Goal: Task Accomplishment & Management: Complete application form

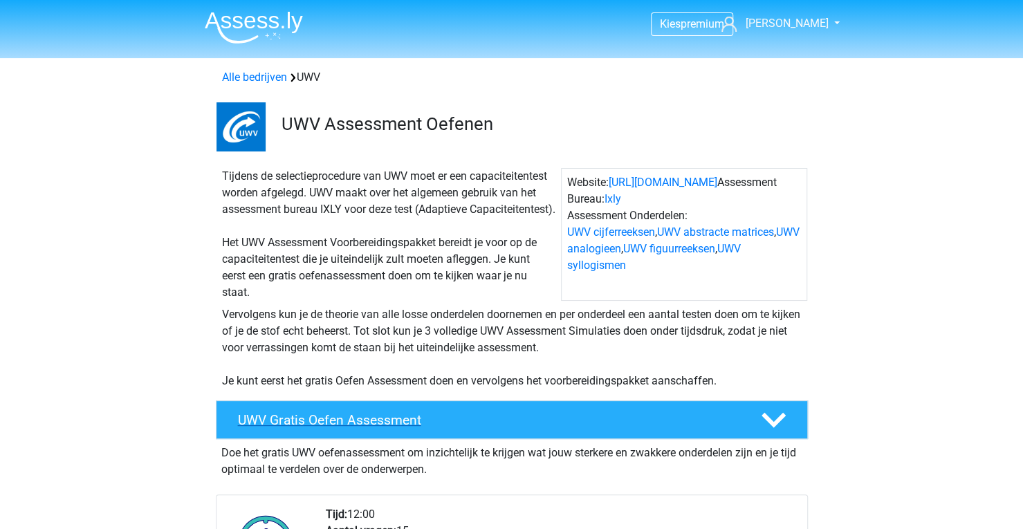
click at [404, 428] on h4 "UWV Gratis Oefen Assessment" at bounding box center [488, 420] width 501 height 16
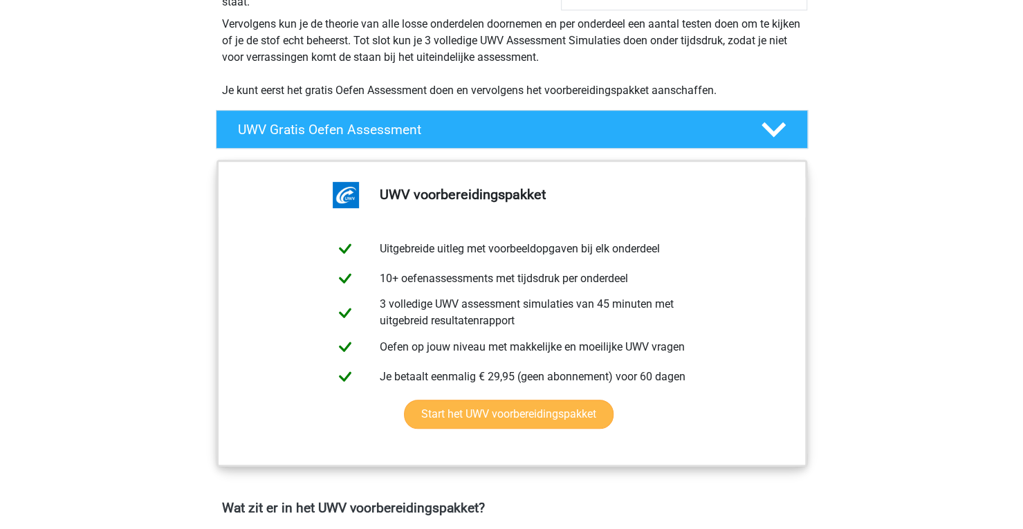
scroll to position [415, 0]
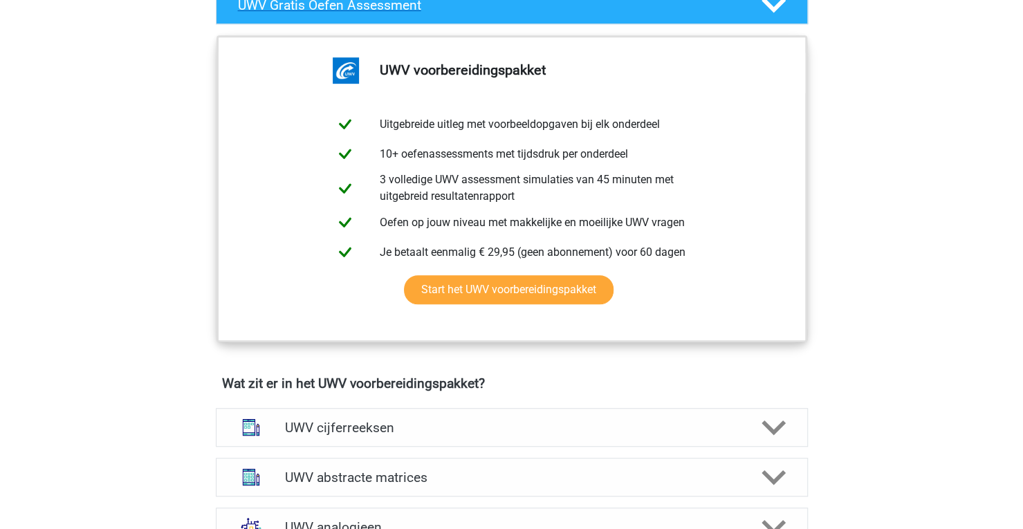
click at [367, 24] on div "UWV Gratis Oefen Assessment" at bounding box center [512, 4] width 592 height 39
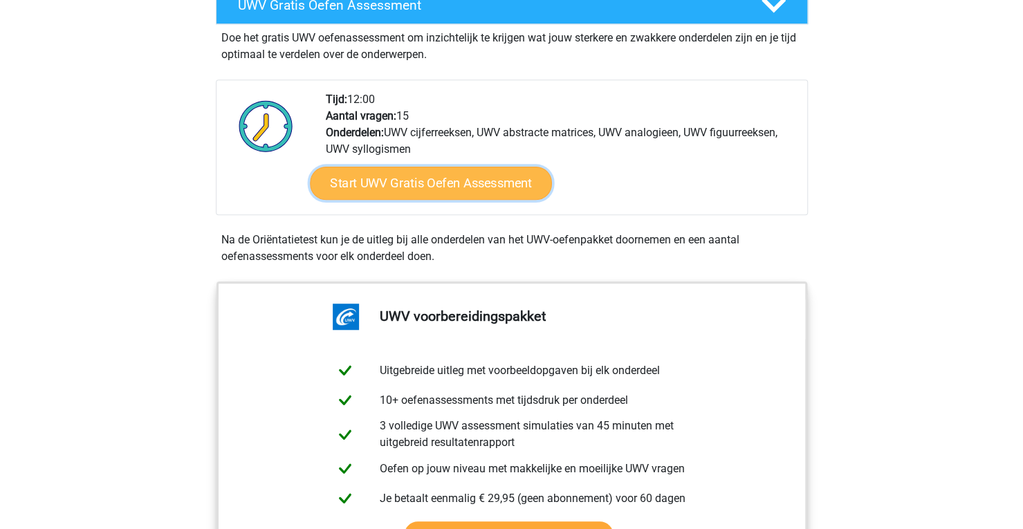
click at [429, 197] on link "Start UWV Gratis Oefen Assessment" at bounding box center [431, 183] width 242 height 33
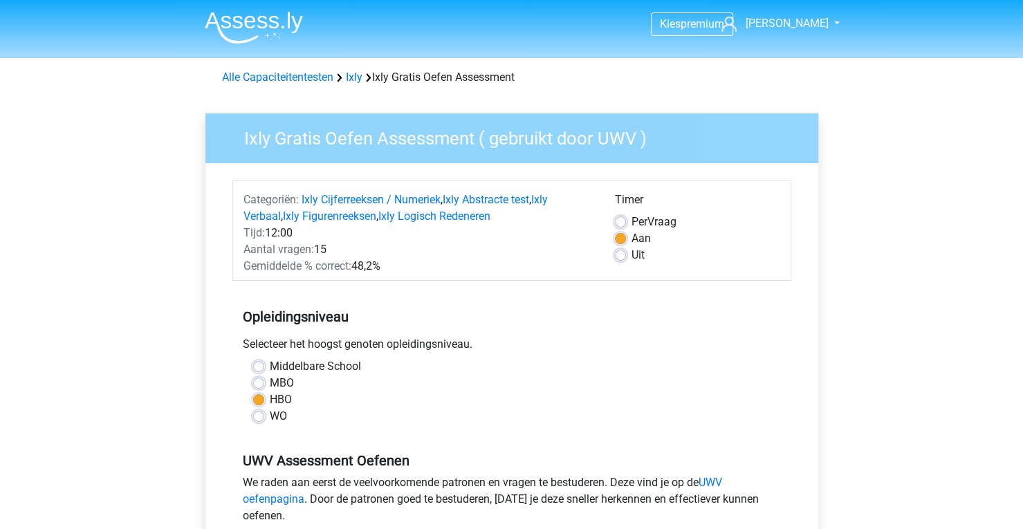
click at [622, 262] on div "Uit" at bounding box center [697, 255] width 165 height 17
click at [631, 258] on label "Uit" at bounding box center [637, 255] width 13 height 17
click at [624, 258] on input "Uit" at bounding box center [620, 254] width 11 height 14
radio input "true"
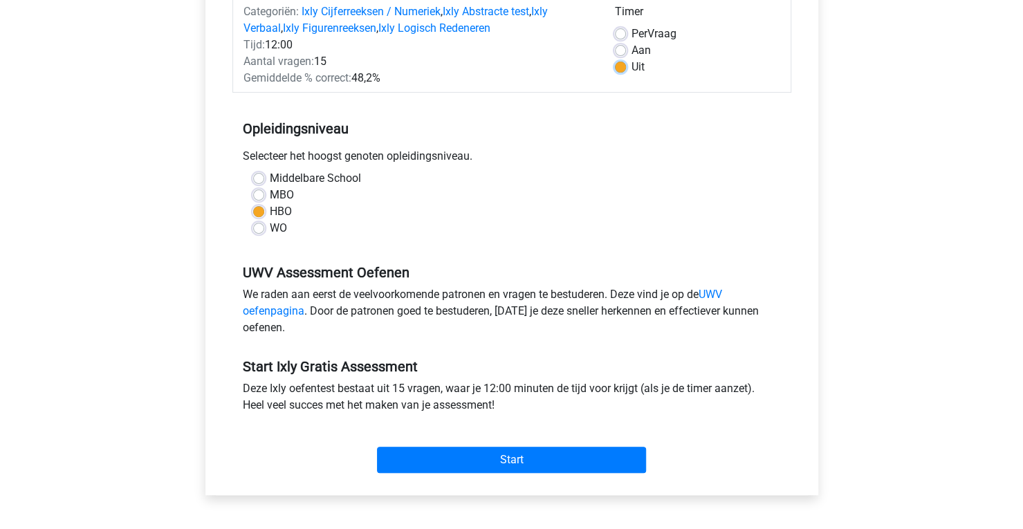
scroll to position [207, 0]
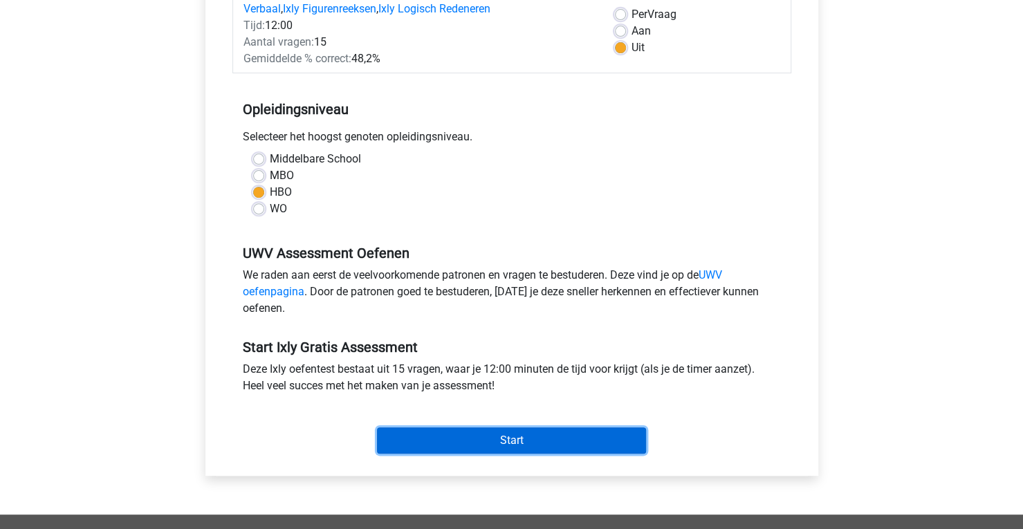
click at [475, 438] on input "Start" at bounding box center [511, 440] width 269 height 26
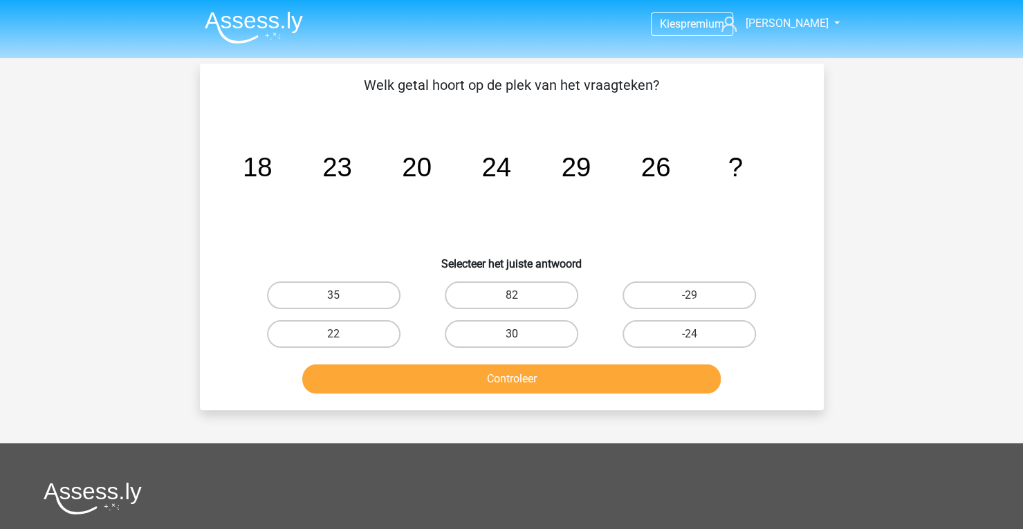
click at [472, 334] on label "30" at bounding box center [511, 334] width 133 height 28
click at [511, 334] on input "30" at bounding box center [515, 338] width 9 height 9
radio input "true"
click at [504, 360] on div "Controleer" at bounding box center [511, 376] width 579 height 46
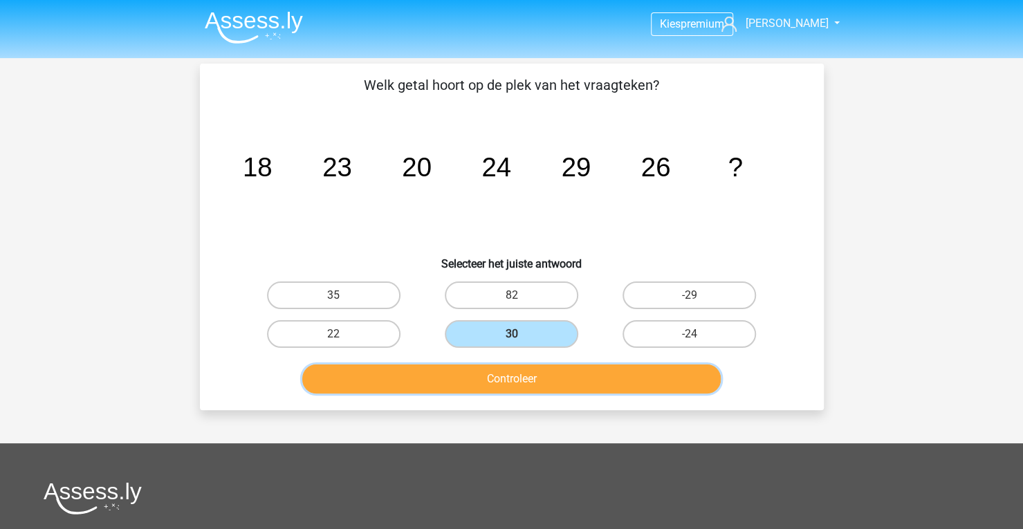
click at [512, 378] on button "Controleer" at bounding box center [511, 378] width 418 height 29
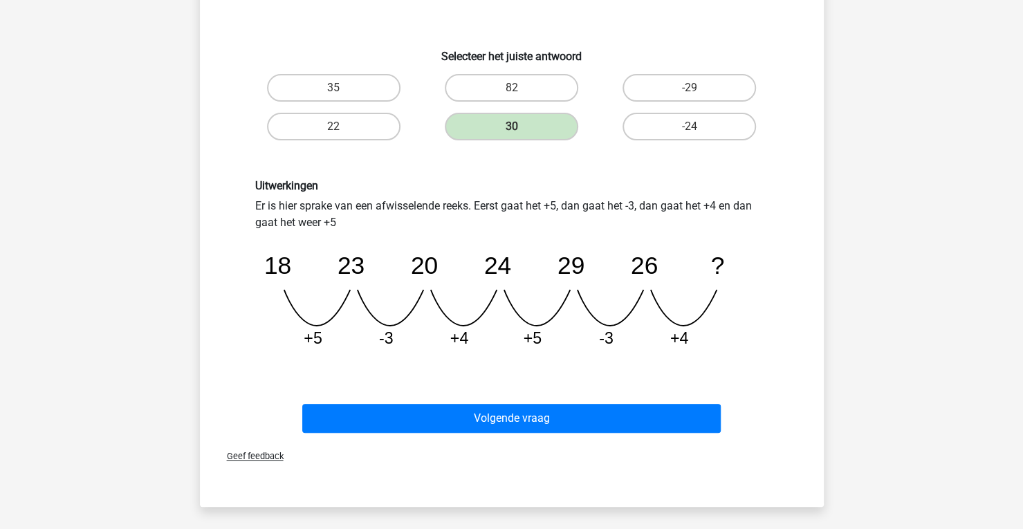
scroll to position [277, 0]
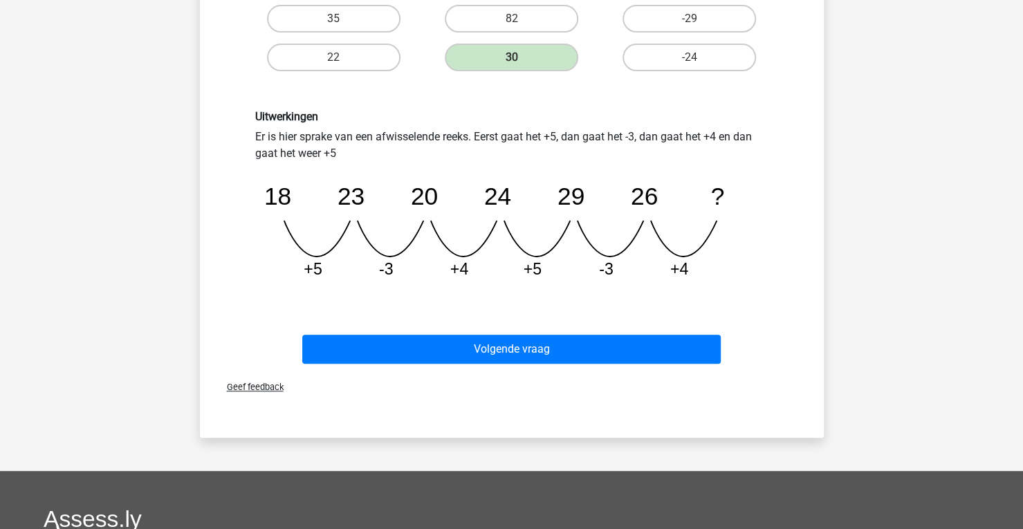
click at [552, 373] on div "Geef feedback" at bounding box center [511, 386] width 613 height 35
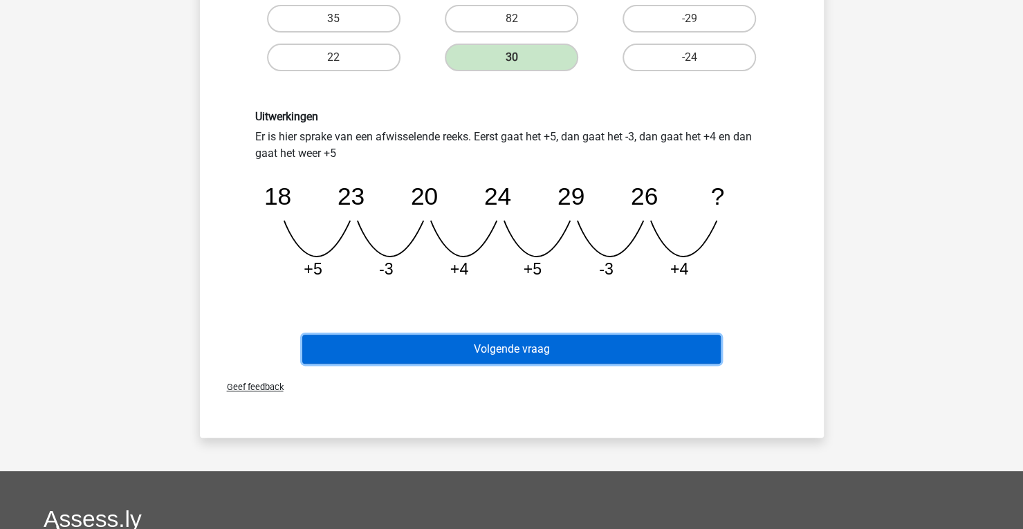
click at [555, 355] on button "Volgende vraag" at bounding box center [511, 349] width 418 height 29
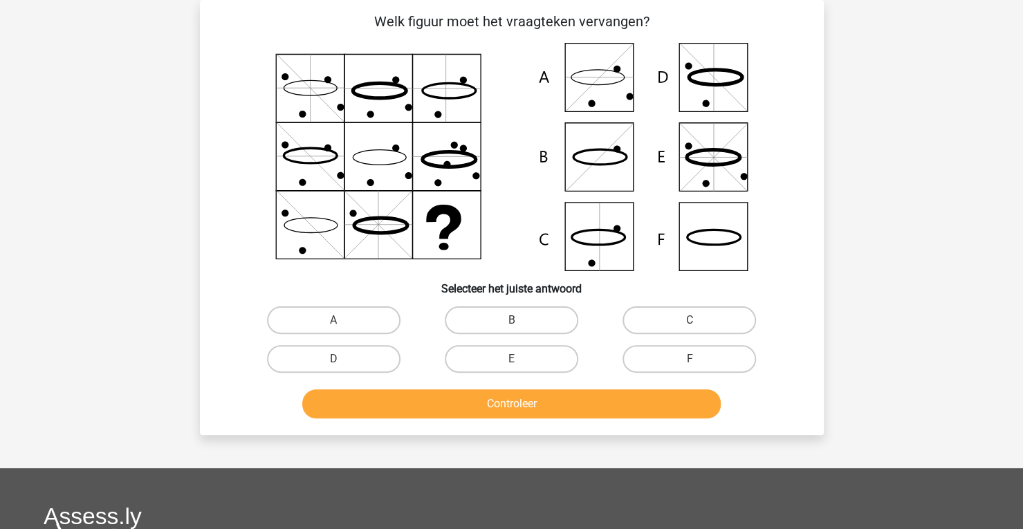
scroll to position [0, 0]
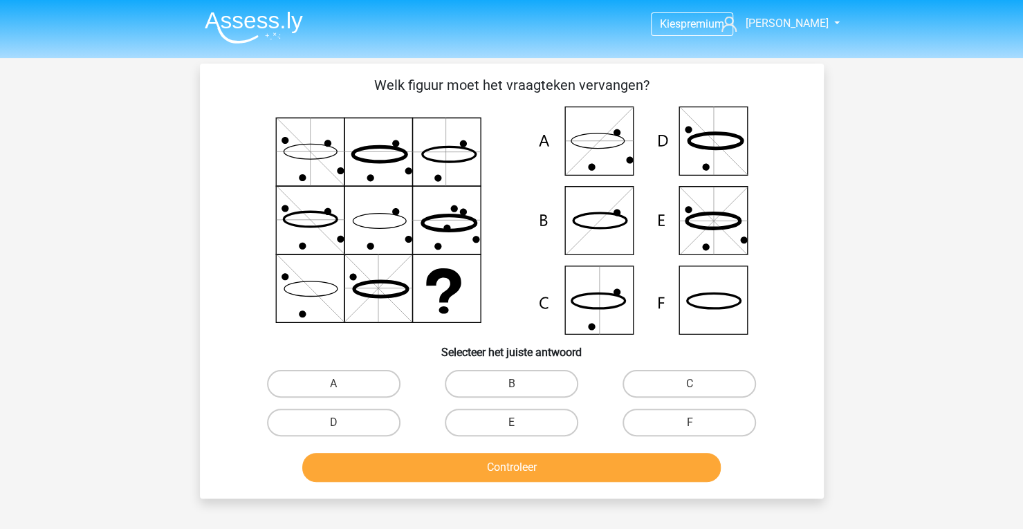
click at [731, 306] on icon at bounding box center [713, 300] width 53 height 15
click at [716, 301] on icon at bounding box center [511, 220] width 557 height 228
click at [673, 422] on label "F" at bounding box center [688, 423] width 133 height 28
click at [689, 422] on input "F" at bounding box center [693, 426] width 9 height 9
radio input "true"
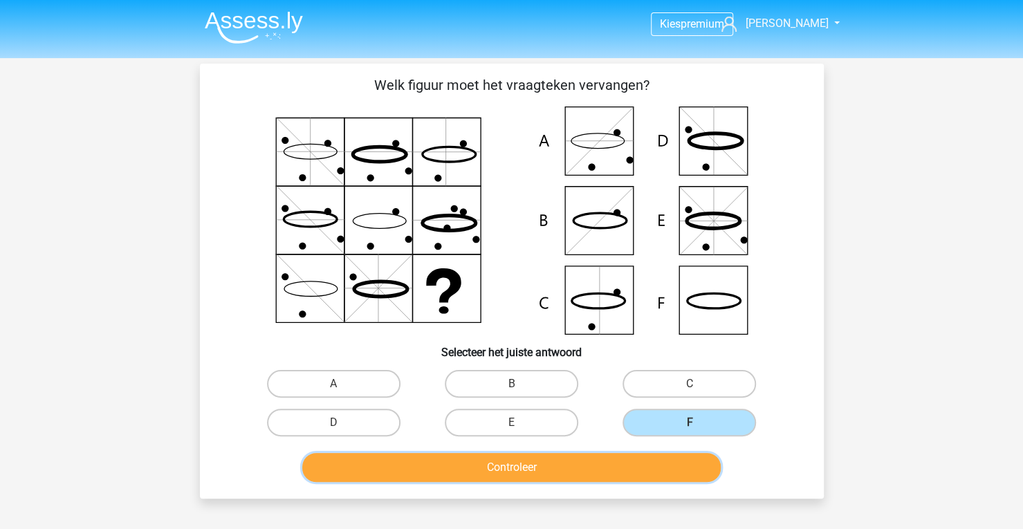
click at [584, 466] on button "Controleer" at bounding box center [511, 467] width 418 height 29
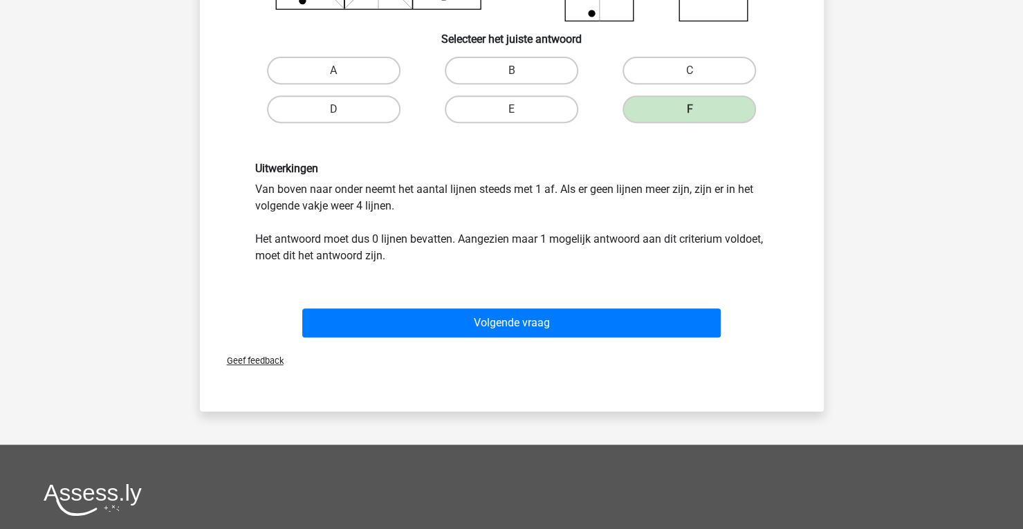
scroll to position [346, 0]
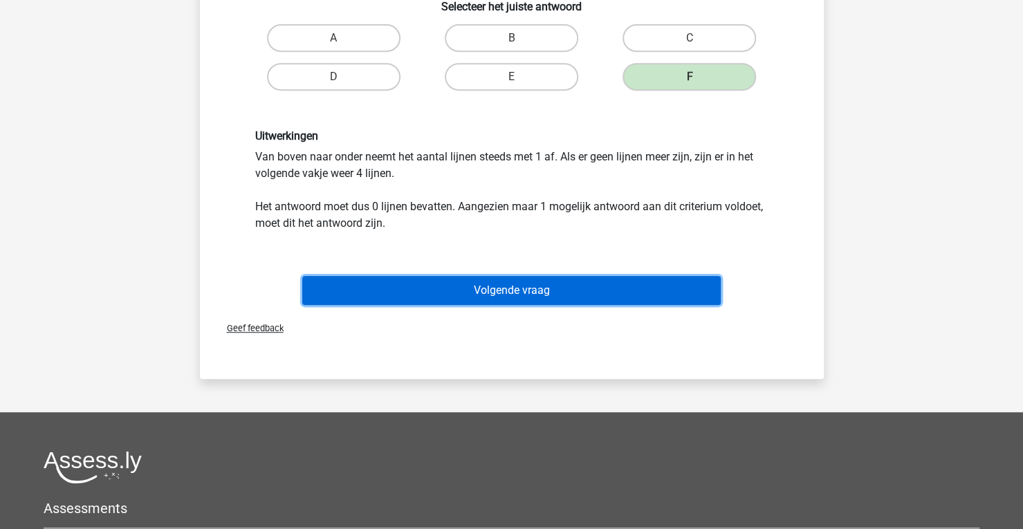
click at [515, 297] on button "Volgende vraag" at bounding box center [511, 290] width 418 height 29
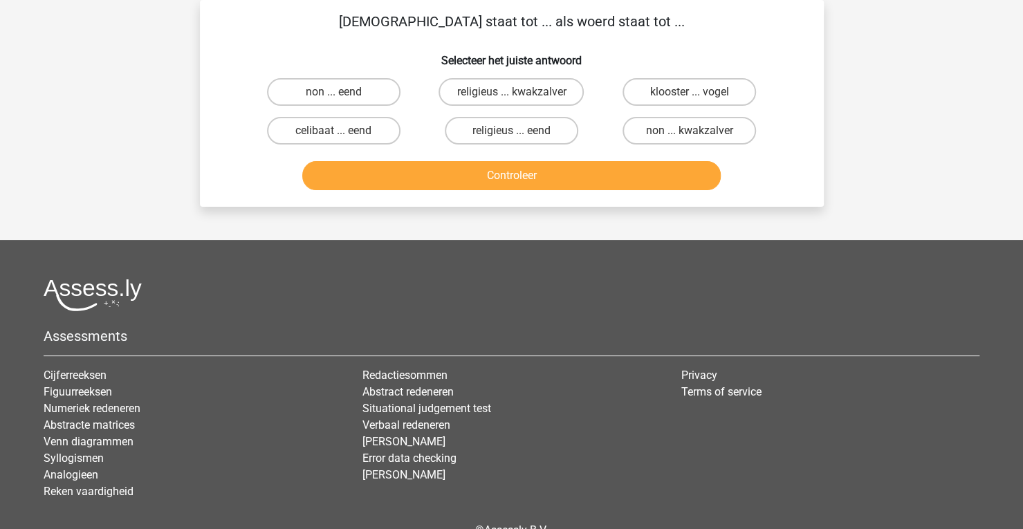
scroll to position [0, 0]
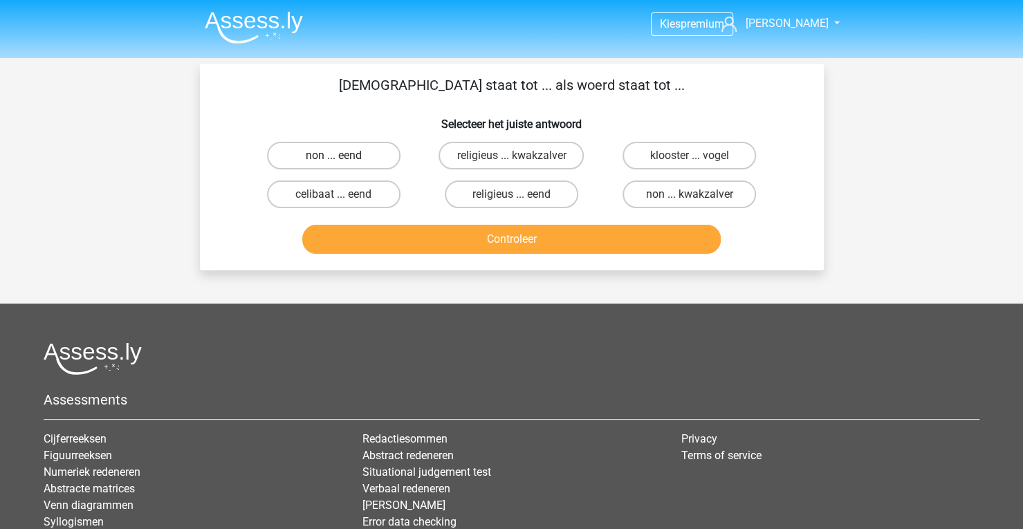
click at [327, 157] on label "non ... eend" at bounding box center [333, 156] width 133 height 28
click at [333, 157] on input "non ... eend" at bounding box center [337, 160] width 9 height 9
radio input "true"
click at [327, 157] on label "non ... eend" at bounding box center [333, 156] width 133 height 28
click at [333, 157] on input "non ... eend" at bounding box center [337, 160] width 9 height 9
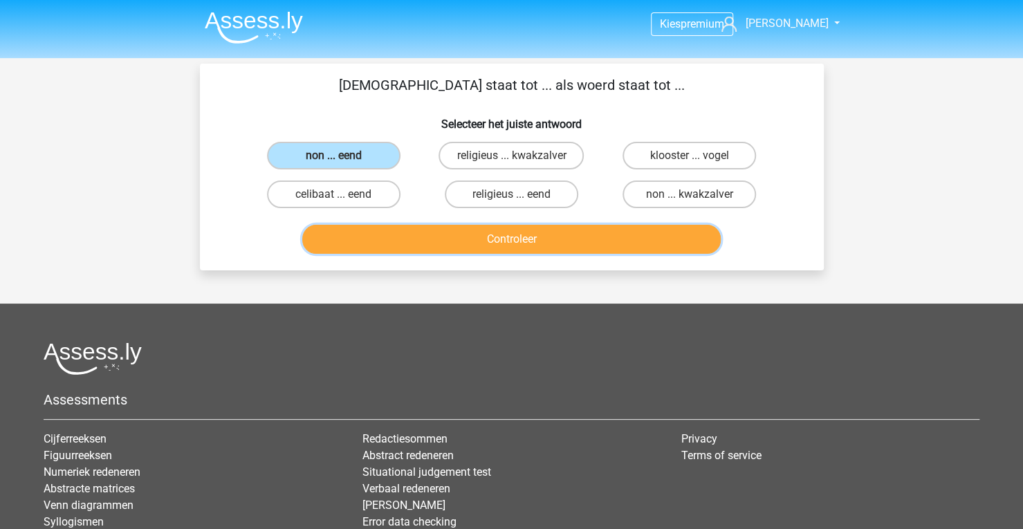
click at [530, 247] on button "Controleer" at bounding box center [511, 239] width 418 height 29
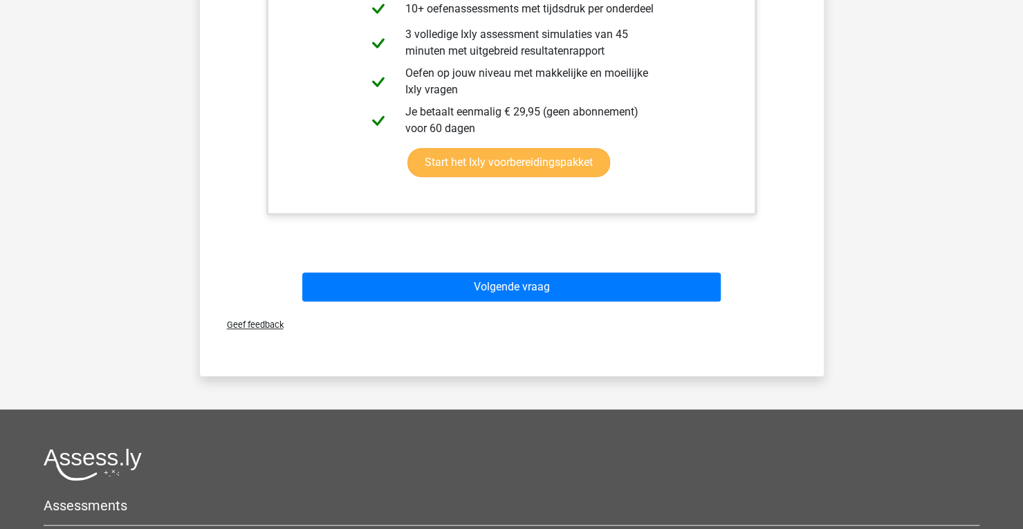
scroll to position [415, 0]
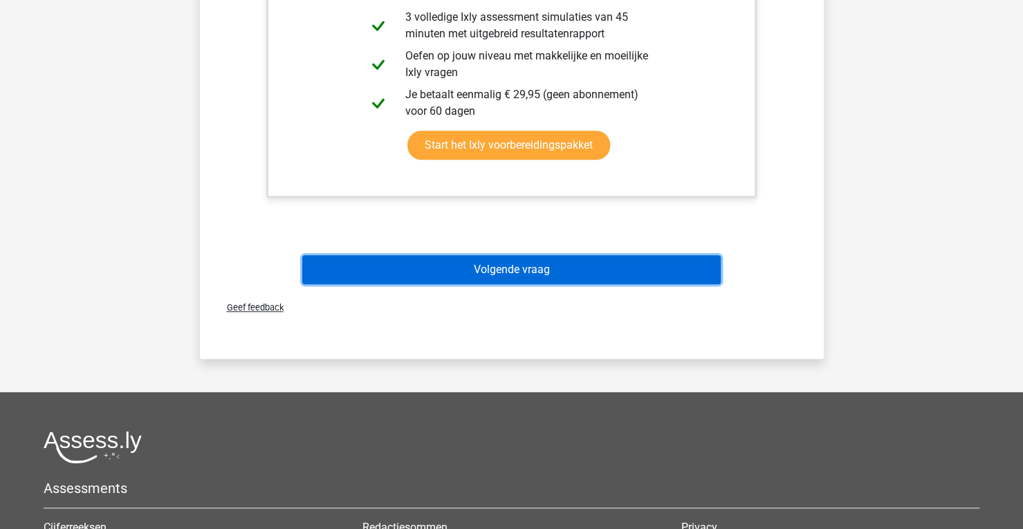
click at [566, 277] on button "Volgende vraag" at bounding box center [511, 269] width 418 height 29
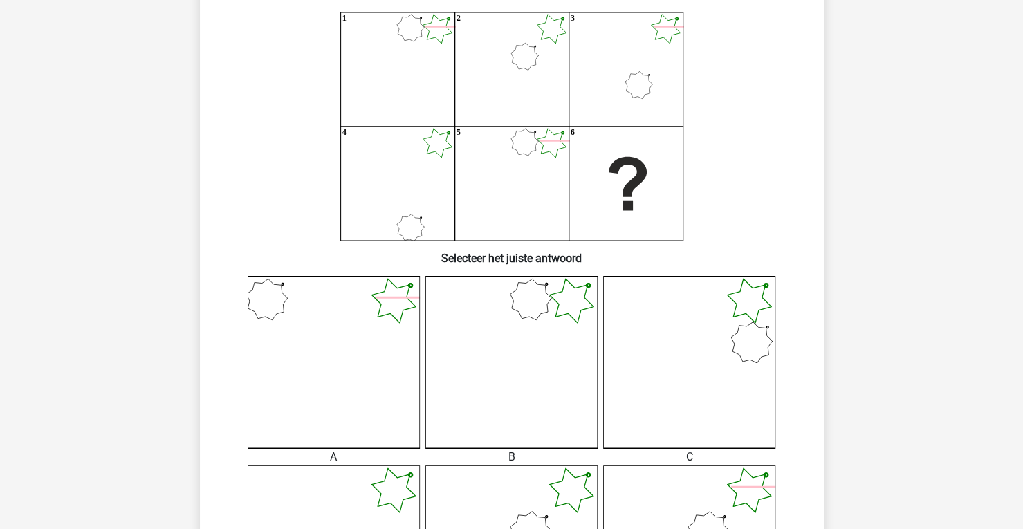
scroll to position [0, 0]
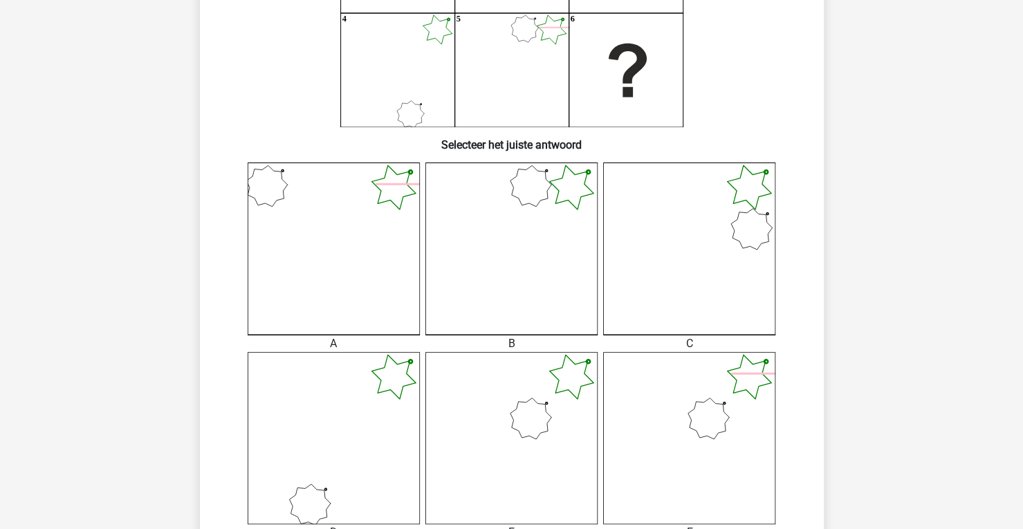
click at [560, 481] on icon at bounding box center [511, 438] width 172 height 172
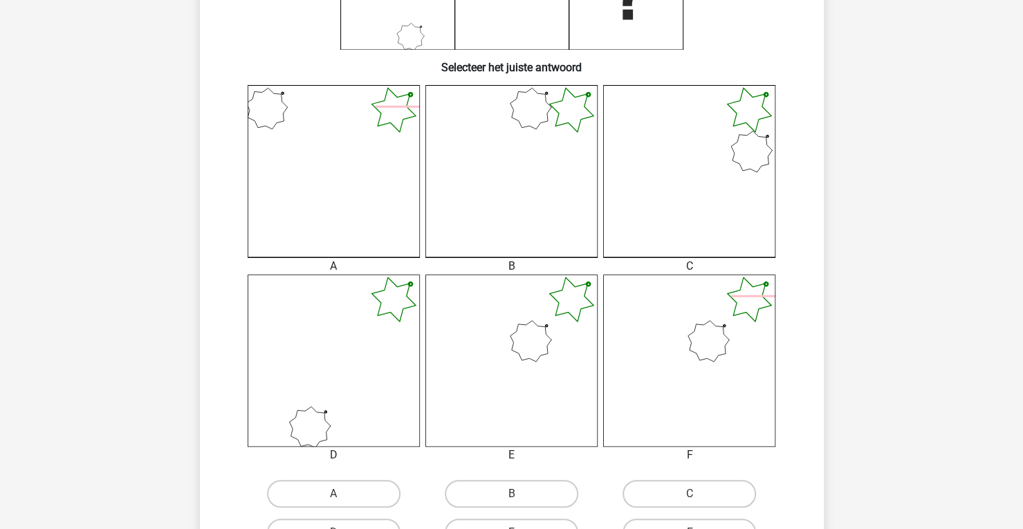
scroll to position [415, 0]
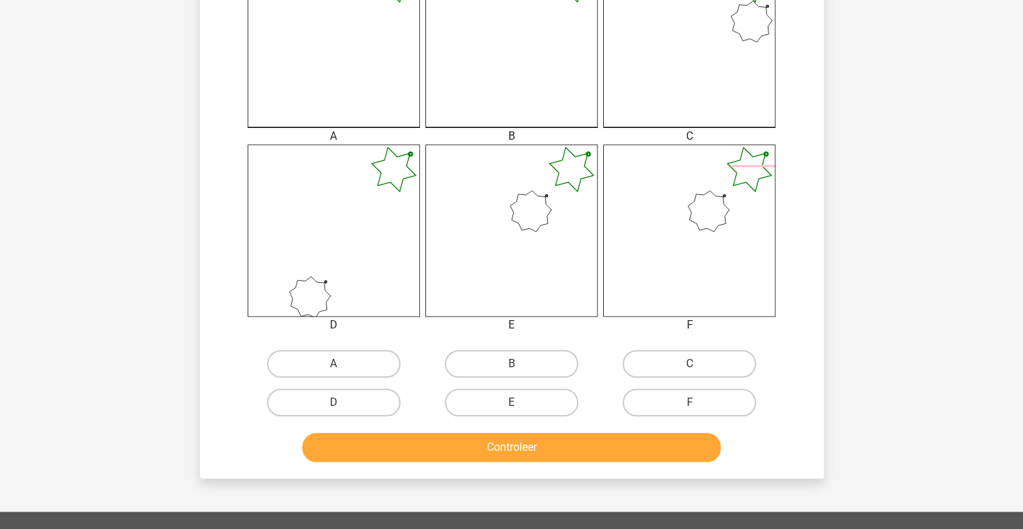
click at [508, 241] on icon at bounding box center [511, 231] width 172 height 172
click at [513, 402] on input "E" at bounding box center [515, 406] width 9 height 9
radio input "true"
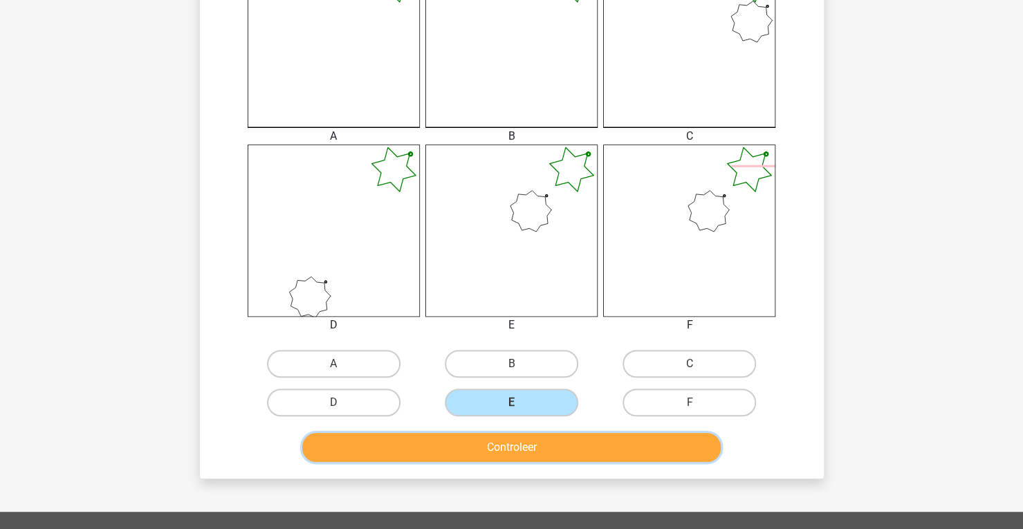
click at [528, 436] on button "Controleer" at bounding box center [511, 447] width 418 height 29
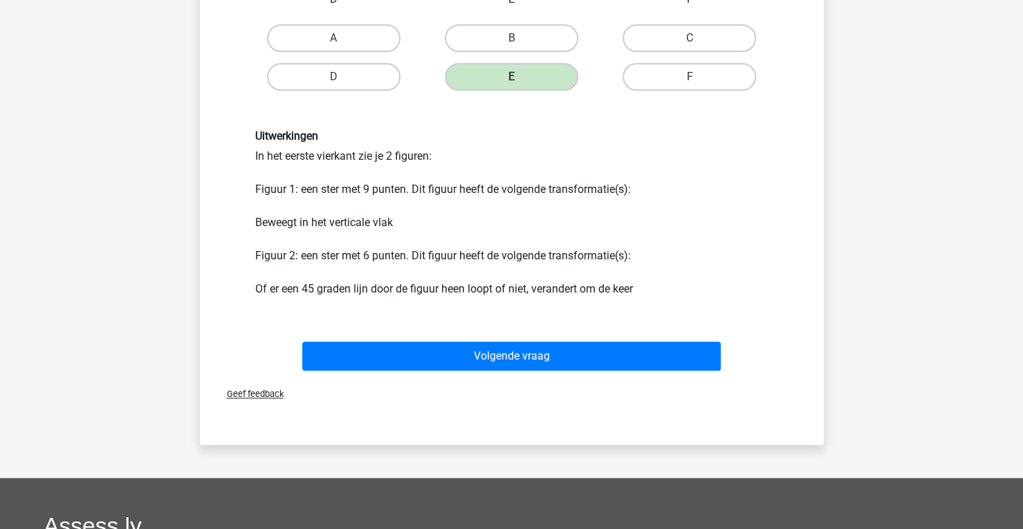
scroll to position [691, 0]
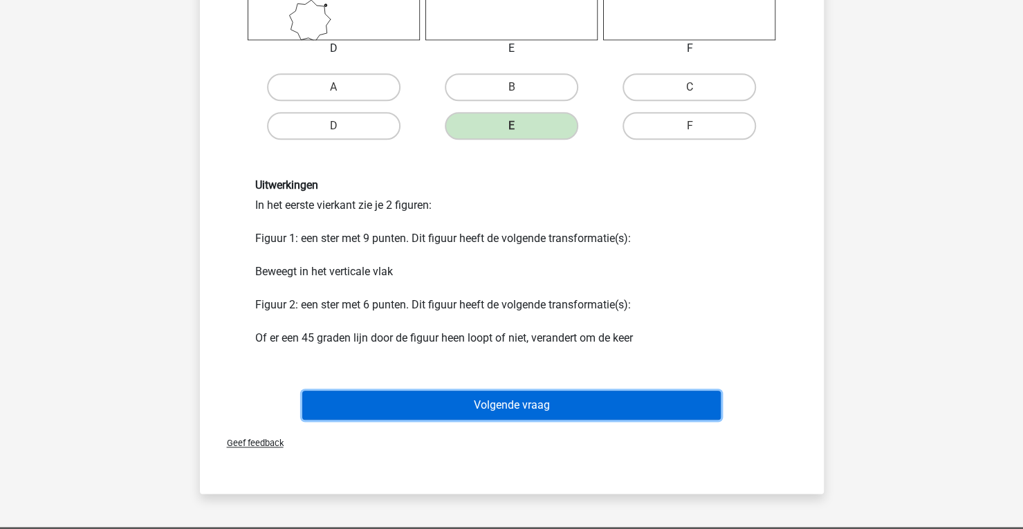
click at [546, 402] on button "Volgende vraag" at bounding box center [511, 405] width 418 height 29
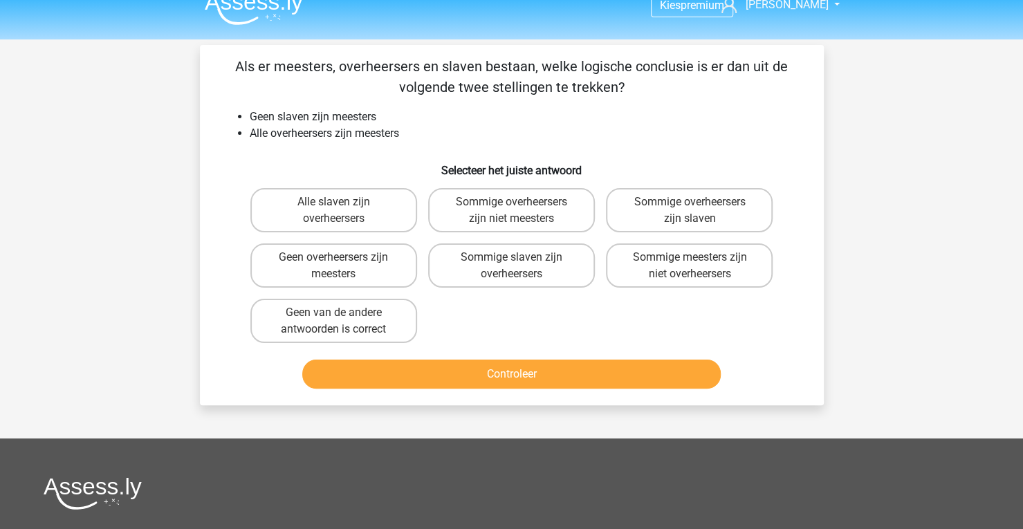
scroll to position [0, 0]
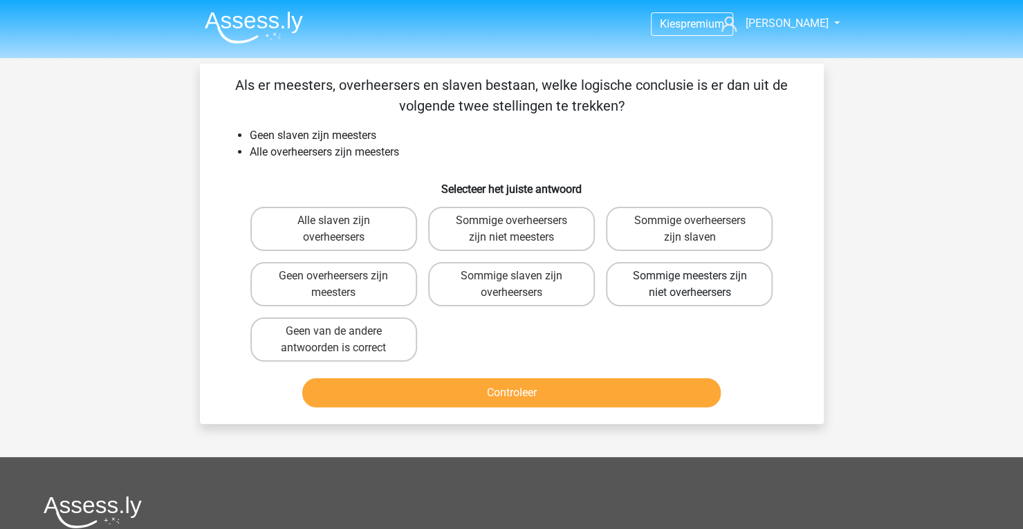
click at [705, 297] on label "Sommige meesters zijn niet overheersers" at bounding box center [689, 284] width 167 height 44
click at [698, 285] on input "Sommige meesters zijn niet overheersers" at bounding box center [693, 280] width 9 height 9
radio input "true"
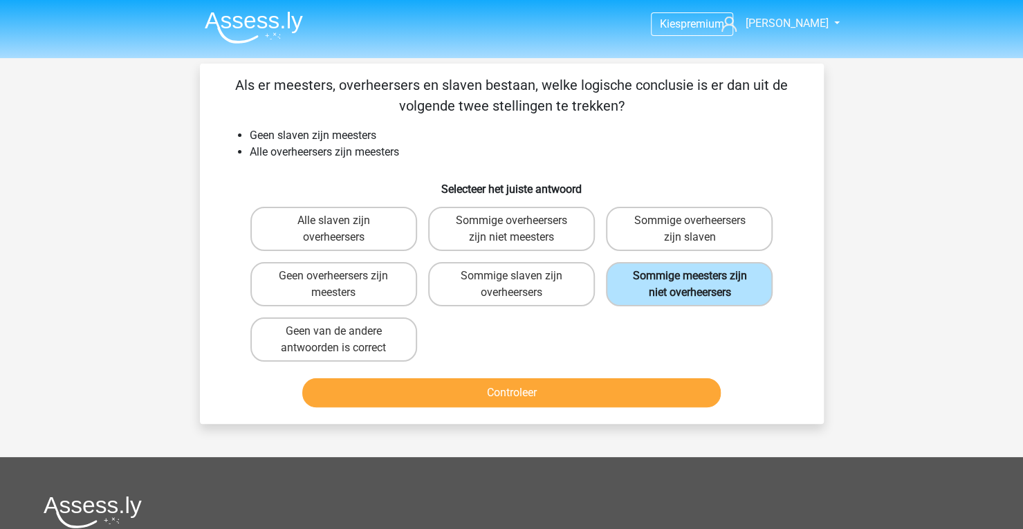
click at [705, 297] on label "Sommige meesters zijn niet overheersers" at bounding box center [689, 284] width 167 height 44
click at [698, 285] on input "Sommige meesters zijn niet overheersers" at bounding box center [693, 280] width 9 height 9
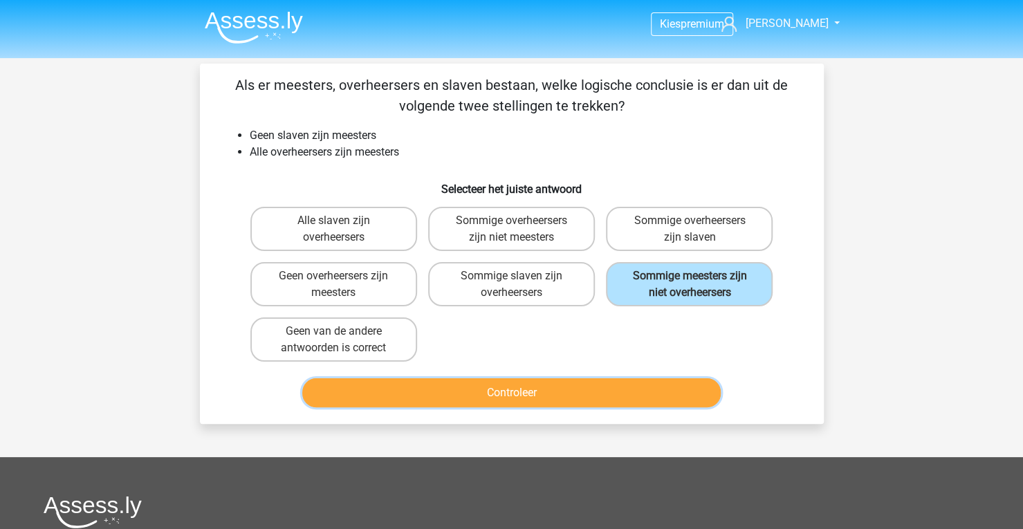
click at [507, 392] on button "Controleer" at bounding box center [511, 392] width 418 height 29
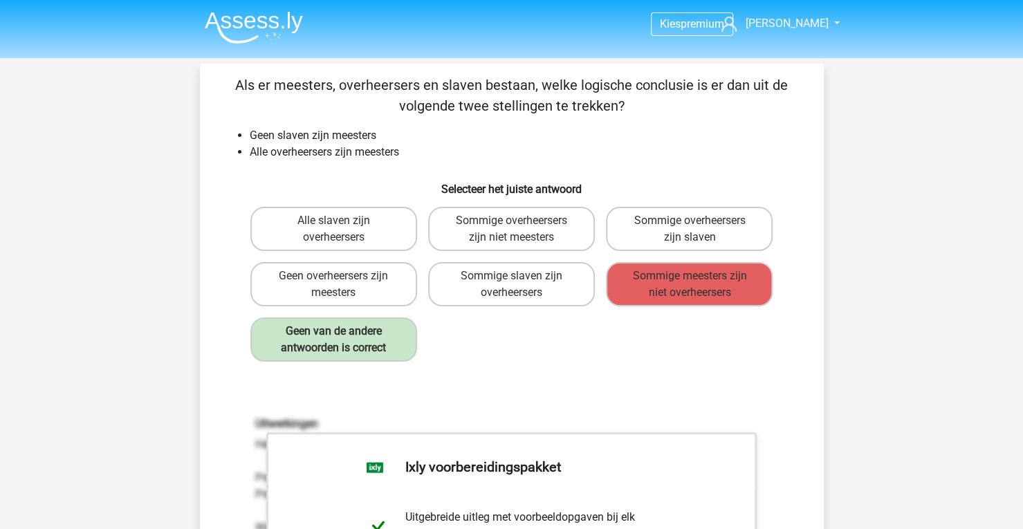
click at [596, 373] on div "Als er meesters, overheersers en slaven bestaan, welke logische conclusie is er…" at bounding box center [511, 466] width 613 height 783
click at [556, 378] on div "Als er meesters, overheersers en slaven bestaan, welke logische conclusie is er…" at bounding box center [511, 466] width 613 height 783
drag, startPoint x: 257, startPoint y: 156, endPoint x: 366, endPoint y: 156, distance: 109.2
click at [366, 156] on li "Alle overheersers zijn meesters" at bounding box center [526, 152] width 552 height 17
click at [422, 156] on li "Alle overheersers zijn meesters" at bounding box center [526, 152] width 552 height 17
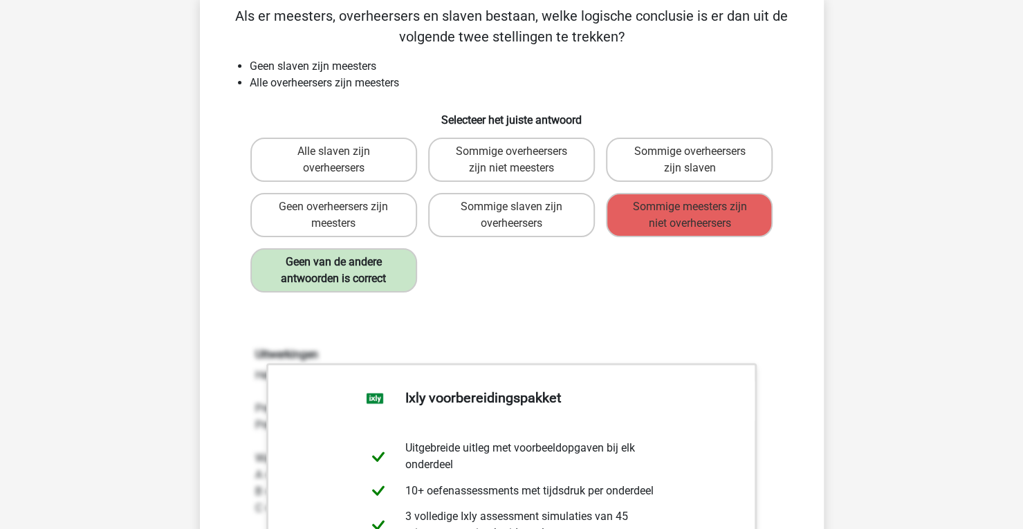
click at [318, 273] on label "Geen van de andere antwoorden is correct" at bounding box center [333, 270] width 167 height 44
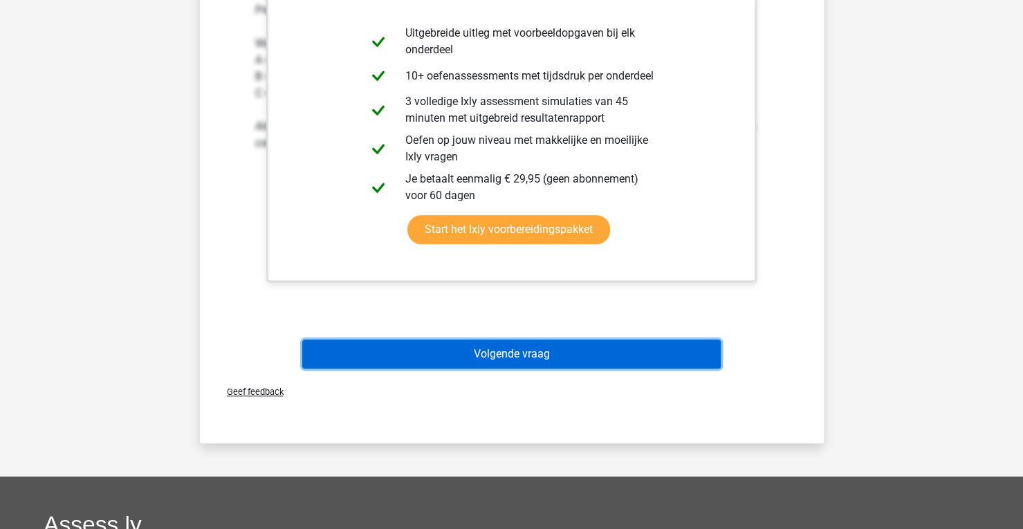
click at [478, 355] on button "Volgende vraag" at bounding box center [511, 353] width 418 height 29
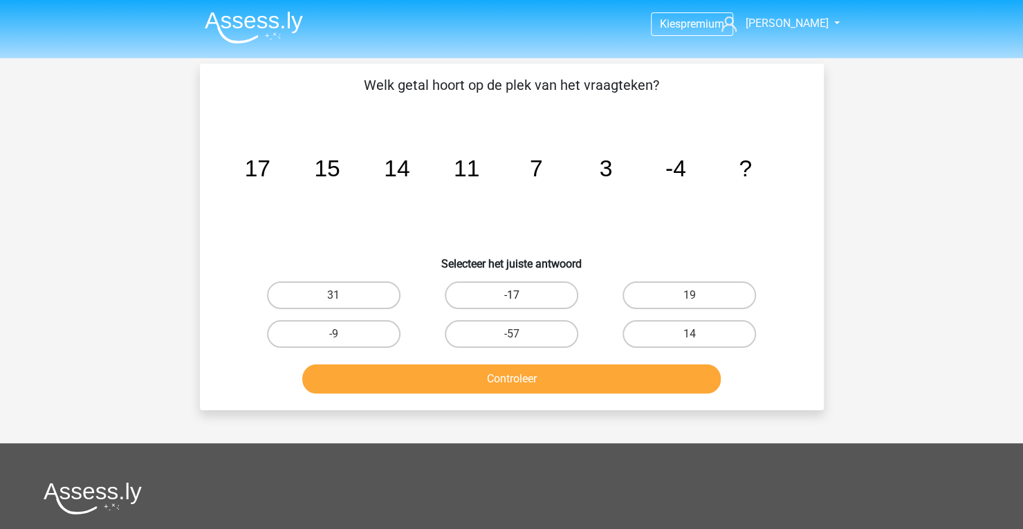
click at [505, 296] on label "-17" at bounding box center [511, 295] width 133 height 28
click at [511, 296] on input "-17" at bounding box center [515, 299] width 9 height 9
radio input "true"
click at [510, 395] on div "Controleer" at bounding box center [512, 381] width 534 height 35
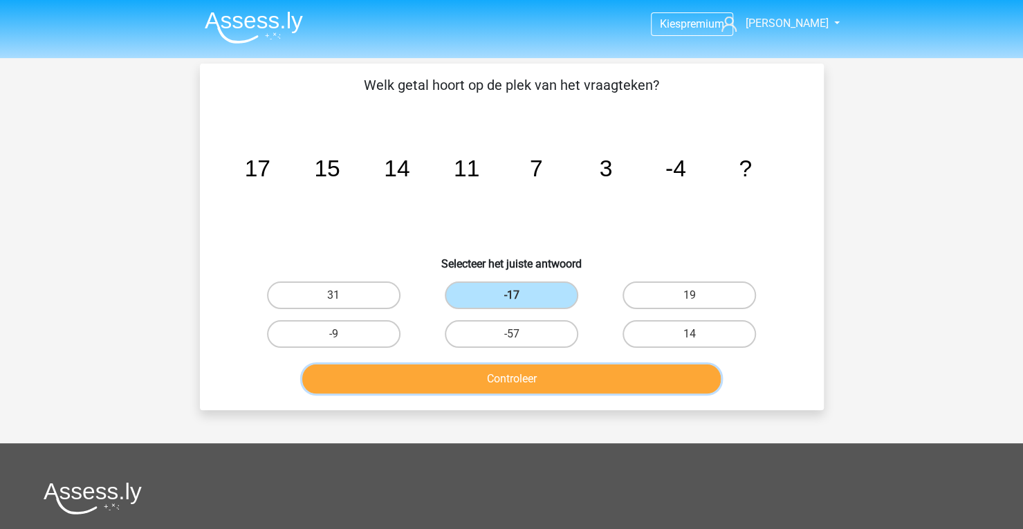
click at [511, 386] on button "Controleer" at bounding box center [511, 378] width 418 height 29
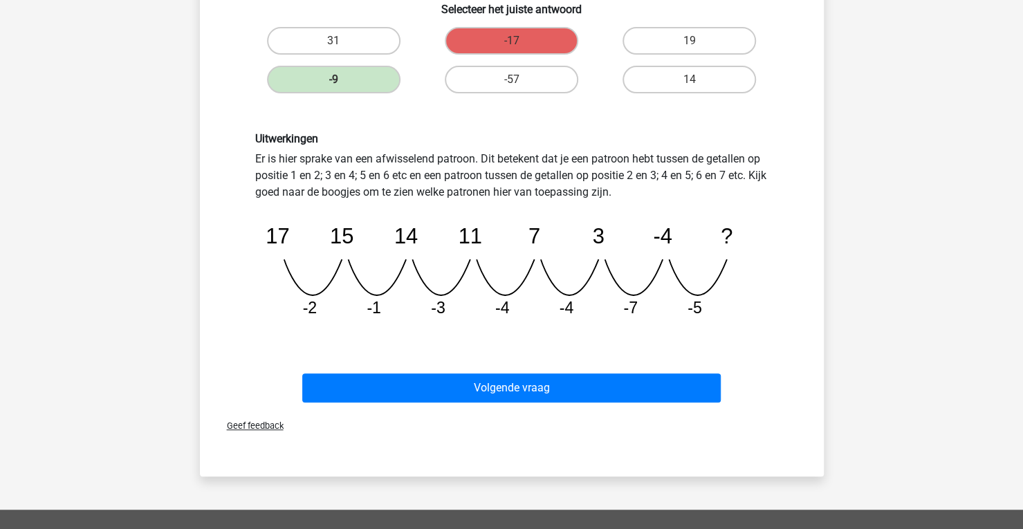
scroll to position [277, 0]
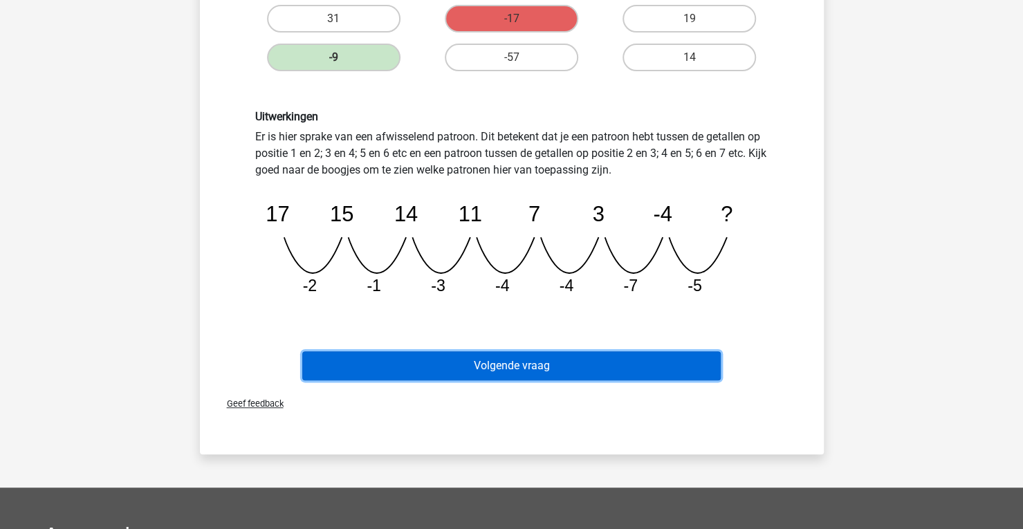
click at [537, 366] on button "Volgende vraag" at bounding box center [511, 365] width 418 height 29
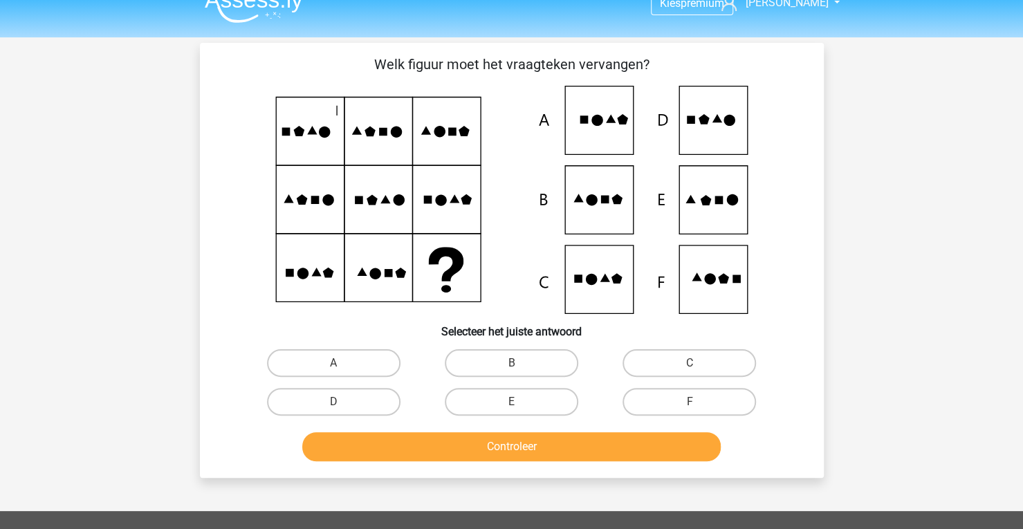
scroll to position [0, 0]
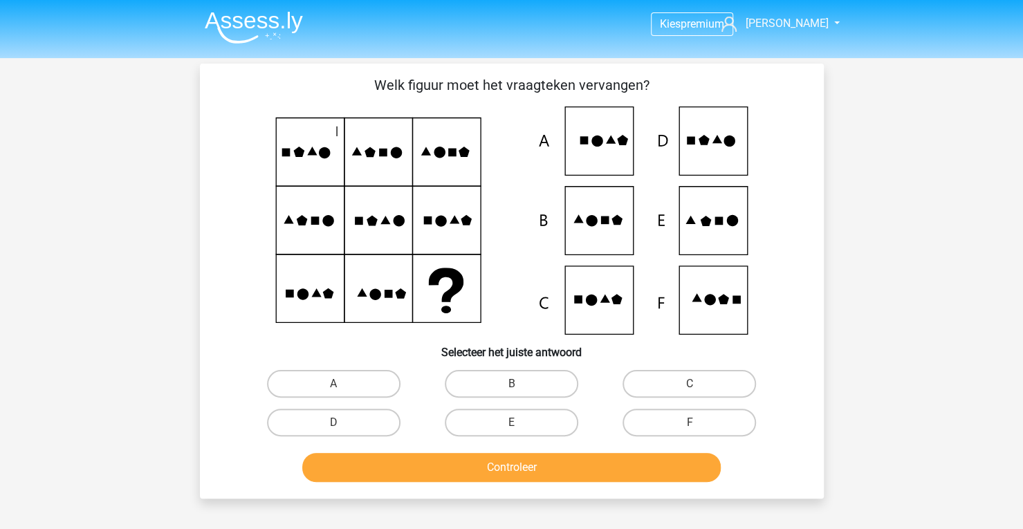
click at [708, 221] on icon at bounding box center [705, 221] width 11 height 10
click at [513, 416] on label "E" at bounding box center [511, 423] width 133 height 28
click at [513, 422] on input "E" at bounding box center [515, 426] width 9 height 9
radio input "true"
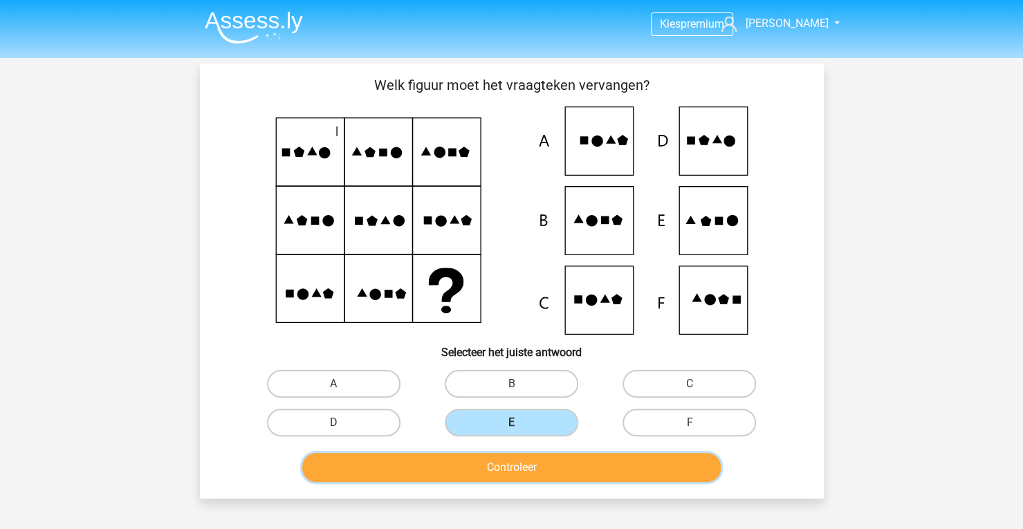
click at [517, 468] on button "Controleer" at bounding box center [511, 467] width 418 height 29
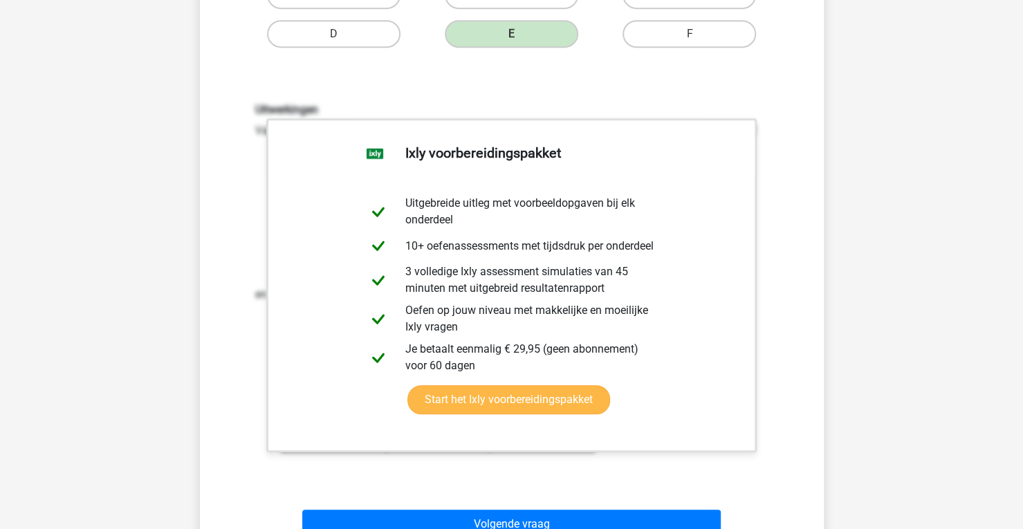
scroll to position [484, 0]
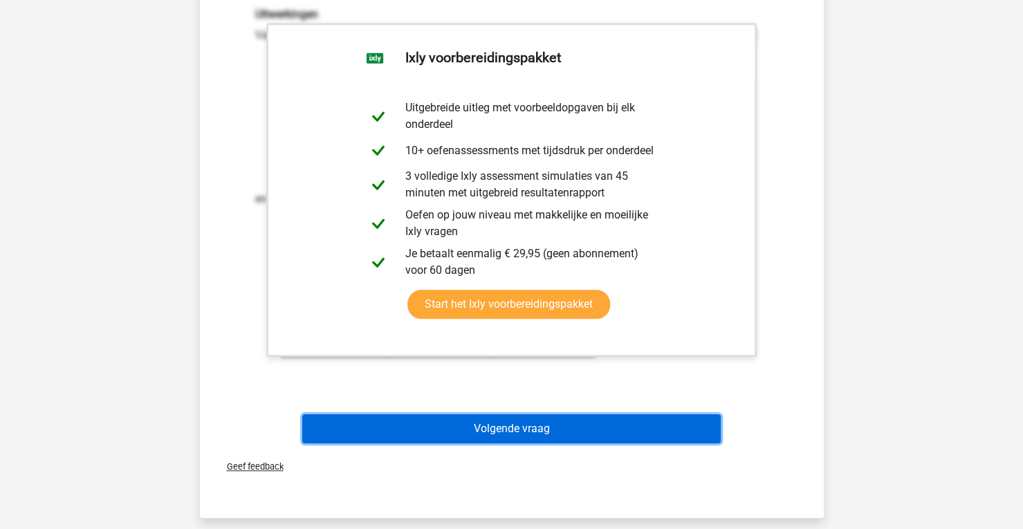
click at [512, 419] on button "Volgende vraag" at bounding box center [511, 428] width 418 height 29
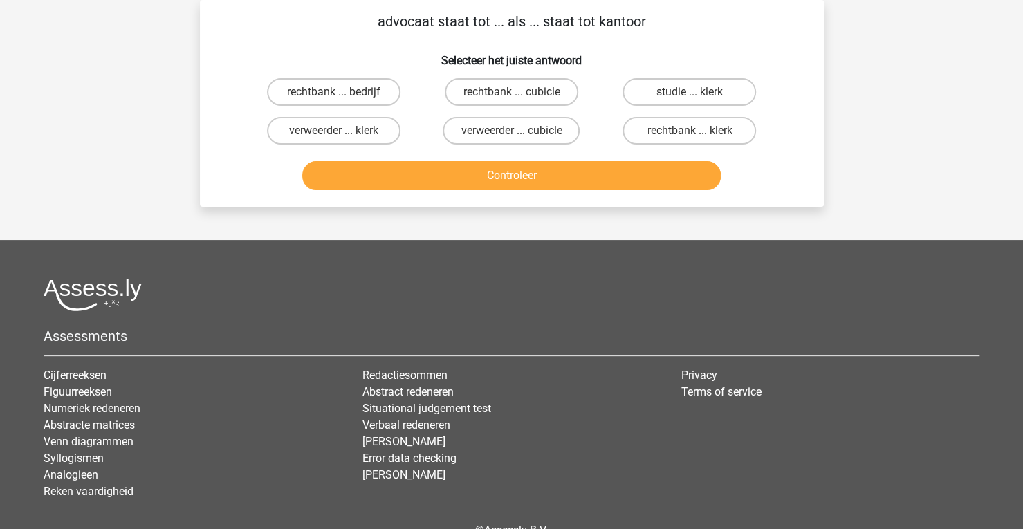
scroll to position [0, 0]
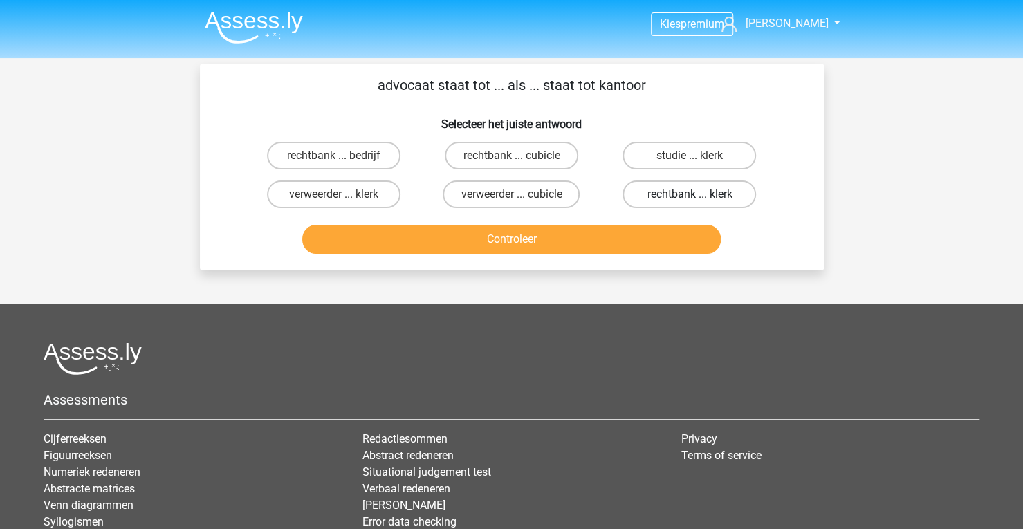
click at [676, 197] on label "rechtbank ... klerk" at bounding box center [688, 194] width 133 height 28
click at [689, 197] on input "rechtbank ... klerk" at bounding box center [693, 198] width 9 height 9
radio input "true"
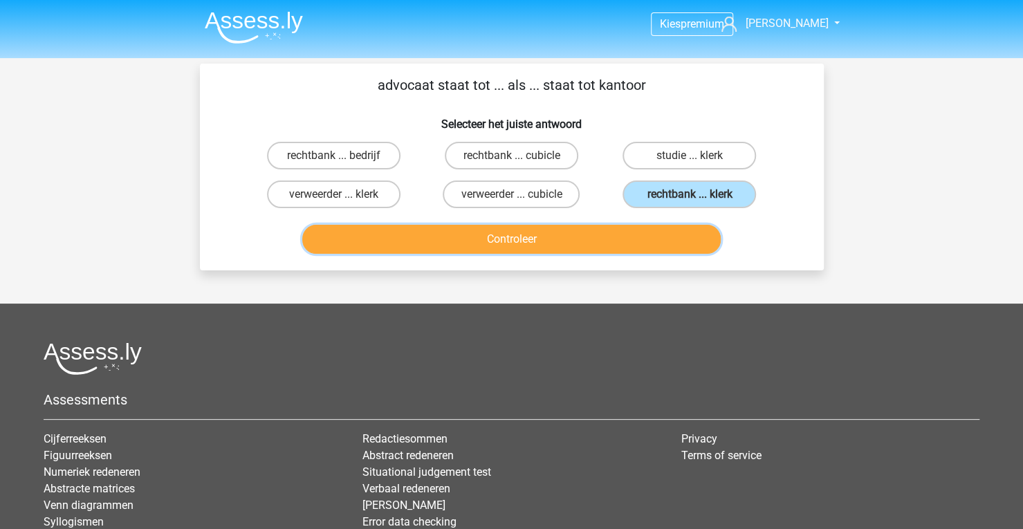
click at [632, 238] on button "Controleer" at bounding box center [511, 239] width 418 height 29
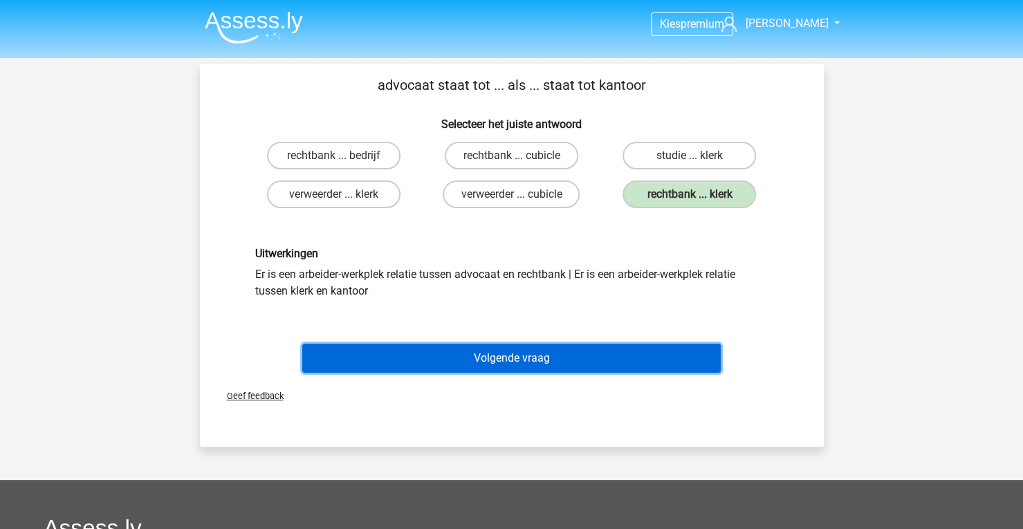
click at [525, 356] on button "Volgende vraag" at bounding box center [511, 358] width 418 height 29
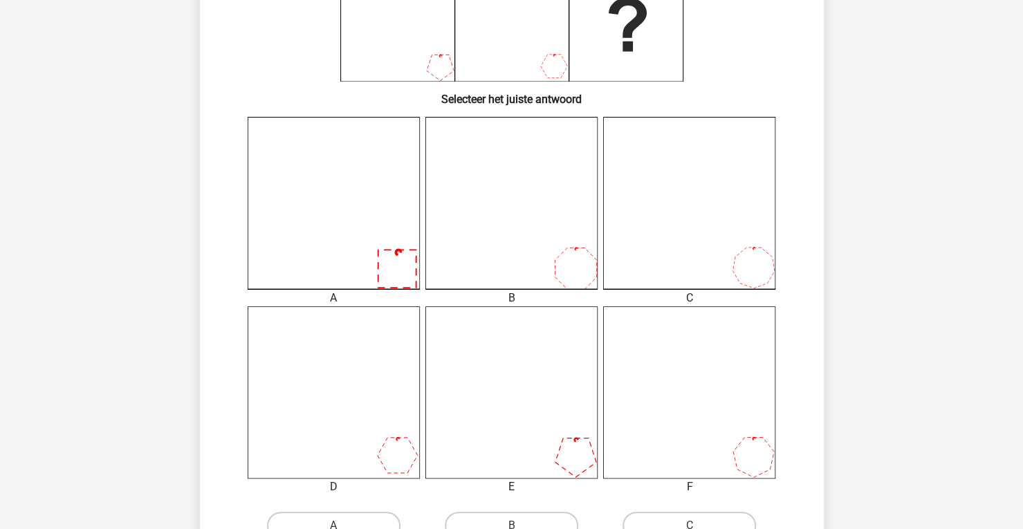
scroll to position [277, 0]
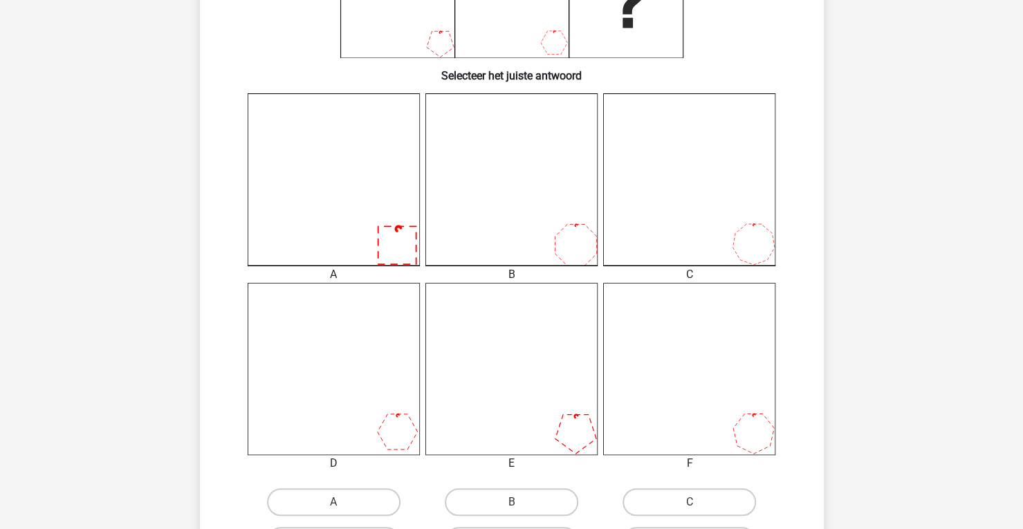
click at [740, 412] on icon at bounding box center [689, 369] width 172 height 172
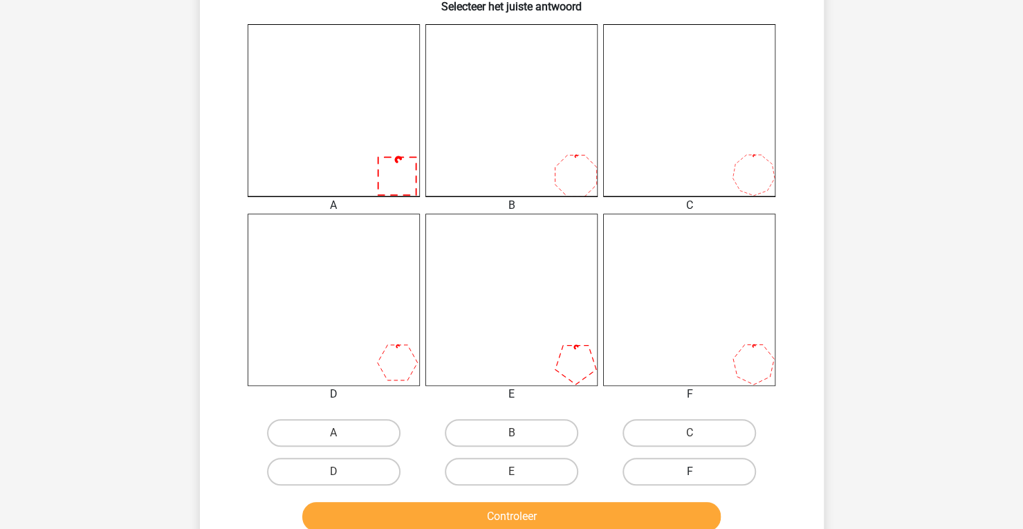
click at [689, 467] on label "F" at bounding box center [688, 472] width 133 height 28
click at [689, 472] on input "F" at bounding box center [693, 476] width 9 height 9
radio input "true"
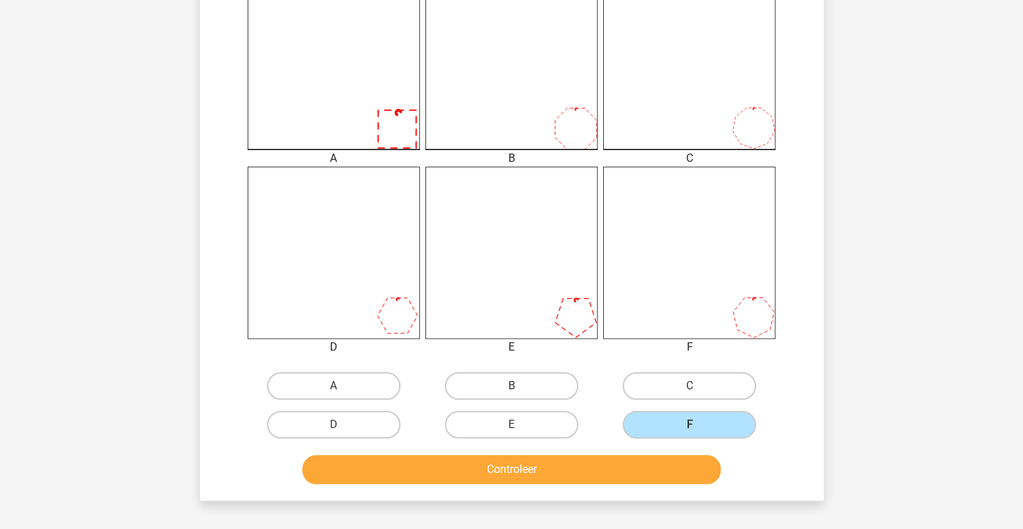
scroll to position [415, 0]
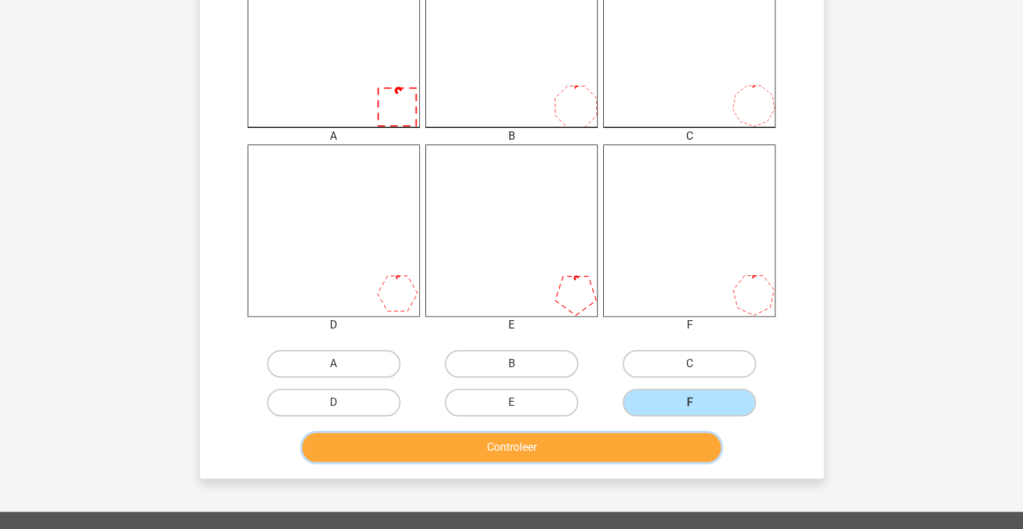
click at [541, 450] on button "Controleer" at bounding box center [511, 447] width 418 height 29
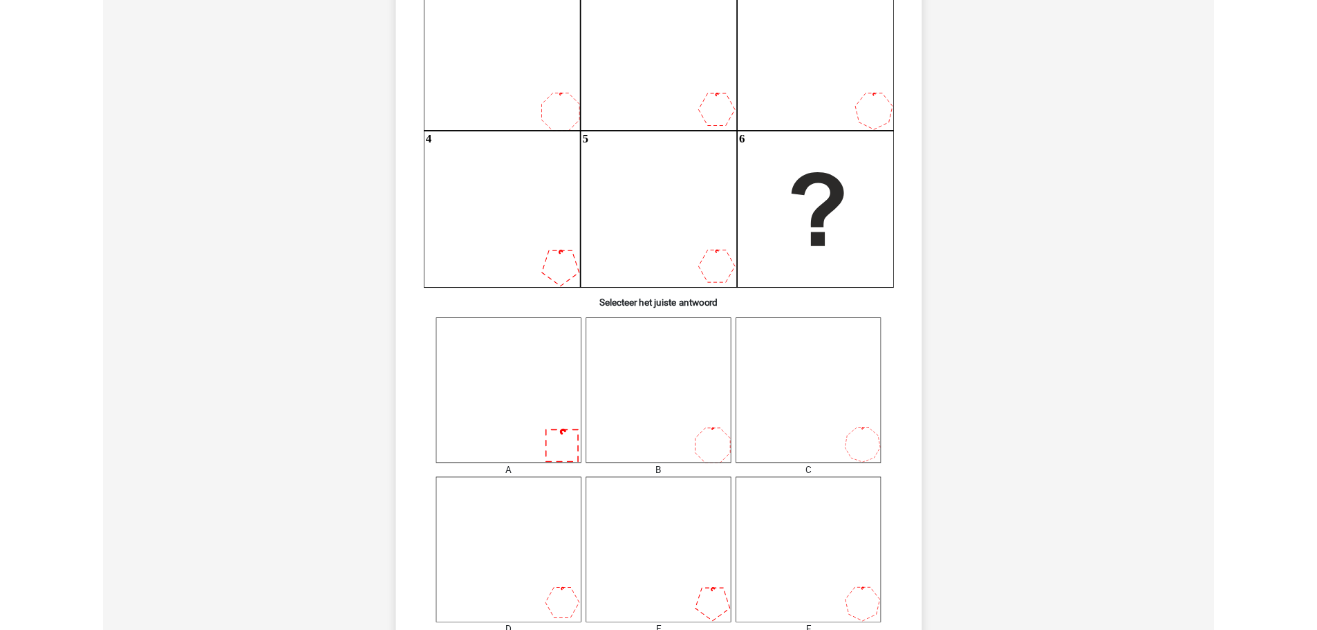
scroll to position [185, 0]
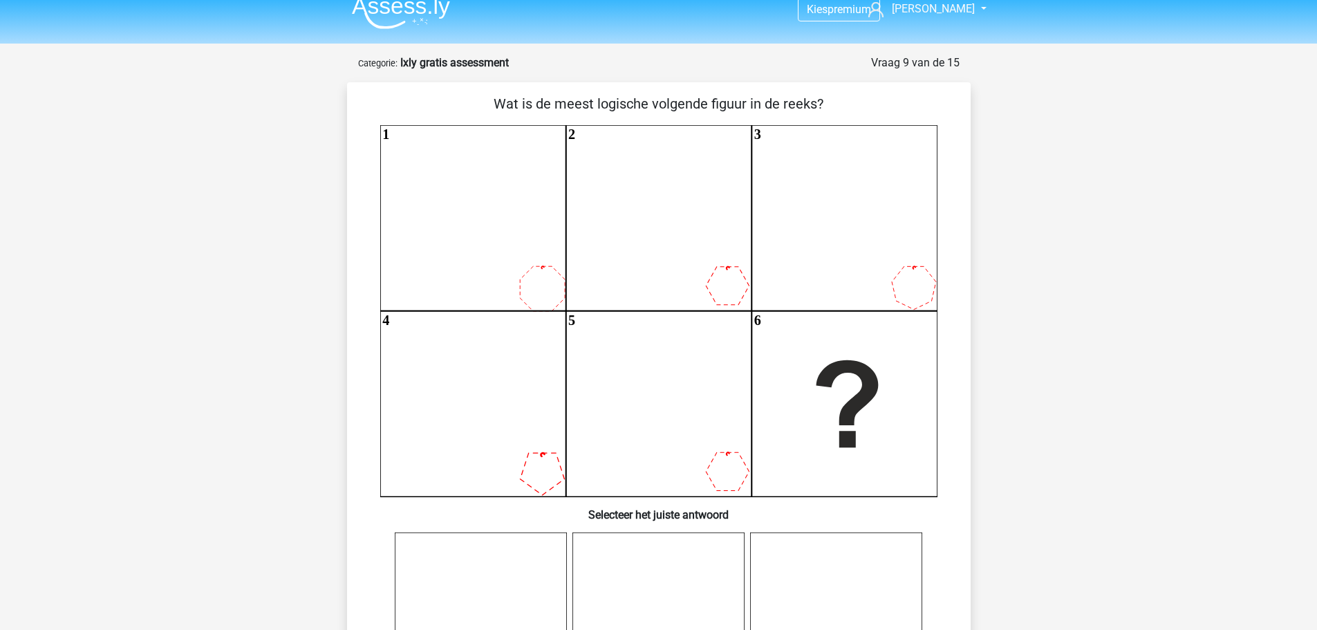
scroll to position [0, 0]
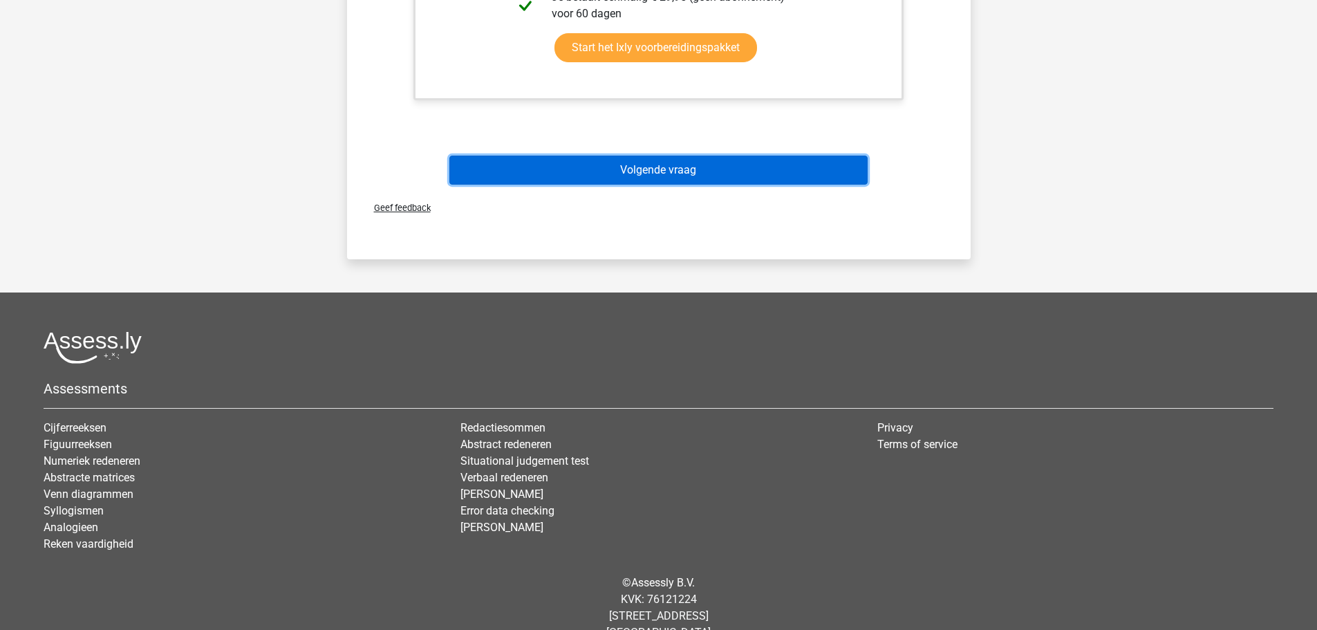
click at [627, 179] on button "Volgende vraag" at bounding box center [658, 170] width 418 height 29
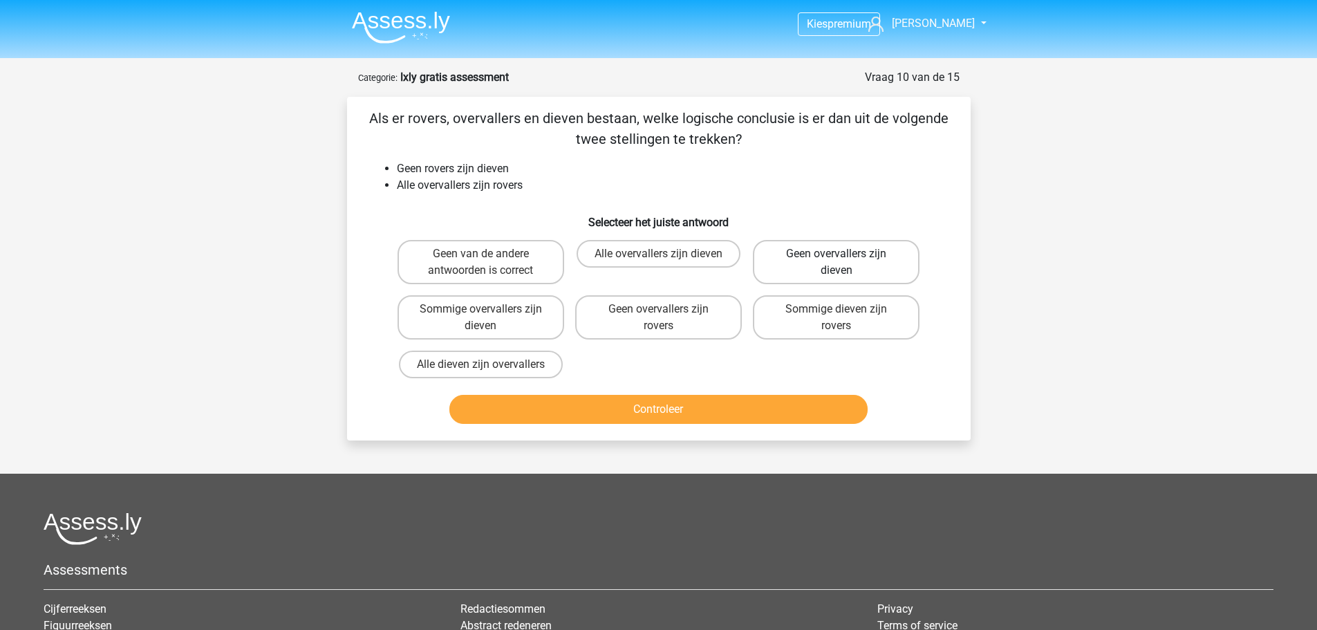
click at [855, 257] on label "Geen overvallers zijn dieven" at bounding box center [836, 262] width 167 height 44
click at [846, 257] on input "Geen overvallers zijn dieven" at bounding box center [841, 258] width 9 height 9
radio input "true"
click at [684, 414] on button "Controleer" at bounding box center [658, 409] width 418 height 29
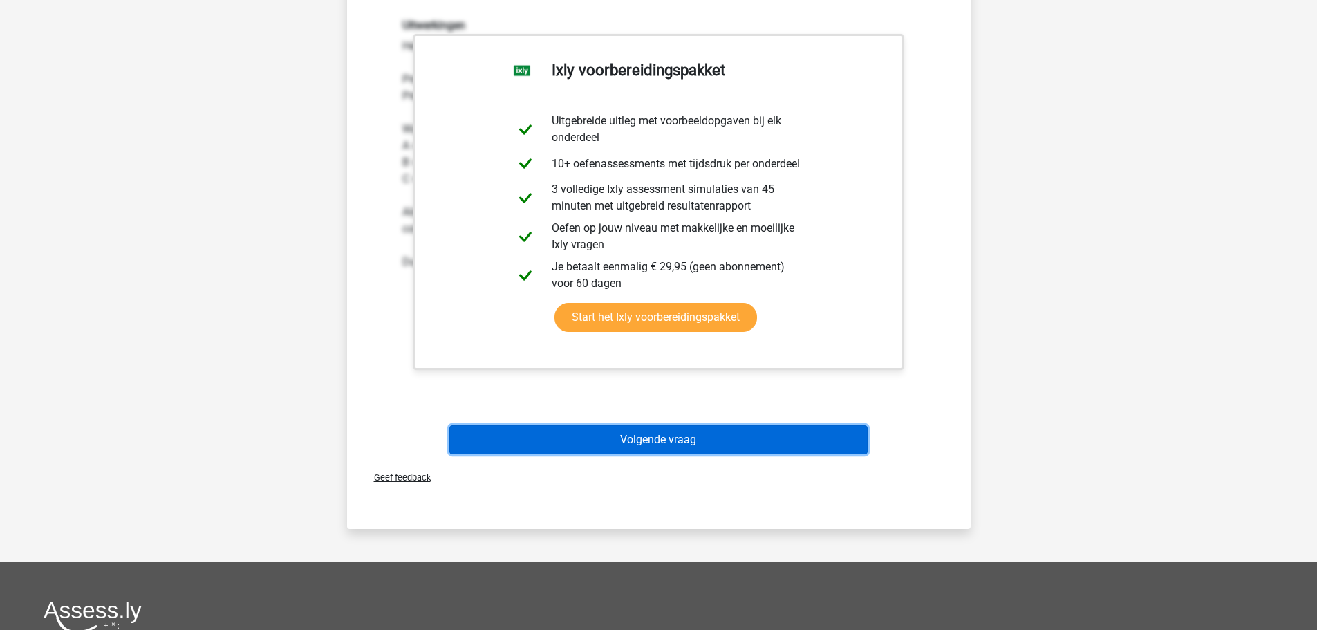
click at [640, 438] on button "Volgende vraag" at bounding box center [658, 439] width 418 height 29
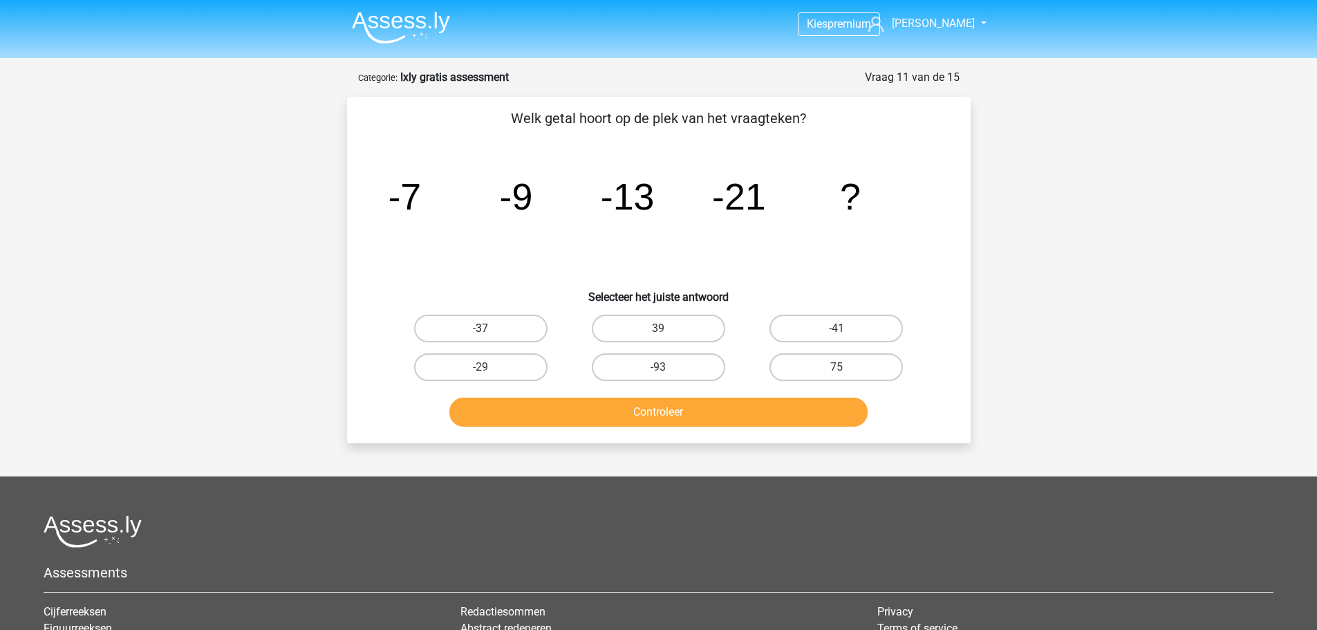
click at [495, 320] on label "-37" at bounding box center [480, 329] width 133 height 28
click at [490, 328] on input "-37" at bounding box center [485, 332] width 9 height 9
radio input "true"
click at [651, 427] on div "Controleer" at bounding box center [659, 415] width 534 height 35
click at [655, 417] on button "Controleer" at bounding box center [658, 412] width 418 height 29
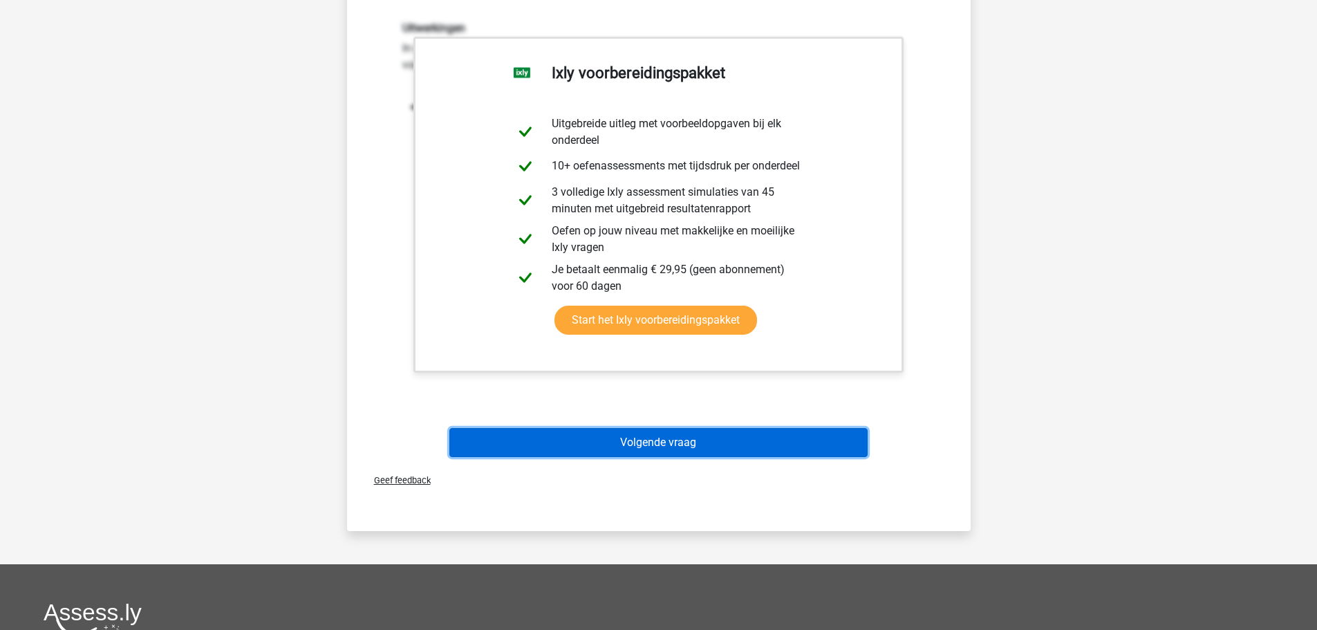
click at [696, 449] on button "Volgende vraag" at bounding box center [658, 442] width 418 height 29
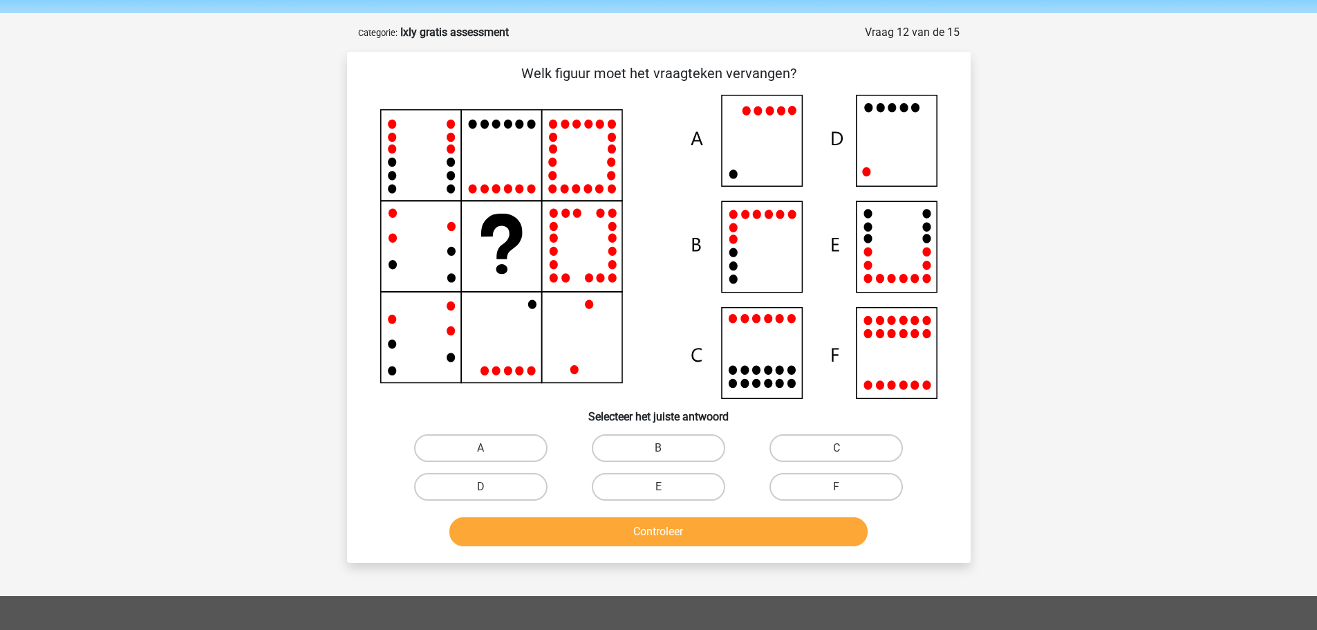
scroll to position [69, 0]
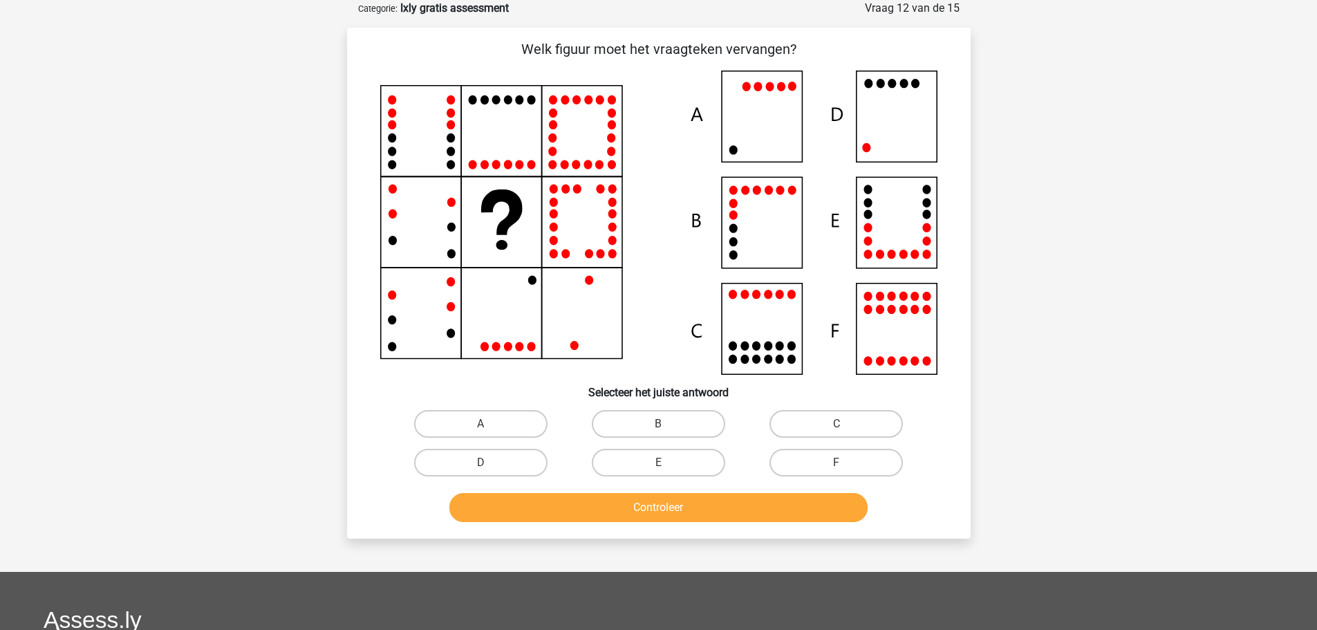
click at [888, 113] on icon at bounding box center [658, 223] width 557 height 304
click at [501, 466] on label "D" at bounding box center [480, 463] width 133 height 28
click at [490, 466] on input "D" at bounding box center [485, 467] width 9 height 9
radio input "true"
click at [621, 512] on button "Controleer" at bounding box center [658, 507] width 418 height 29
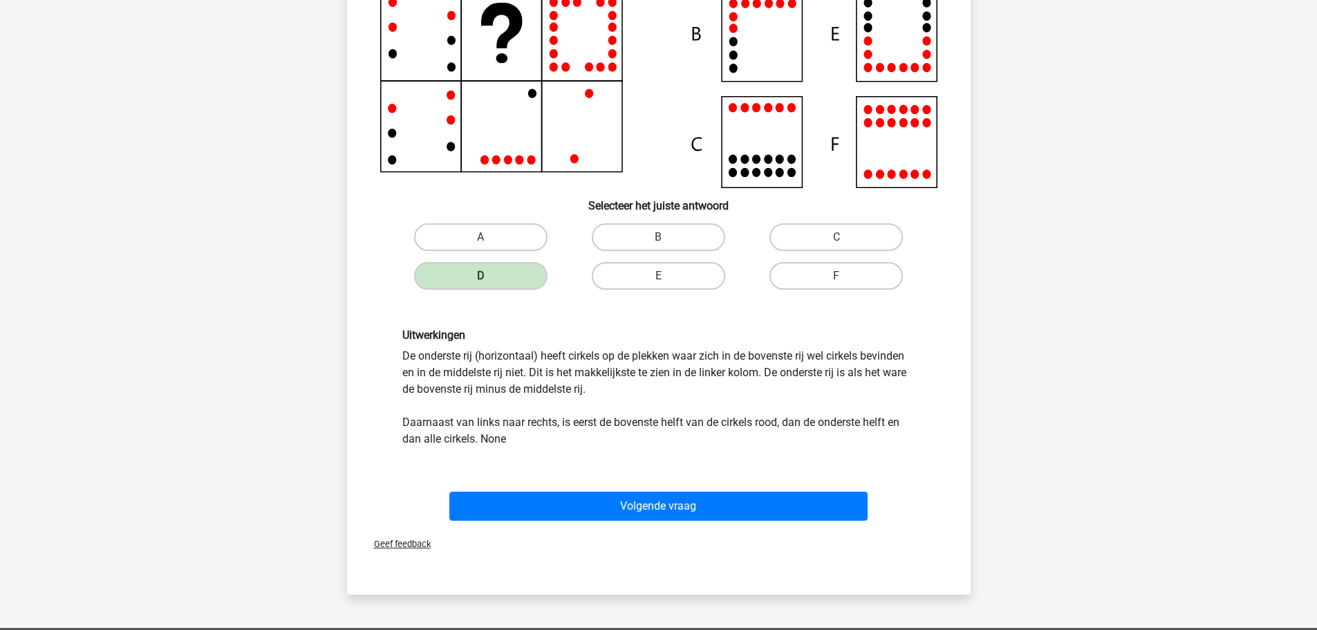
scroll to position [277, 0]
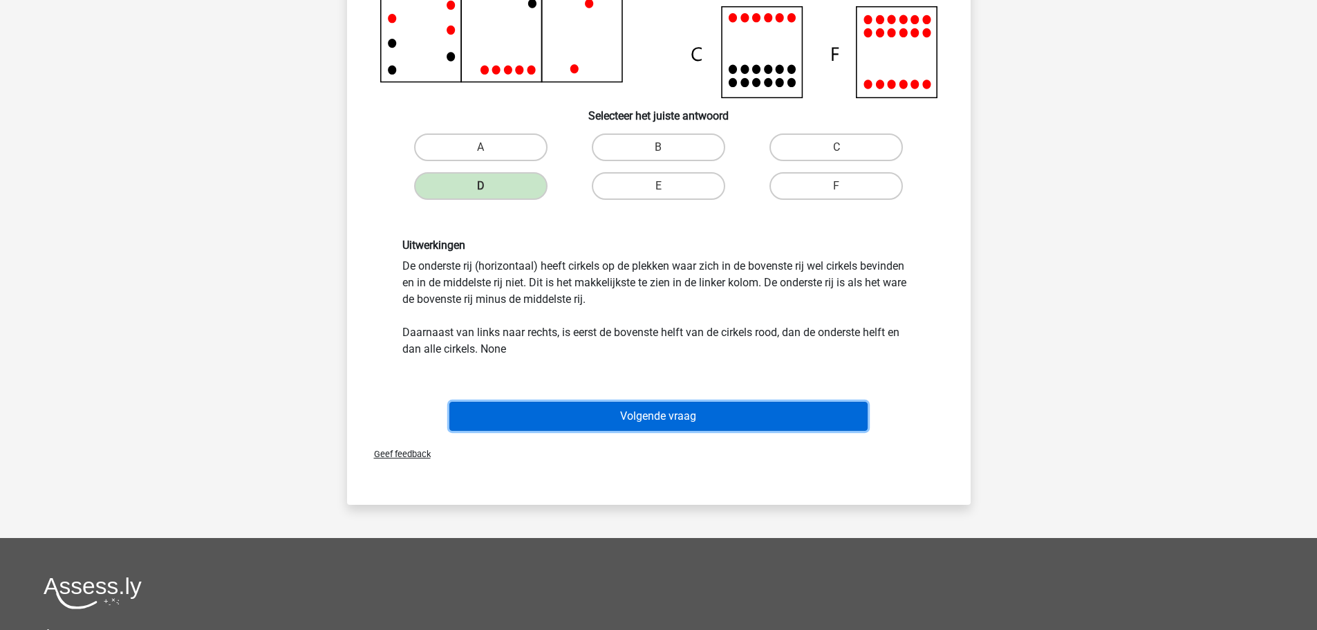
click at [655, 419] on button "Volgende vraag" at bounding box center [658, 416] width 418 height 29
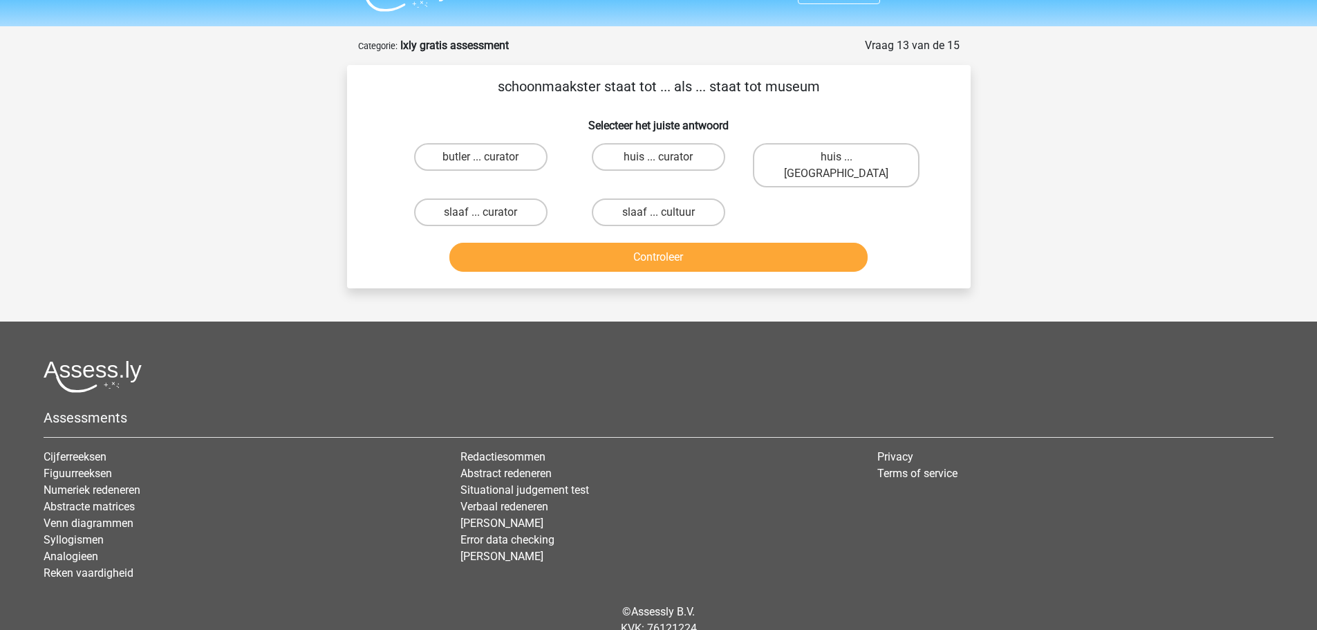
scroll to position [0, 0]
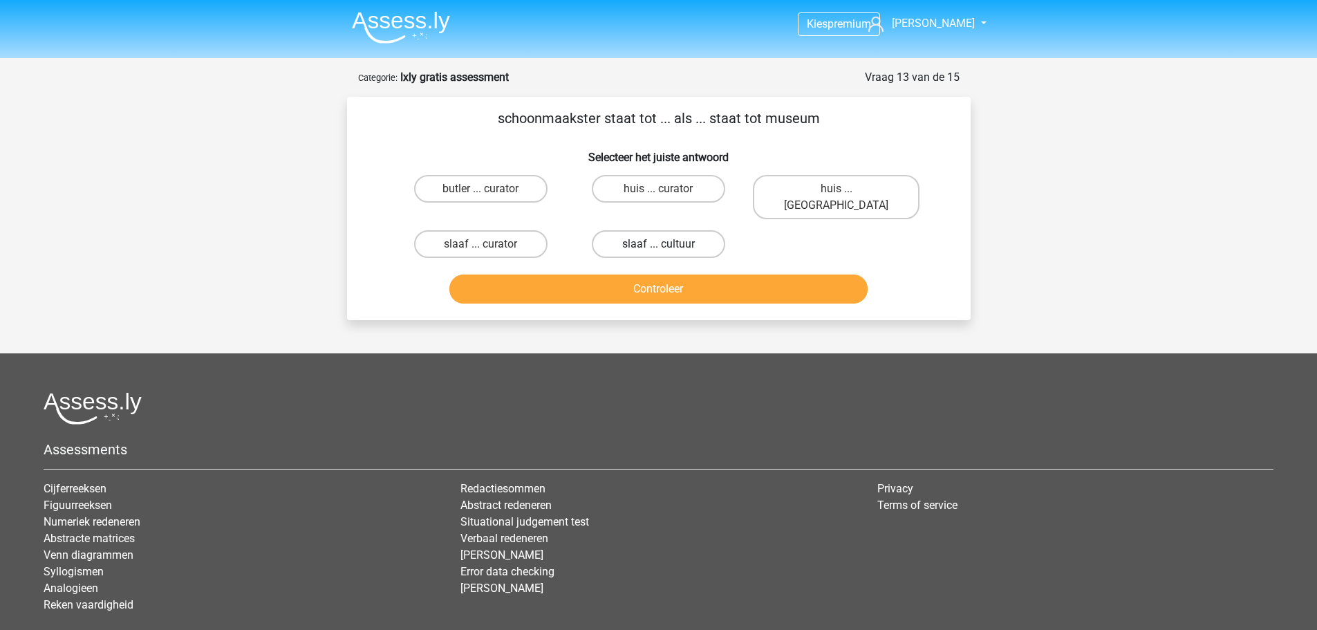
click at [689, 230] on label "slaaf ... cultuur" at bounding box center [658, 244] width 133 height 28
click at [667, 244] on input "slaaf ... cultuur" at bounding box center [662, 248] width 9 height 9
radio input "true"
click at [504, 195] on label "butler ... curator" at bounding box center [480, 189] width 133 height 28
click at [490, 195] on input "butler ... curator" at bounding box center [485, 193] width 9 height 9
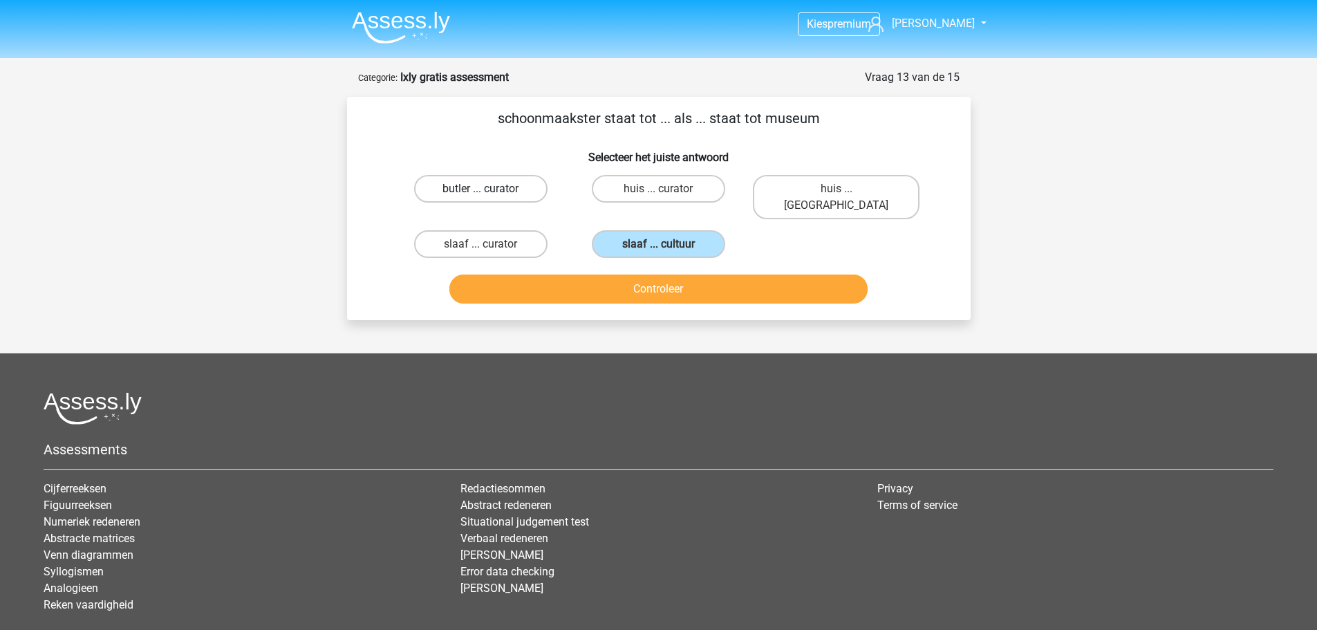
radio input "true"
click at [684, 274] on button "Controleer" at bounding box center [658, 288] width 418 height 29
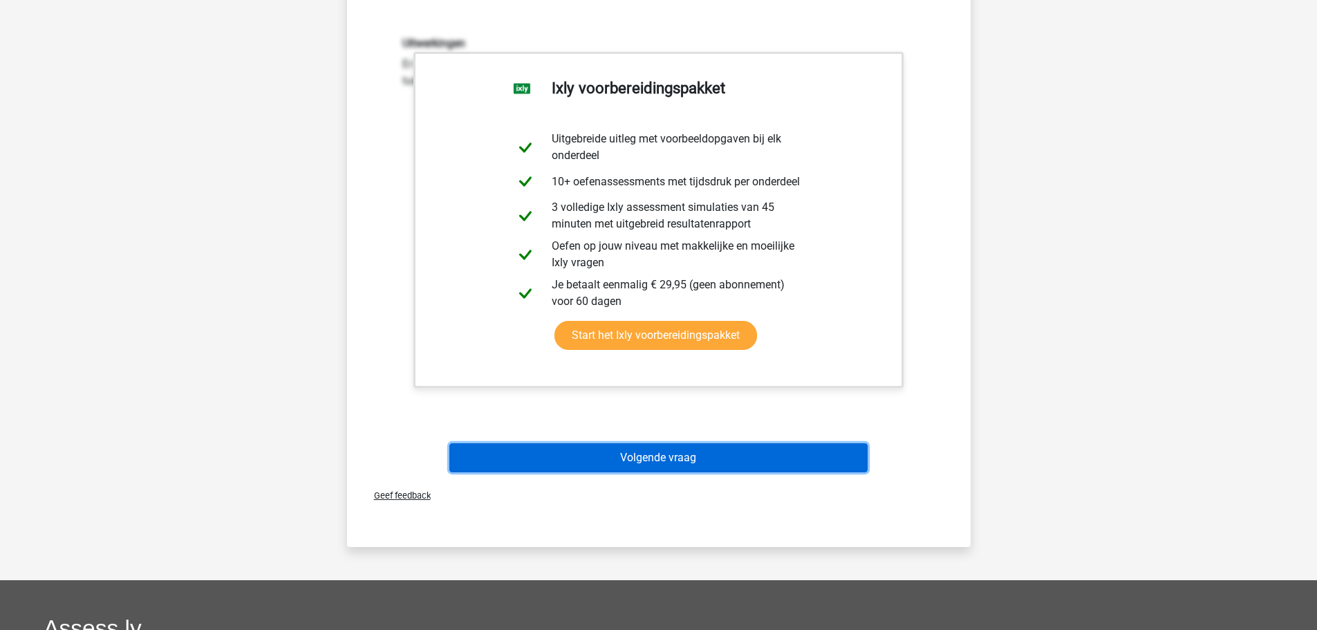
click at [716, 449] on button "Volgende vraag" at bounding box center [658, 457] width 418 height 29
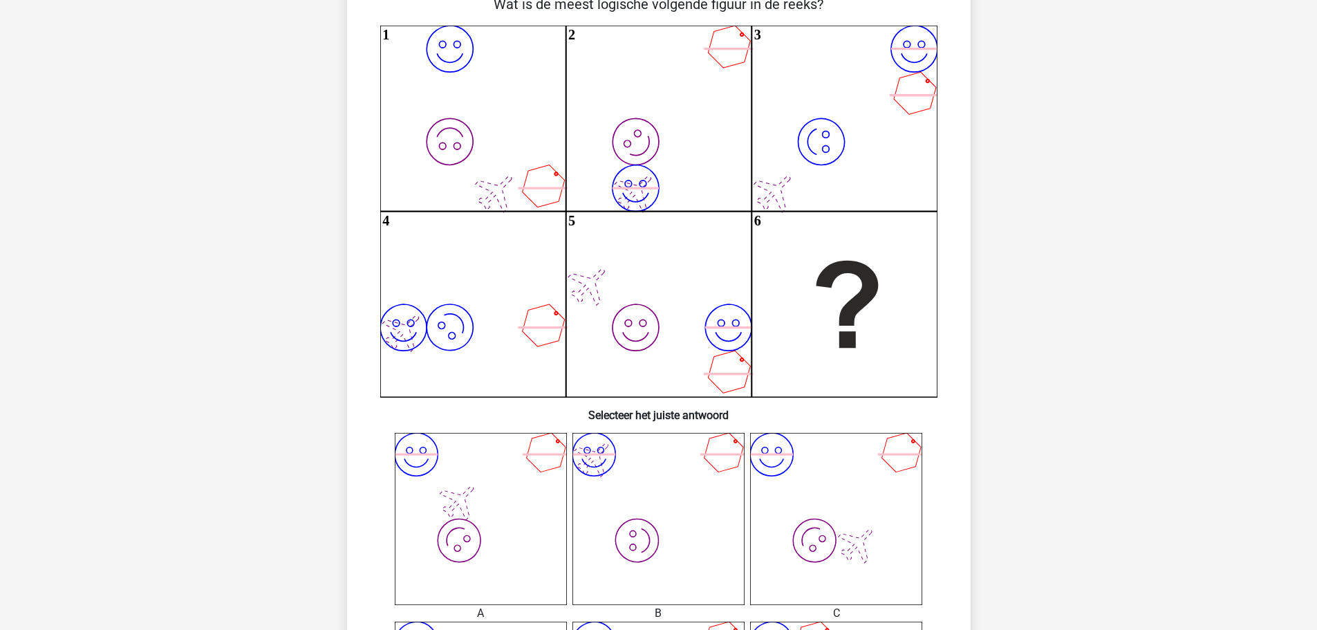
scroll to position [138, 0]
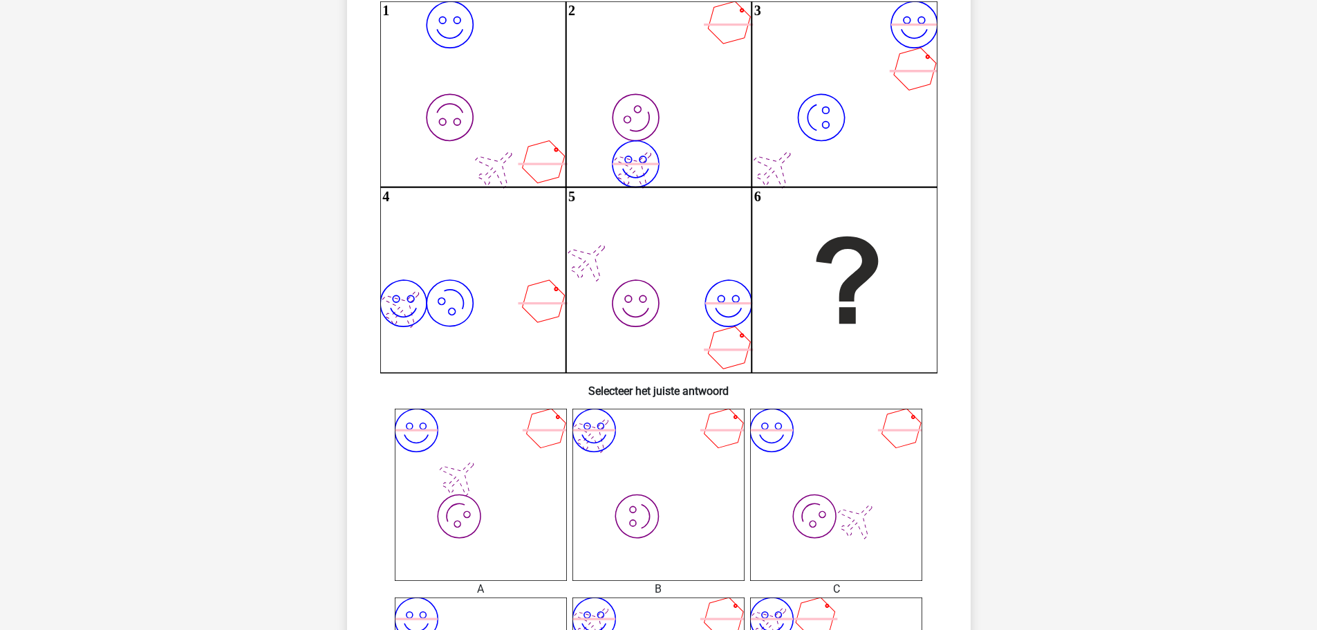
click at [649, 468] on icon "image/svg+xml image/svg+xml" at bounding box center [658, 495] width 172 height 172
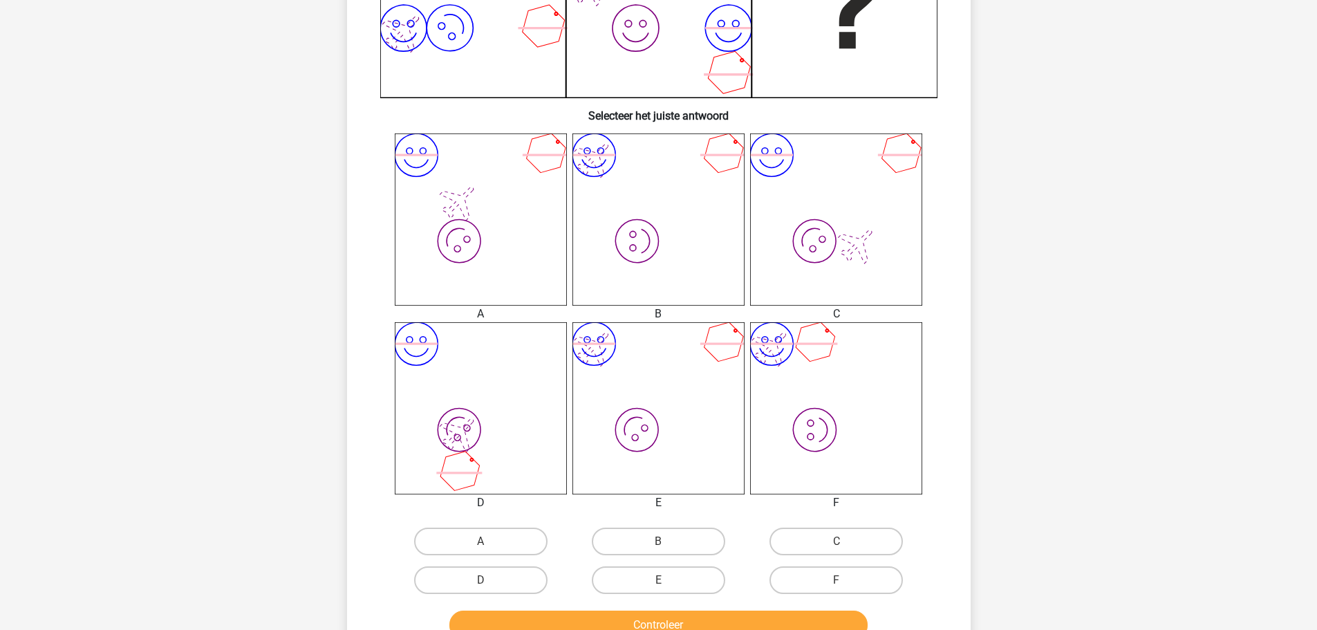
scroll to position [415, 0]
click at [651, 528] on label "B" at bounding box center [658, 540] width 133 height 28
click at [658, 528] on input "B" at bounding box center [662, 544] width 9 height 9
radio input "true"
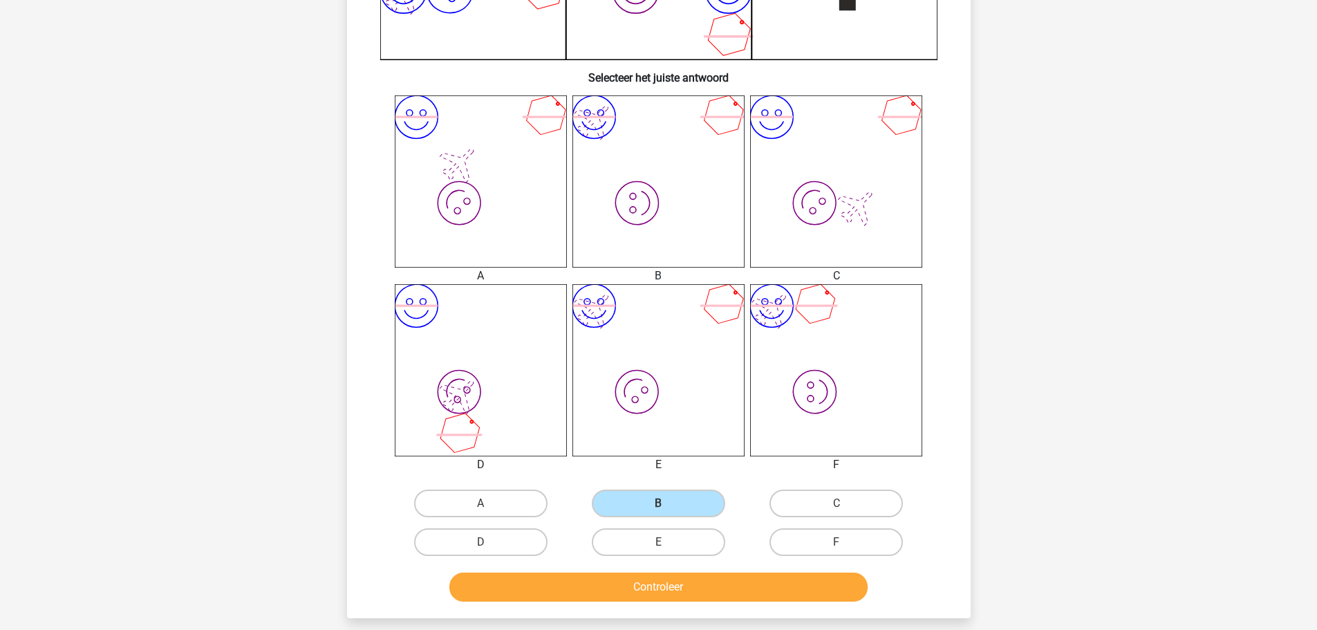
scroll to position [484, 0]
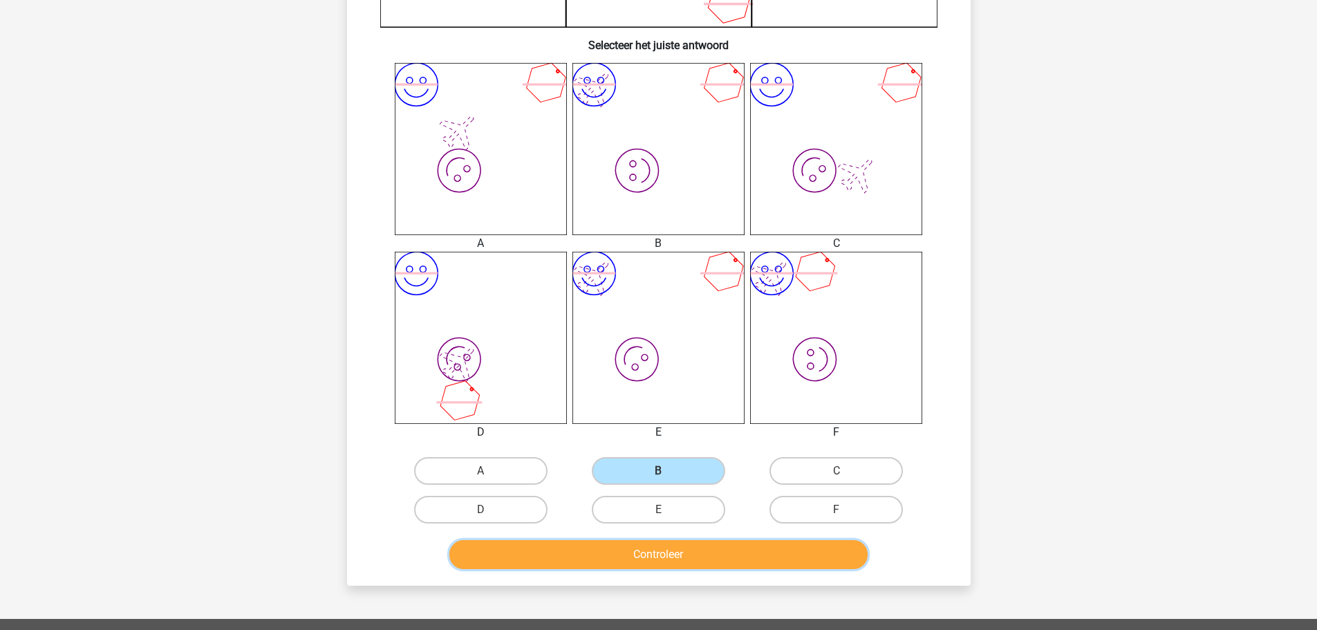
click at [670, 528] on button "Controleer" at bounding box center [658, 554] width 418 height 29
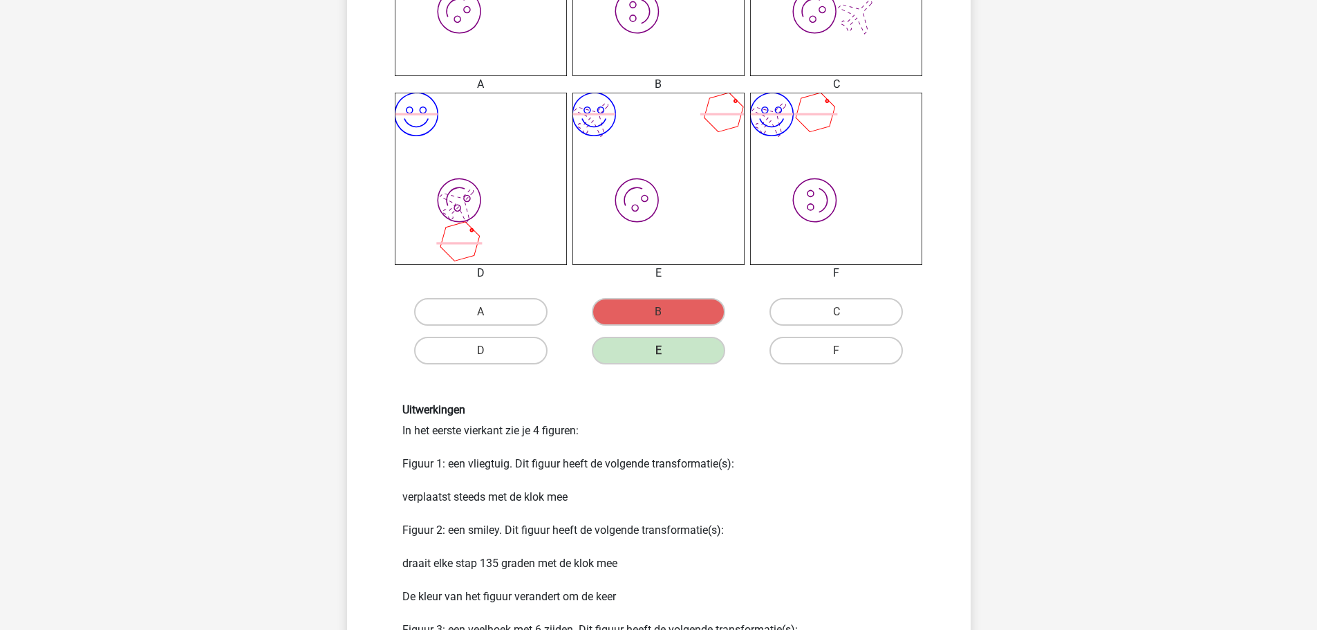
scroll to position [691, 0]
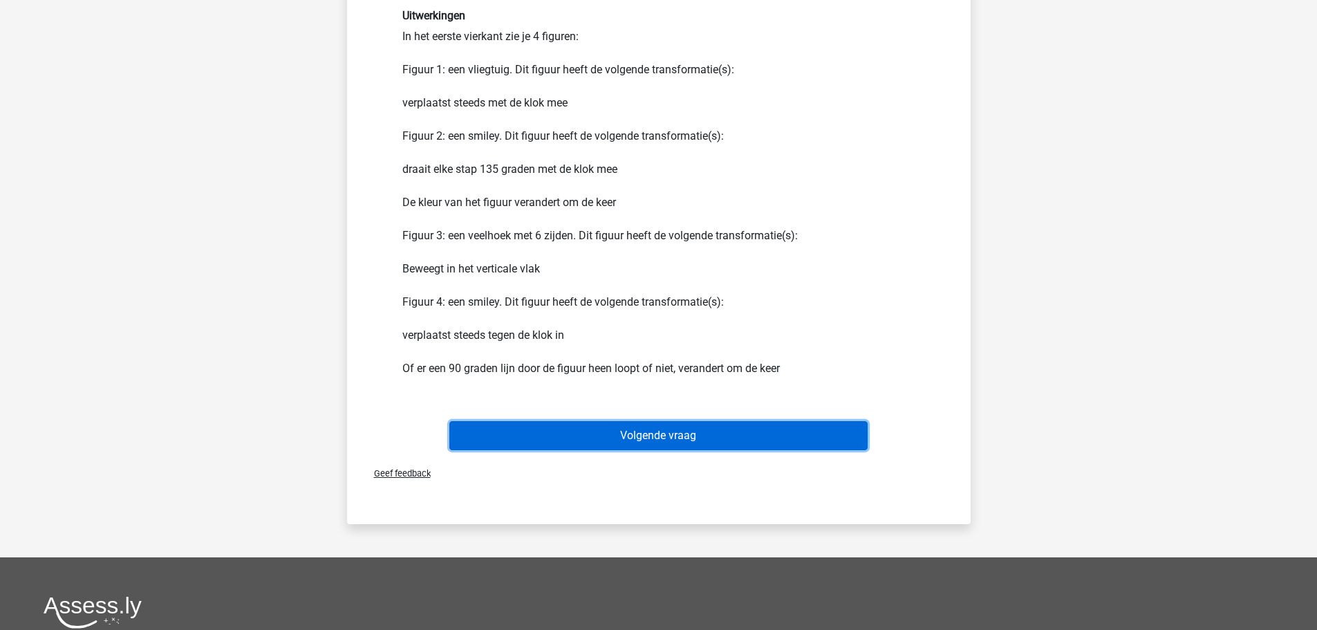
click at [710, 442] on button "Volgende vraag" at bounding box center [658, 435] width 418 height 29
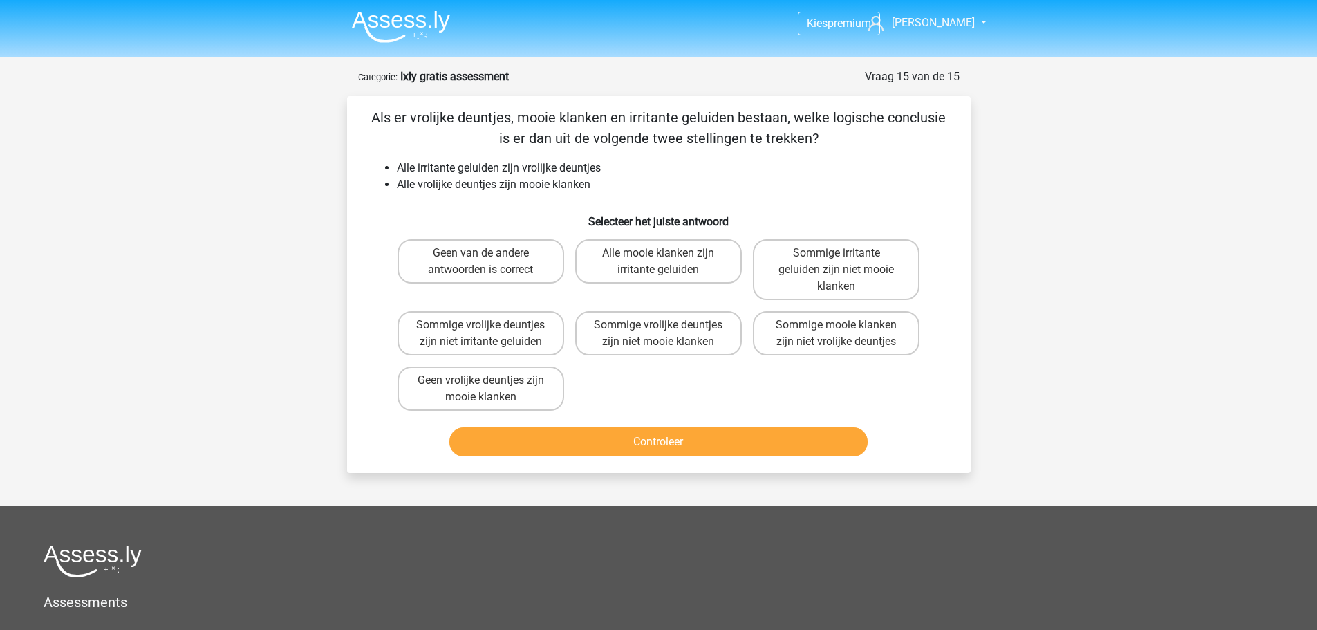
scroll to position [0, 0]
click at [631, 260] on label "Alle mooie klanken zijn irritante geluiden" at bounding box center [658, 262] width 167 height 44
click at [658, 260] on input "Alle mooie klanken zijn irritante geluiden" at bounding box center [662, 258] width 9 height 9
radio input "true"
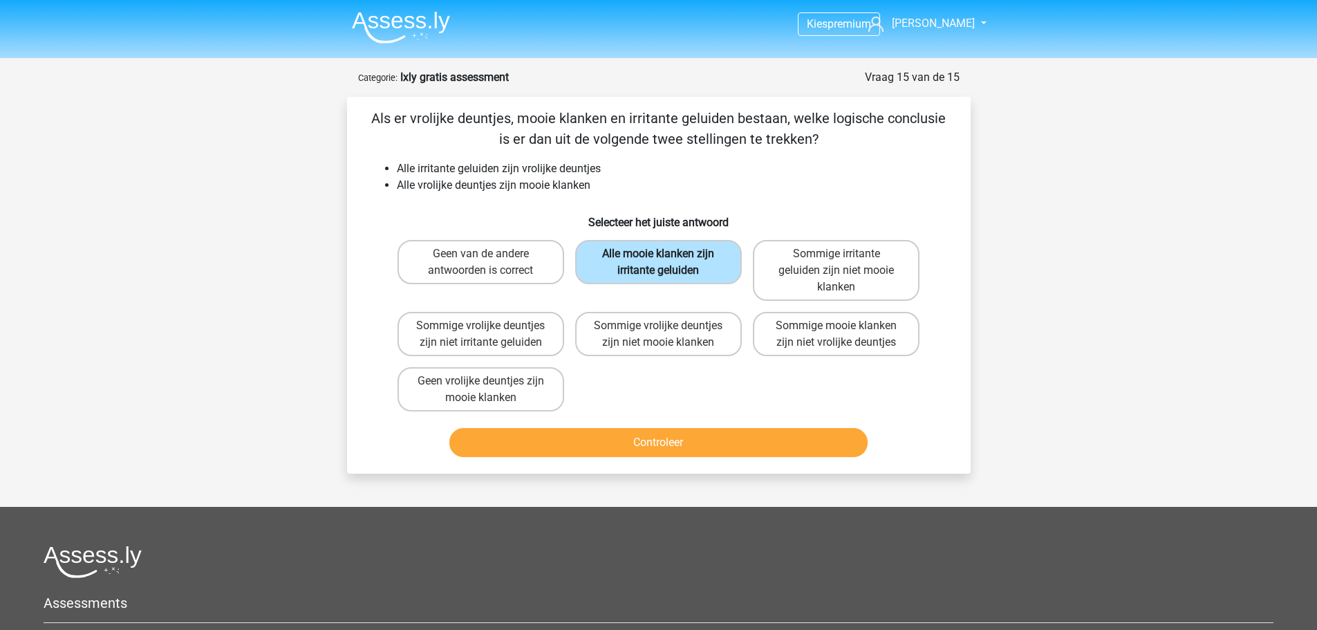
click at [631, 260] on label "Alle mooie klanken zijn irritante geluiden" at bounding box center [658, 262] width 167 height 44
click at [658, 260] on input "Alle mooie klanken zijn irritante geluiden" at bounding box center [662, 258] width 9 height 9
click at [642, 431] on button "Controleer" at bounding box center [658, 442] width 418 height 29
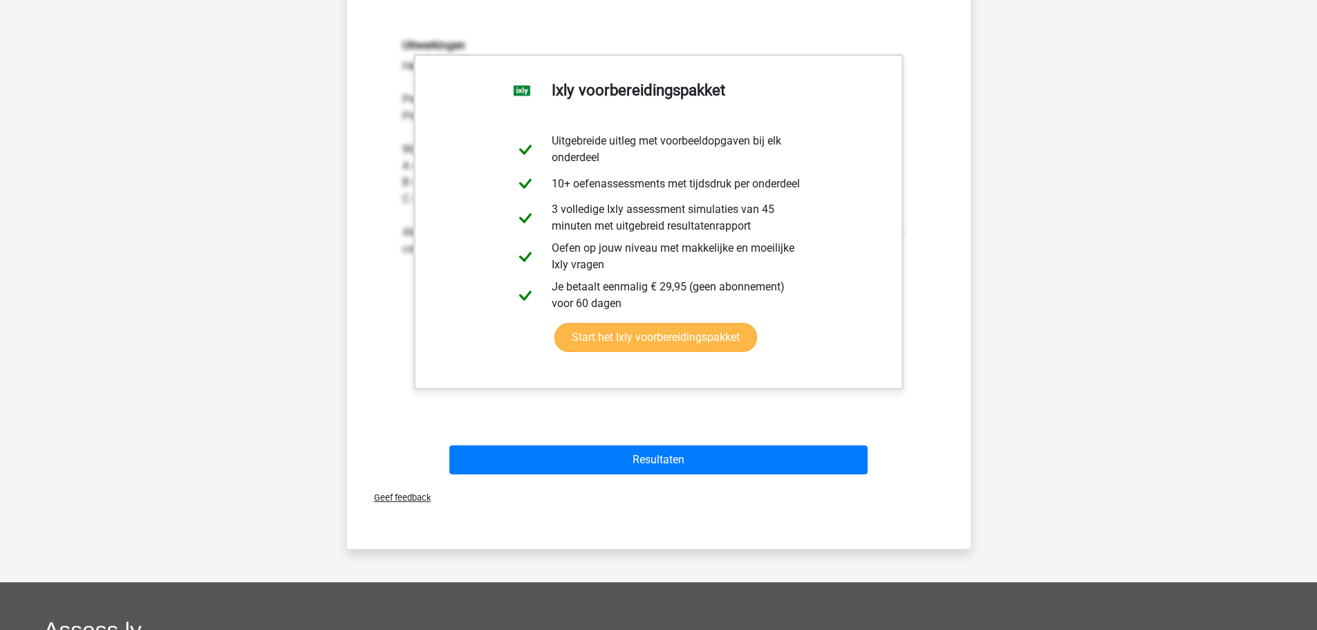
scroll to position [553, 0]
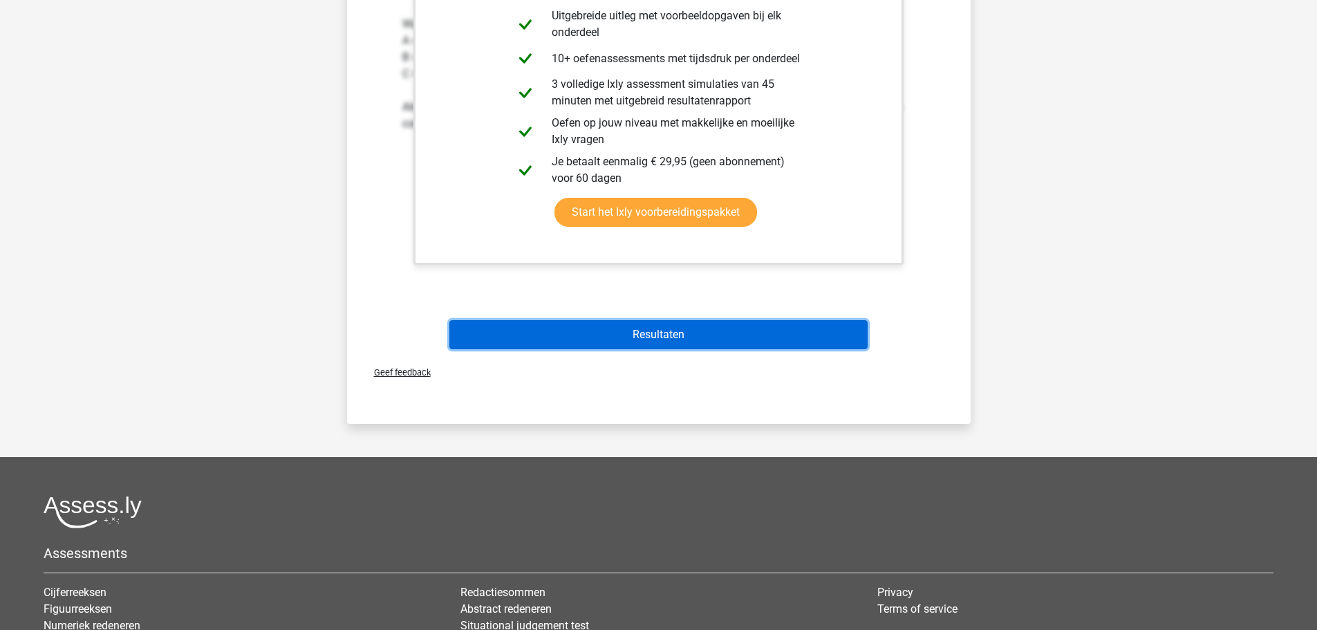
click at [692, 333] on button "Resultaten" at bounding box center [658, 334] width 418 height 29
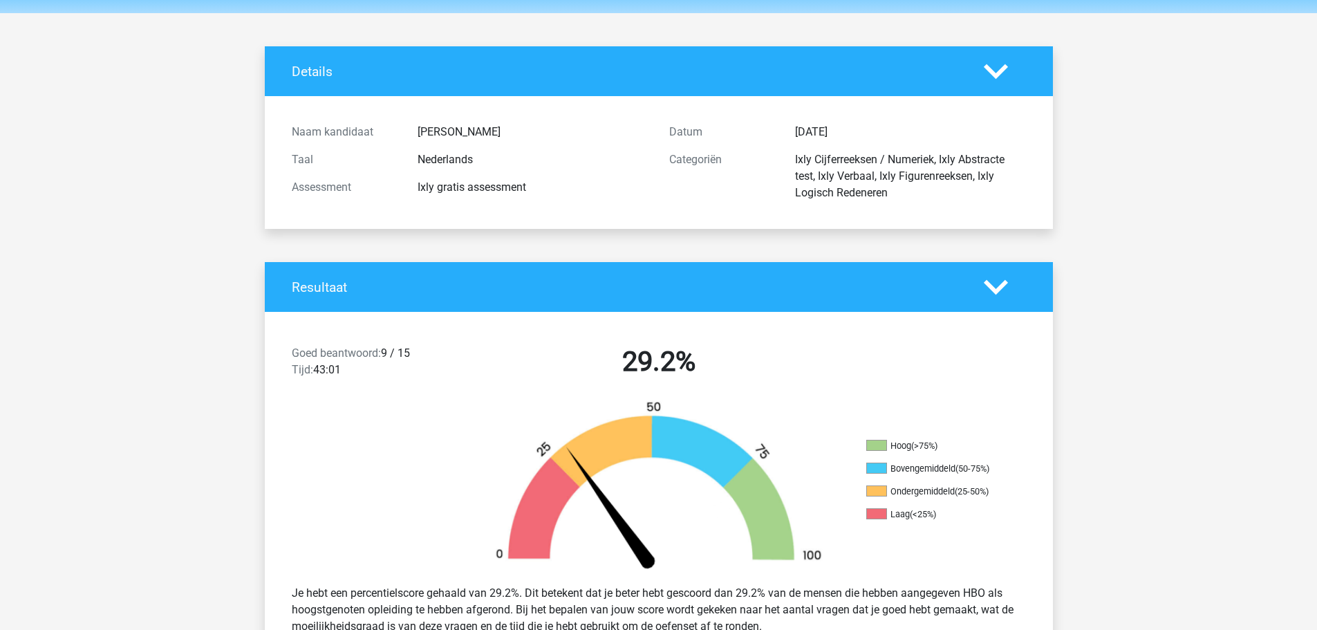
scroll to position [69, 0]
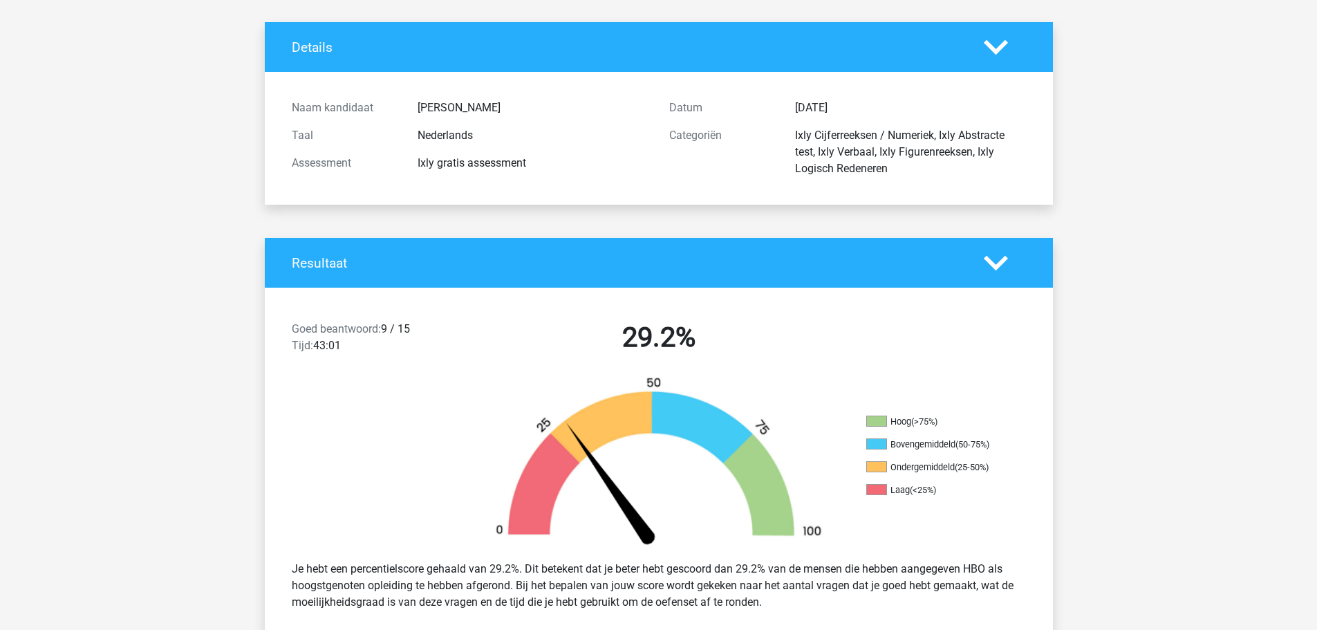
drag, startPoint x: 947, startPoint y: 471, endPoint x: 1009, endPoint y: 472, distance: 62.2
click at [1006, 472] on div "Hoog (>75%) Bovengemiddeld (50-75%) Ondergemiddeld (25-50%) Laag (<25%)" at bounding box center [954, 463] width 197 height 95
click at [1005, 487] on div "Hoog (>75%) Bovengemiddeld (50-75%) Ondergemiddeld (25-50%) Laag (<25%)" at bounding box center [954, 463] width 197 height 95
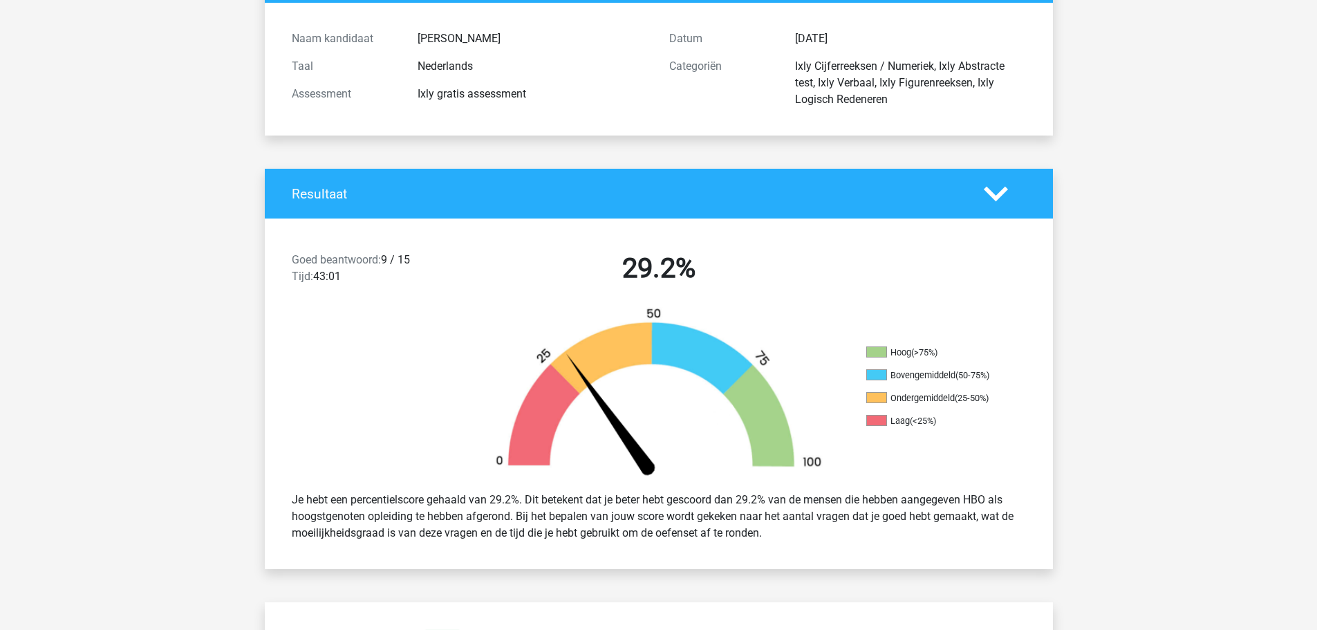
scroll to position [207, 0]
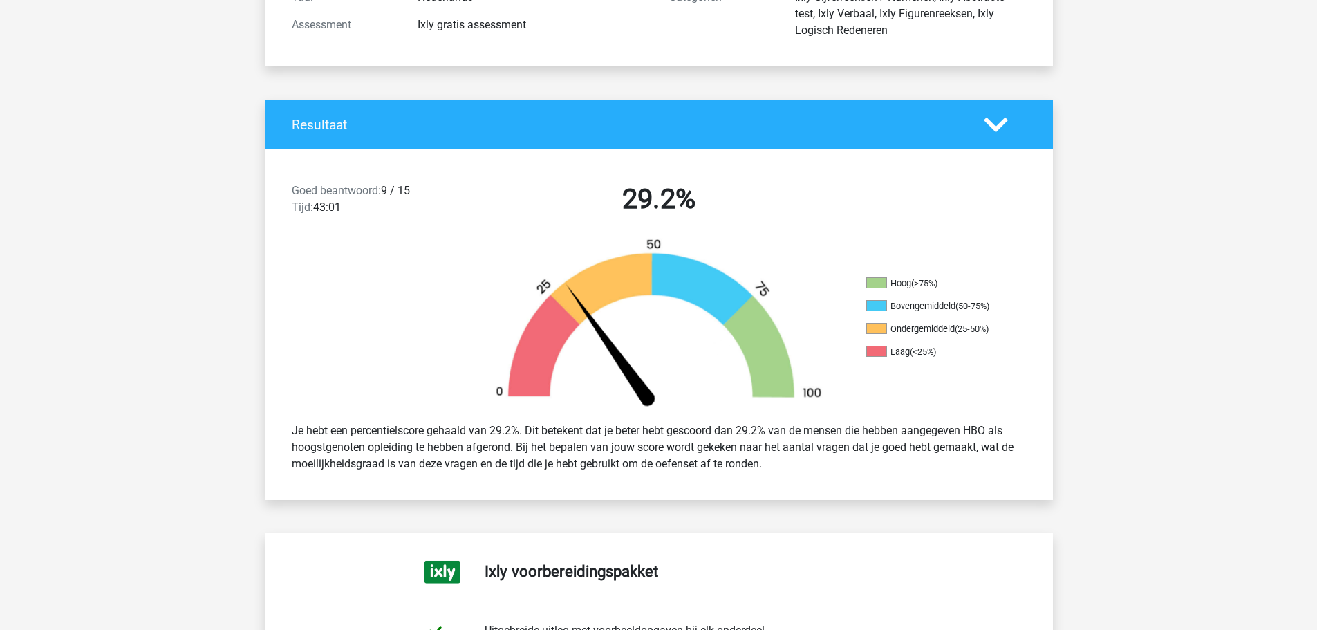
drag, startPoint x: 633, startPoint y: 448, endPoint x: 879, endPoint y: 463, distance: 246.6
click at [879, 463] on div "Je hebt een percentielscore gehaald van 29.2%. Dit betekent dat je beter hebt g…" at bounding box center [658, 447] width 755 height 61
click at [883, 468] on div "Je hebt een percentielscore gehaald van 29.2%. Dit betekent dat je beter hebt g…" at bounding box center [658, 447] width 755 height 61
click at [691, 460] on div "Je hebt een percentielscore gehaald van 29.2%. Dit betekent dat je beter hebt g…" at bounding box center [658, 447] width 755 height 61
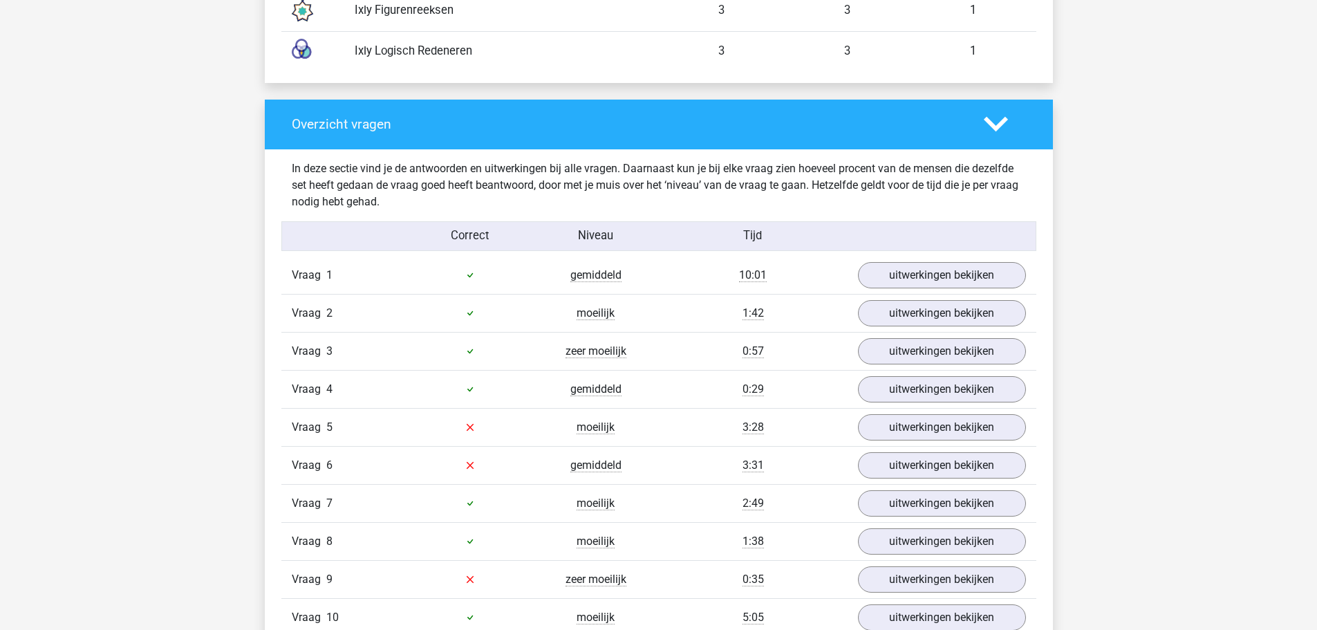
scroll to position [1383, 0]
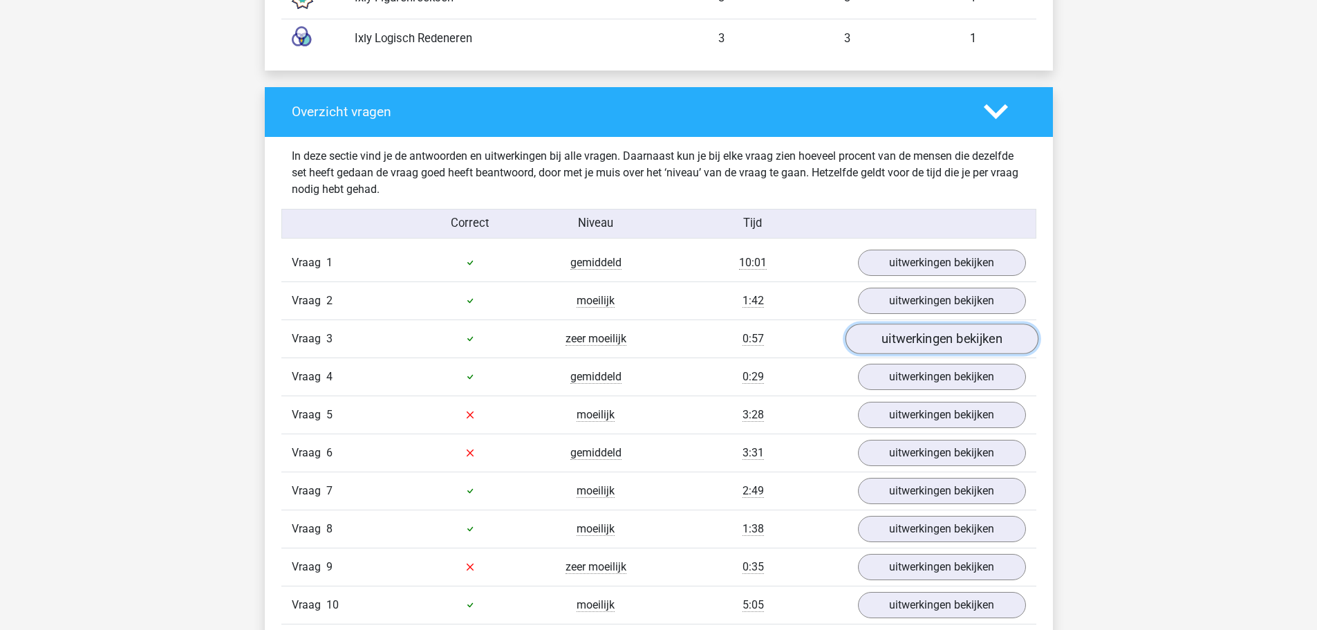
click at [926, 333] on link "uitwerkingen bekijken" at bounding box center [941, 339] width 193 height 30
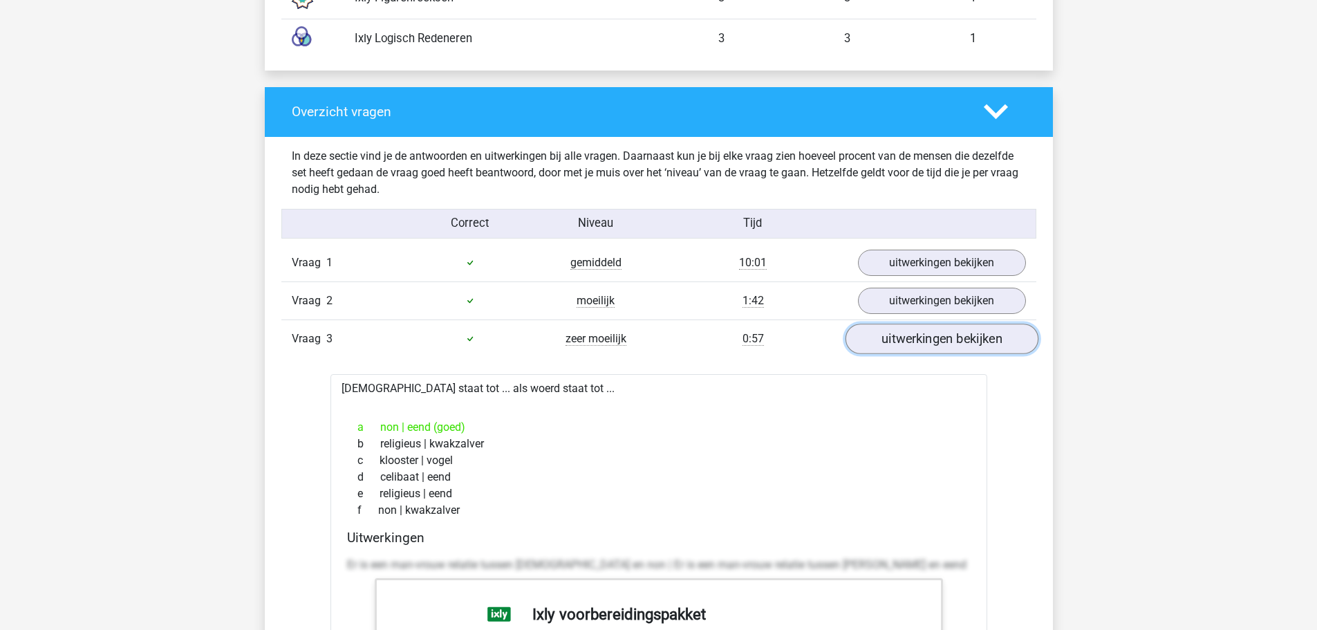
click at [926, 333] on link "uitwerkingen bekijken" at bounding box center [941, 339] width 193 height 30
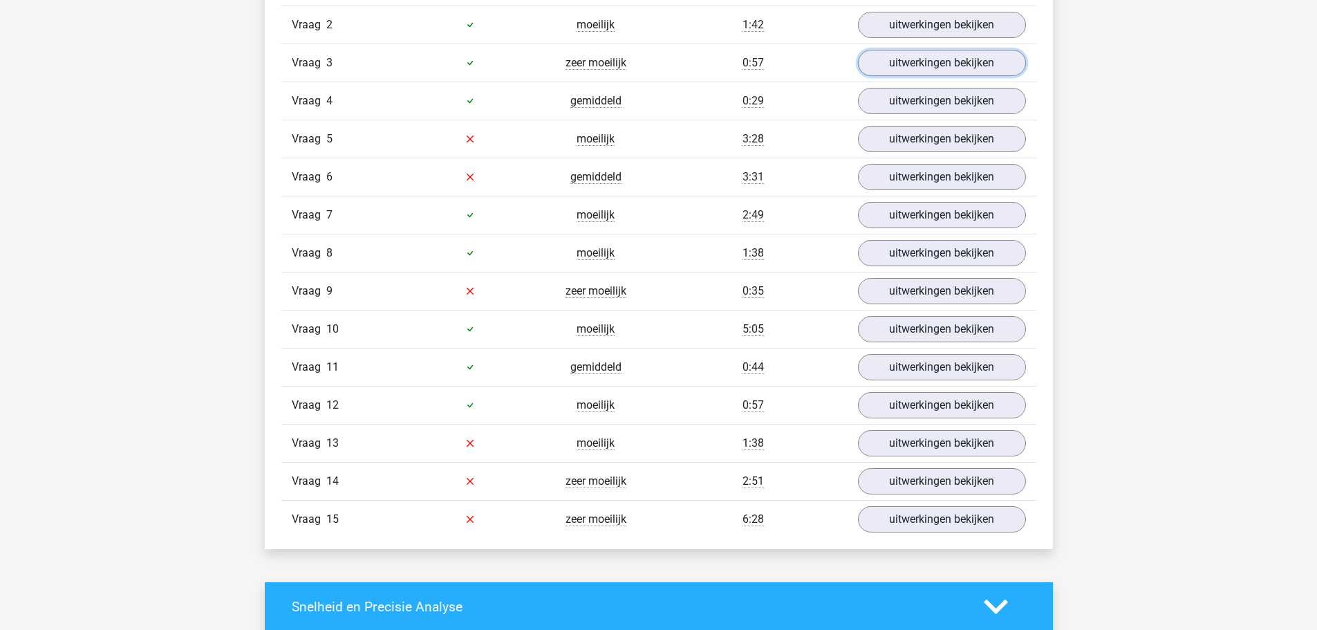
scroll to position [1659, 0]
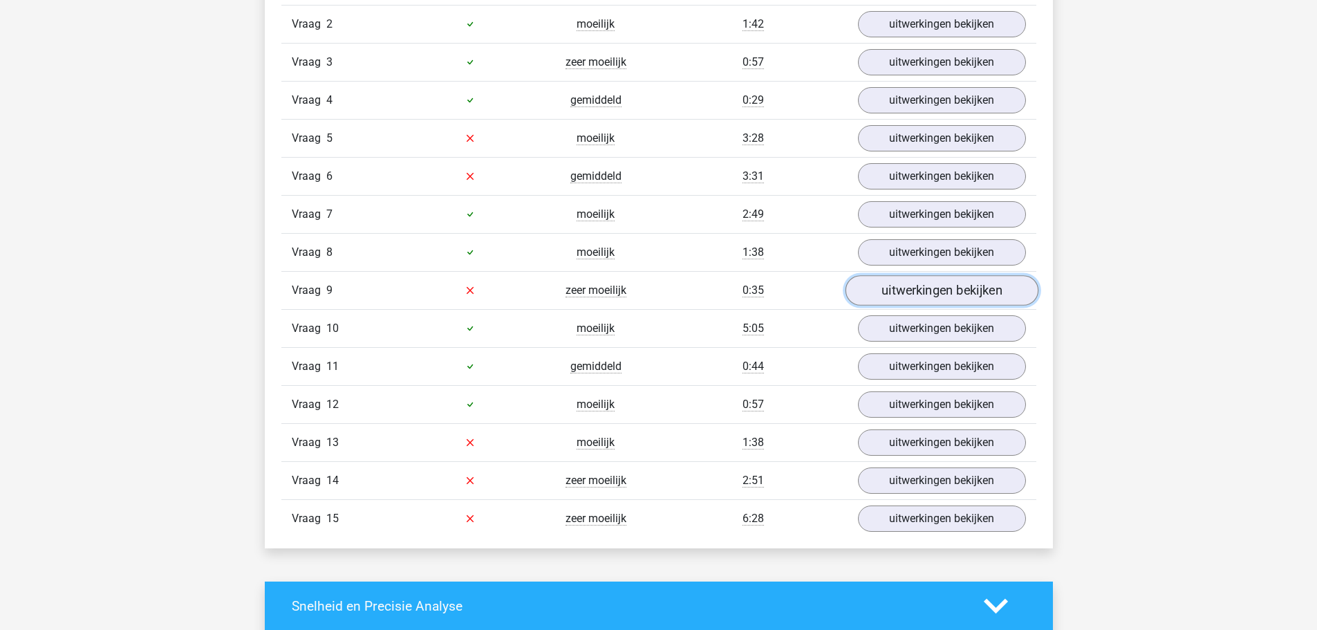
click at [920, 294] on link "uitwerkingen bekijken" at bounding box center [941, 290] width 193 height 30
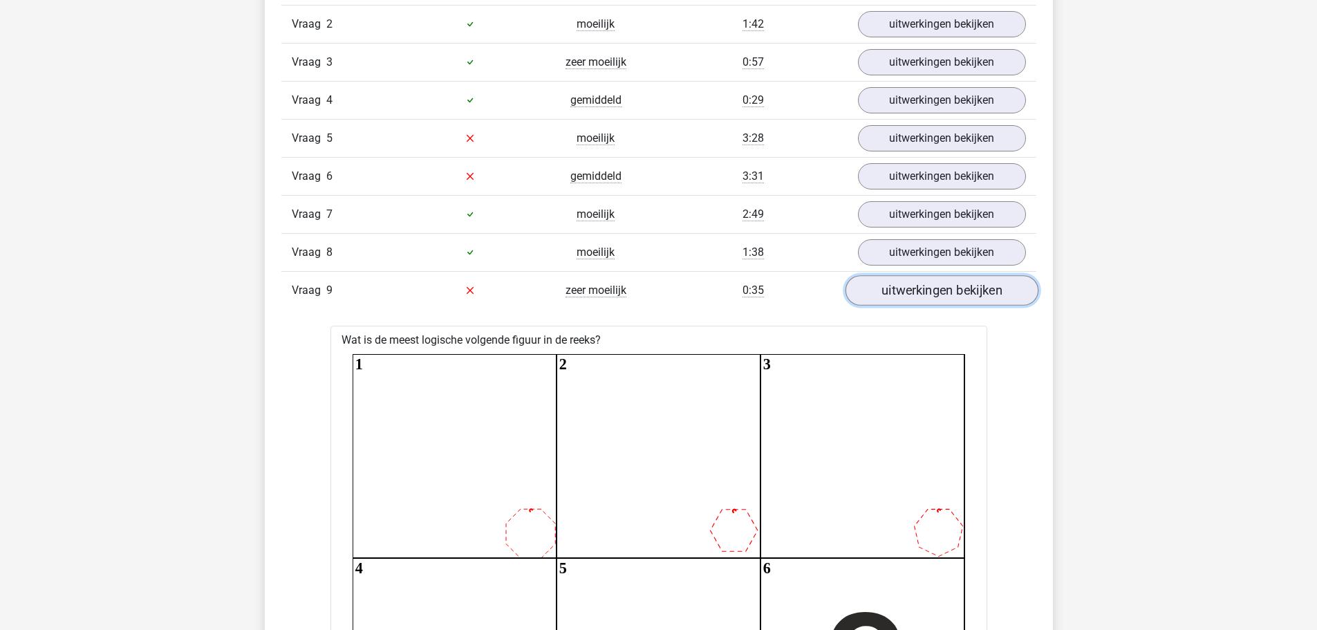
click at [920, 294] on link "uitwerkingen bekijken" at bounding box center [941, 290] width 193 height 30
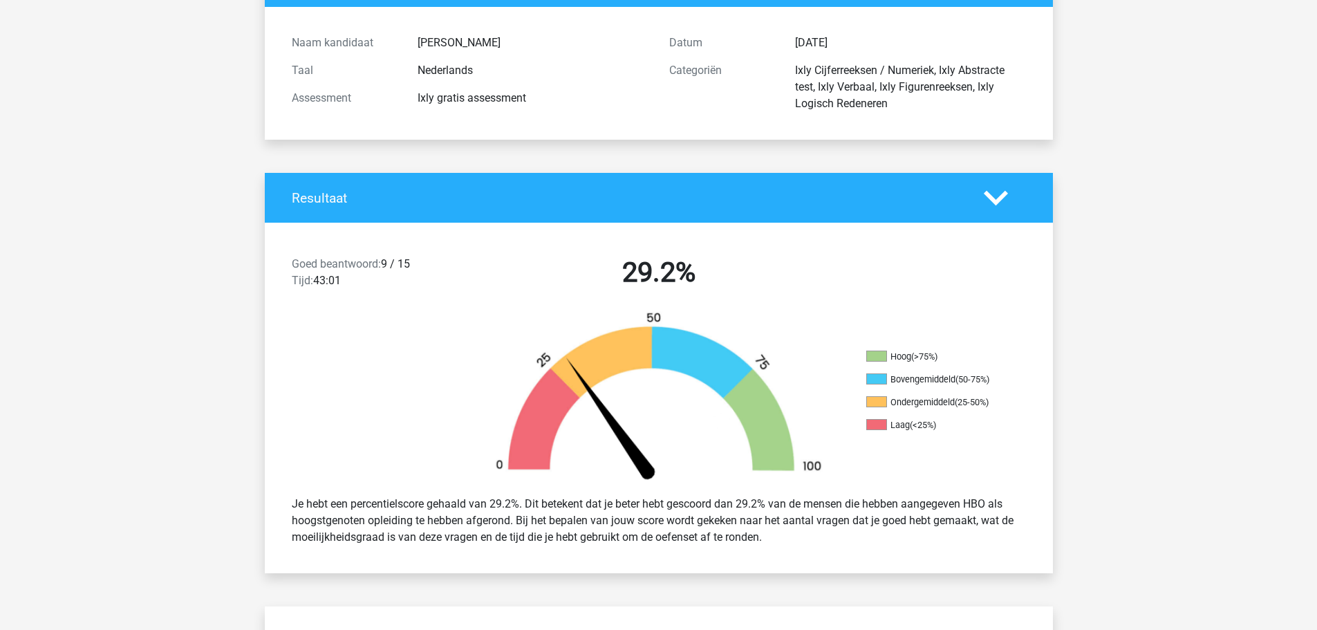
scroll to position [0, 0]
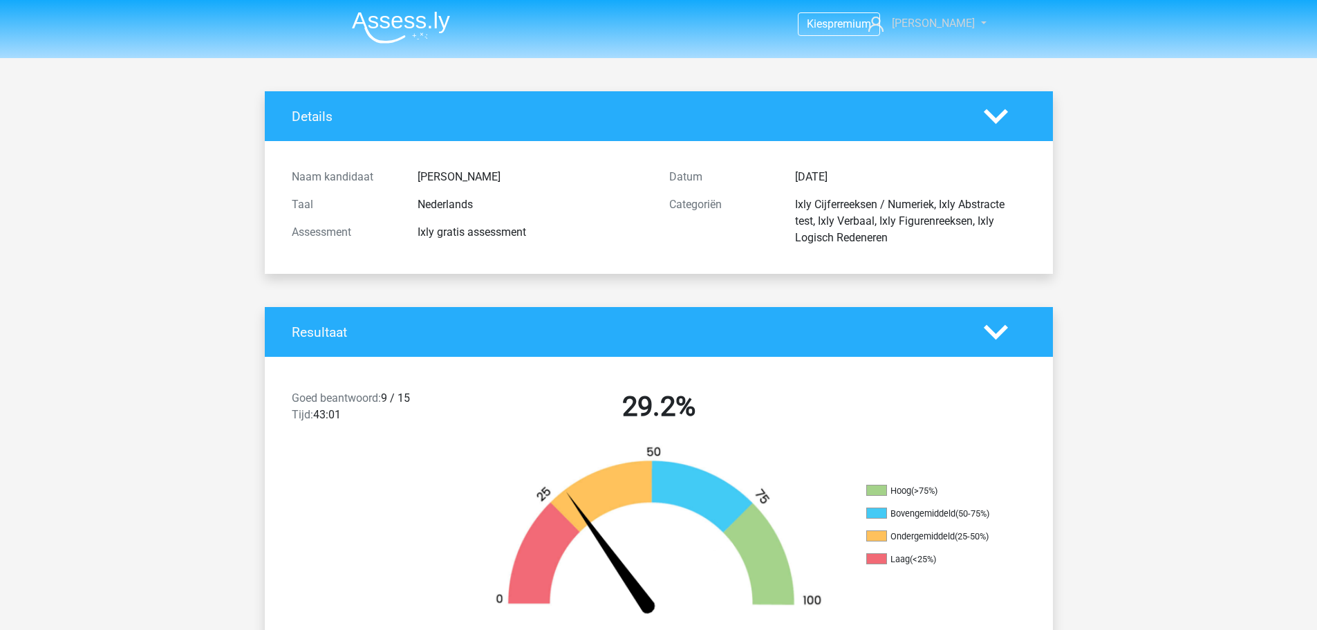
click at [969, 20] on link "[PERSON_NAME]" at bounding box center [919, 23] width 113 height 17
click at [990, 123] on icon at bounding box center [996, 116] width 24 height 24
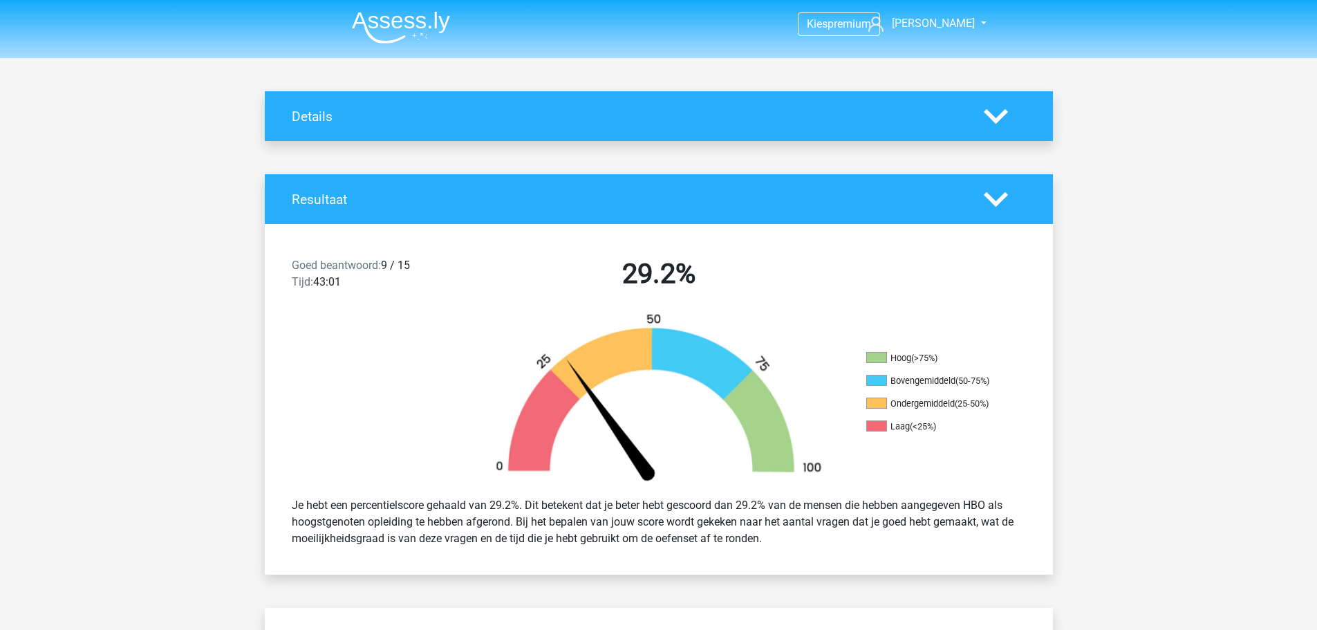
click at [990, 108] on icon at bounding box center [996, 116] width 24 height 24
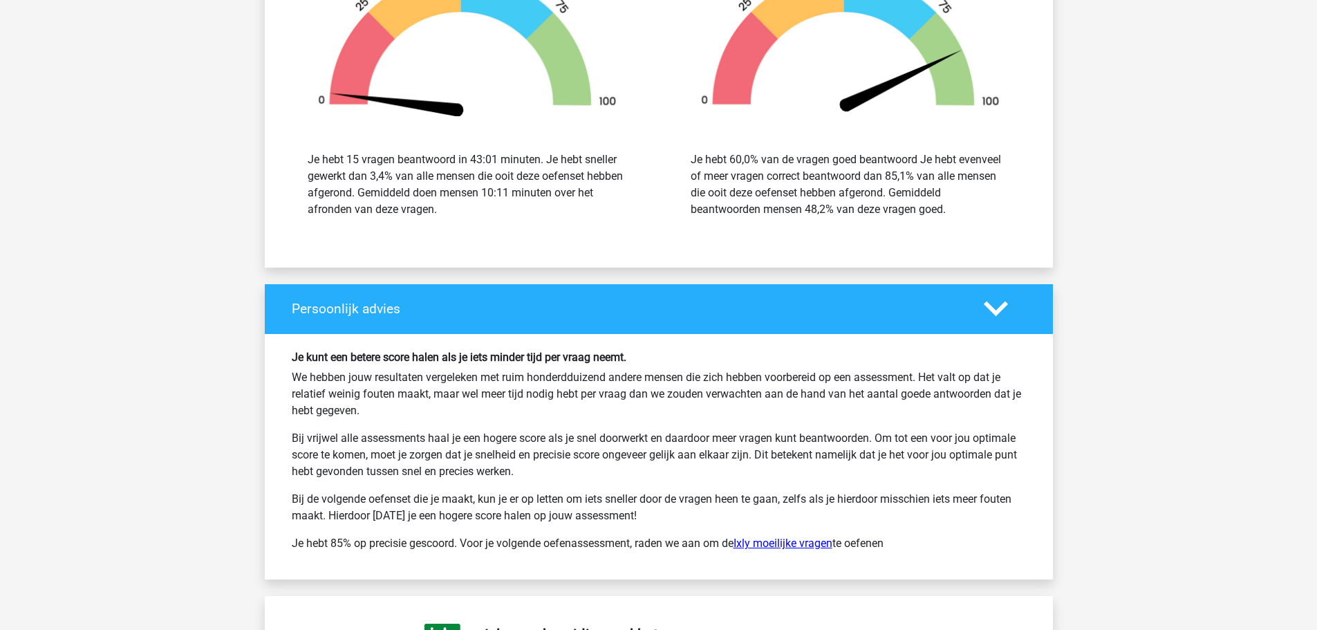
scroll to position [2420, 0]
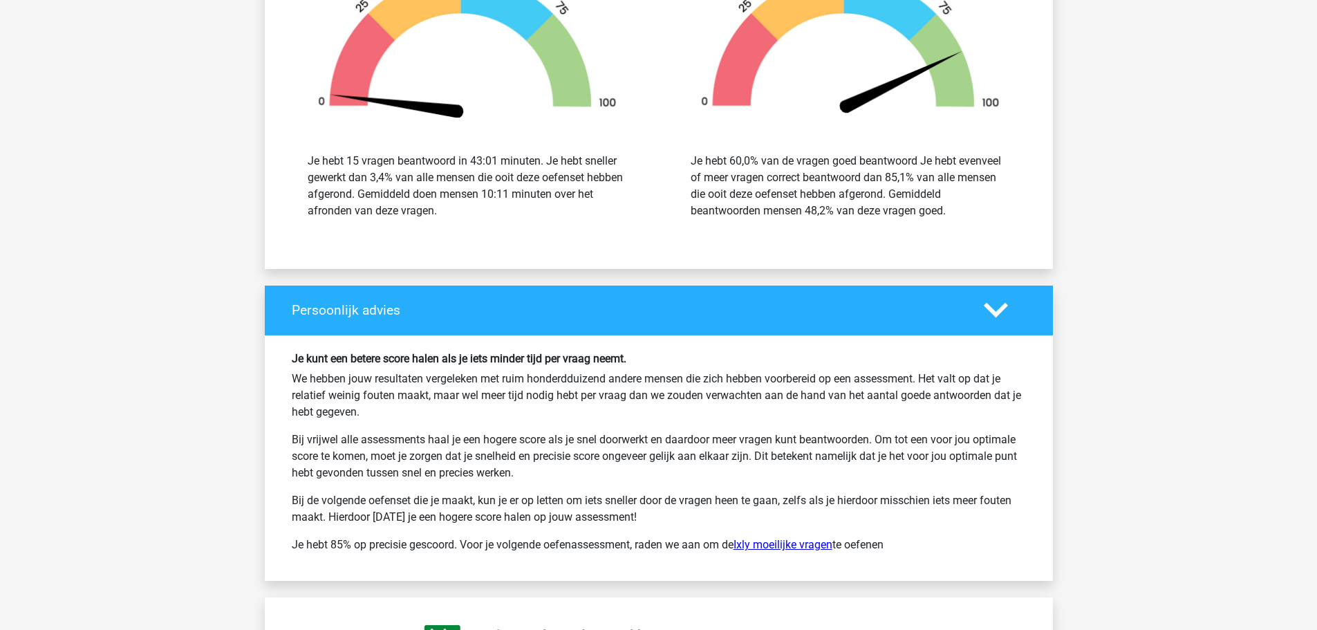
click at [810, 548] on link "Ixly moeilijke vragen" at bounding box center [783, 544] width 99 height 13
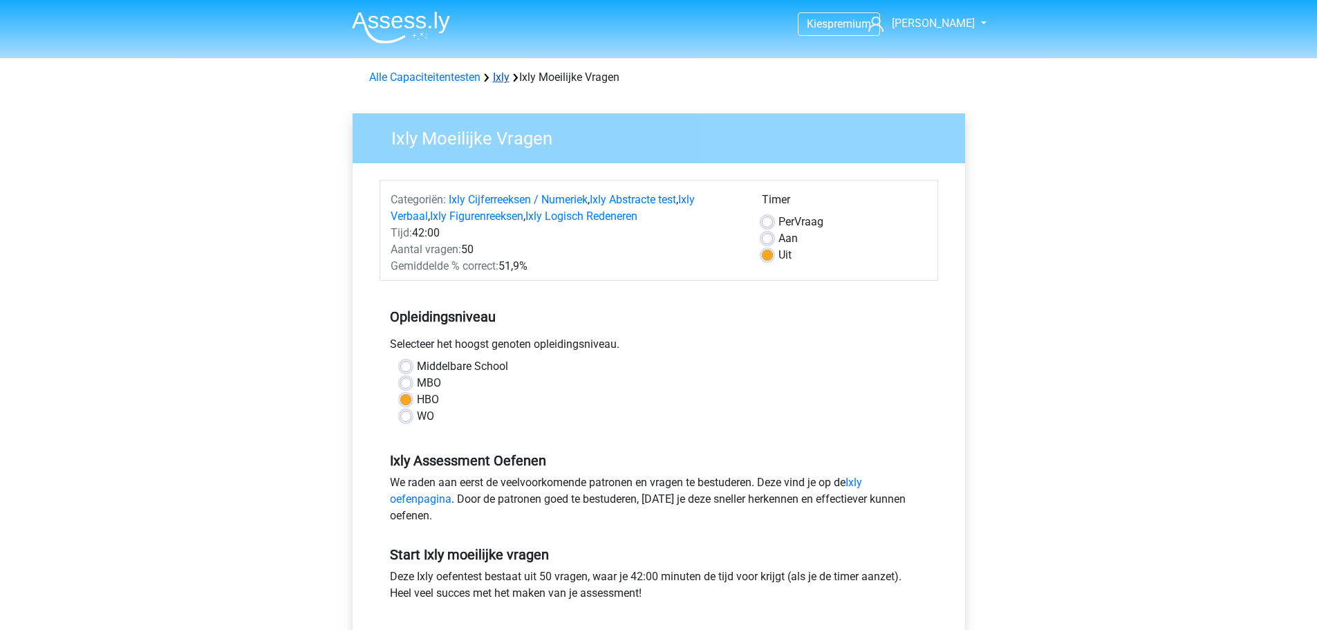
click at [506, 78] on link "Ixly" at bounding box center [501, 77] width 17 height 13
click at [505, 78] on link "Ixly" at bounding box center [501, 77] width 17 height 13
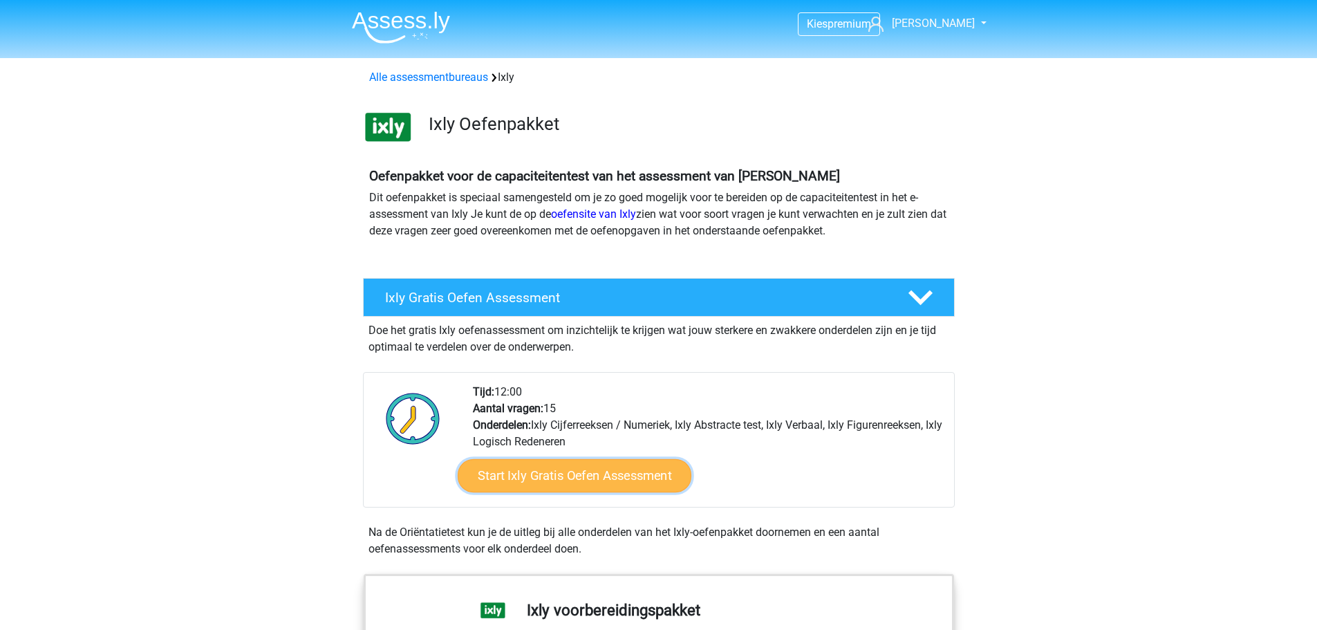
click at [608, 489] on link "Start Ixly Gratis Oefen Assessment" at bounding box center [574, 475] width 234 height 33
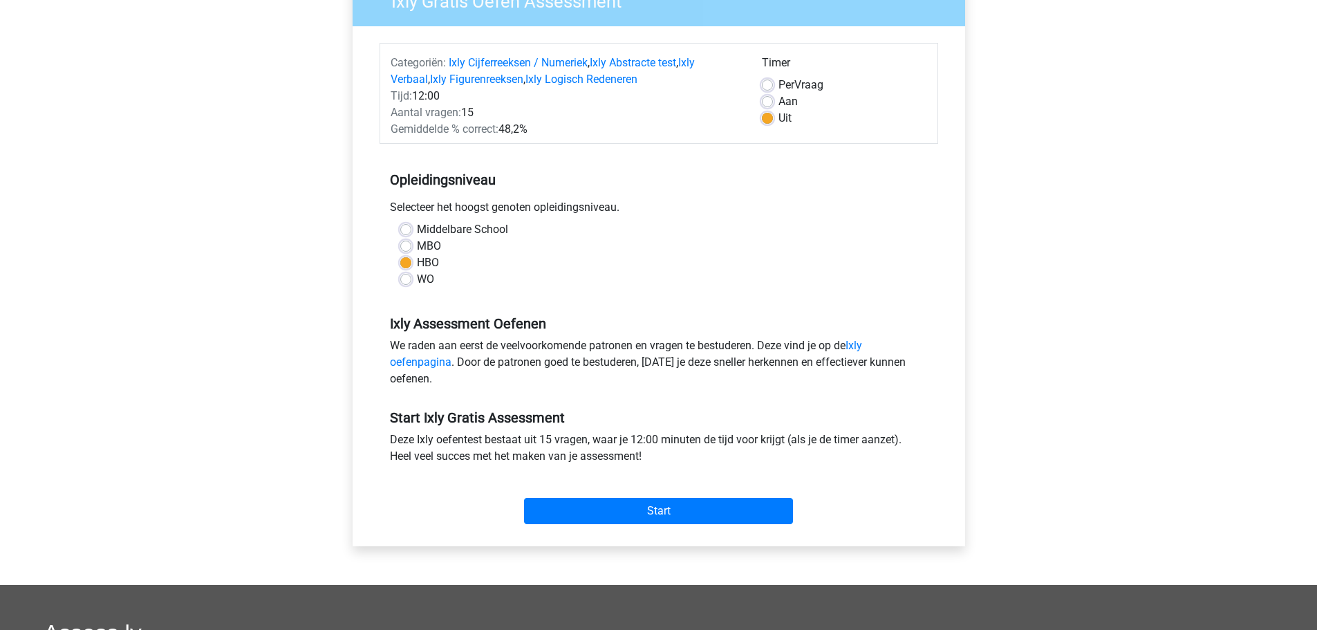
scroll to position [138, 0]
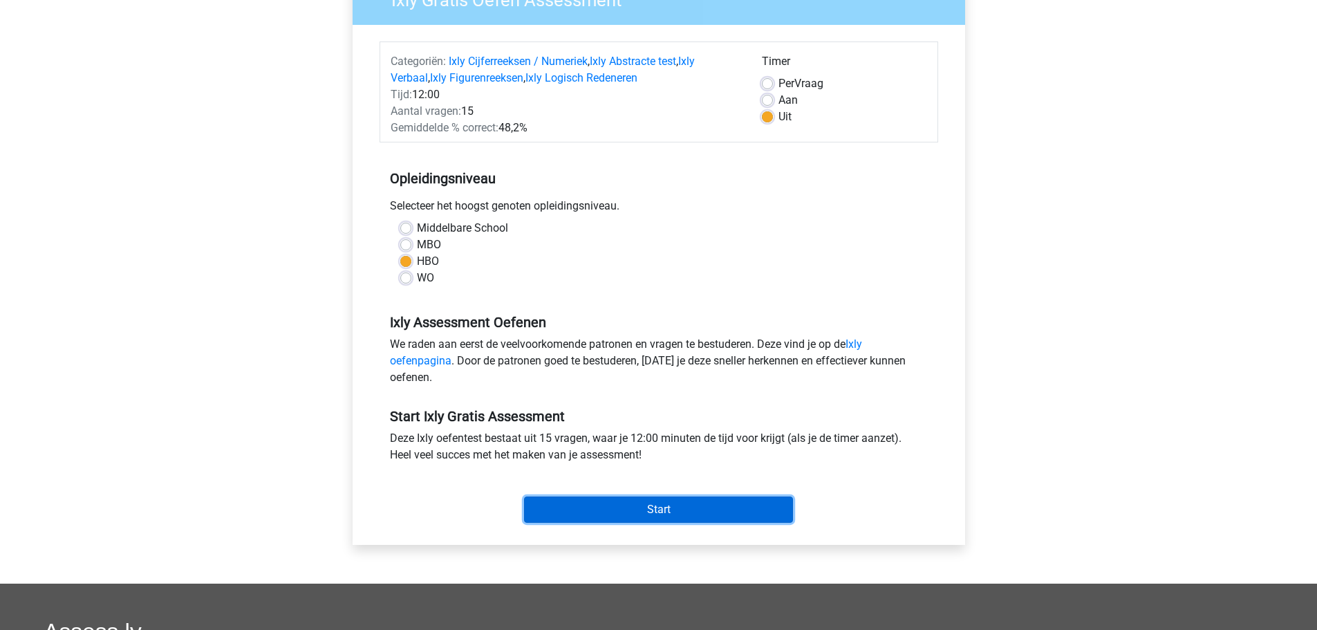
click at [670, 505] on input "Start" at bounding box center [658, 509] width 269 height 26
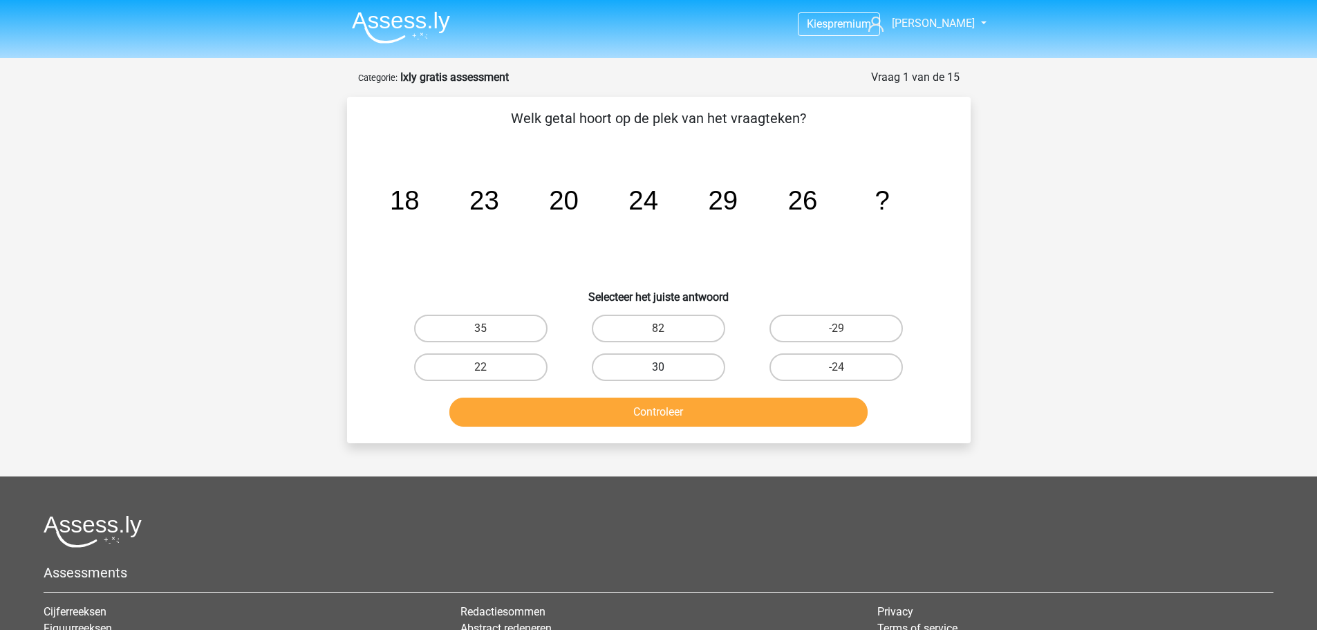
click at [646, 368] on label "30" at bounding box center [658, 367] width 133 height 28
click at [658, 368] on input "30" at bounding box center [662, 371] width 9 height 9
radio input "true"
click at [653, 418] on button "Controleer" at bounding box center [658, 412] width 418 height 29
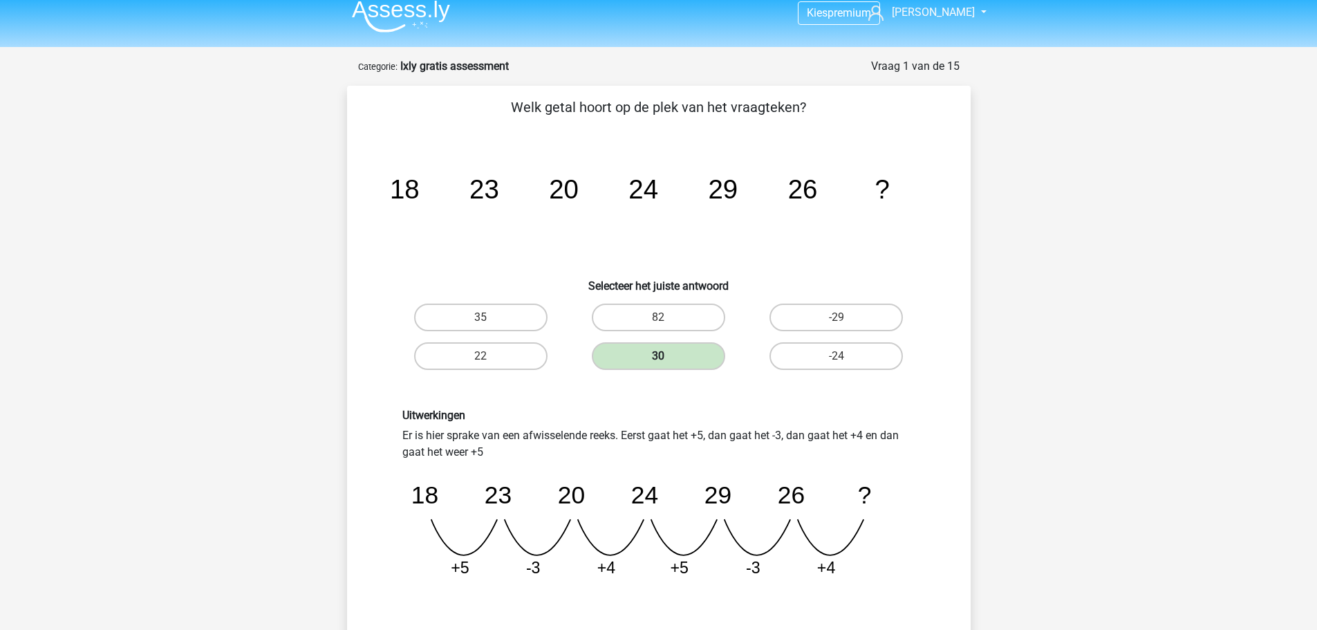
scroll to position [277, 0]
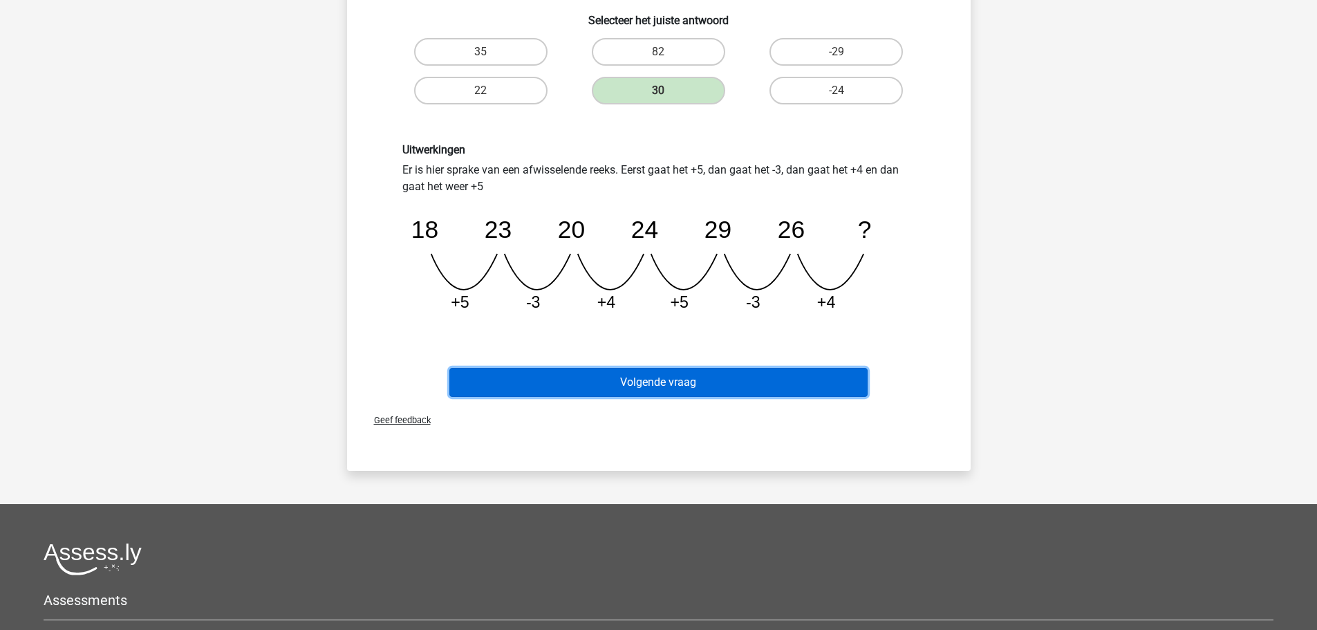
click at [693, 384] on button "Volgende vraag" at bounding box center [658, 382] width 418 height 29
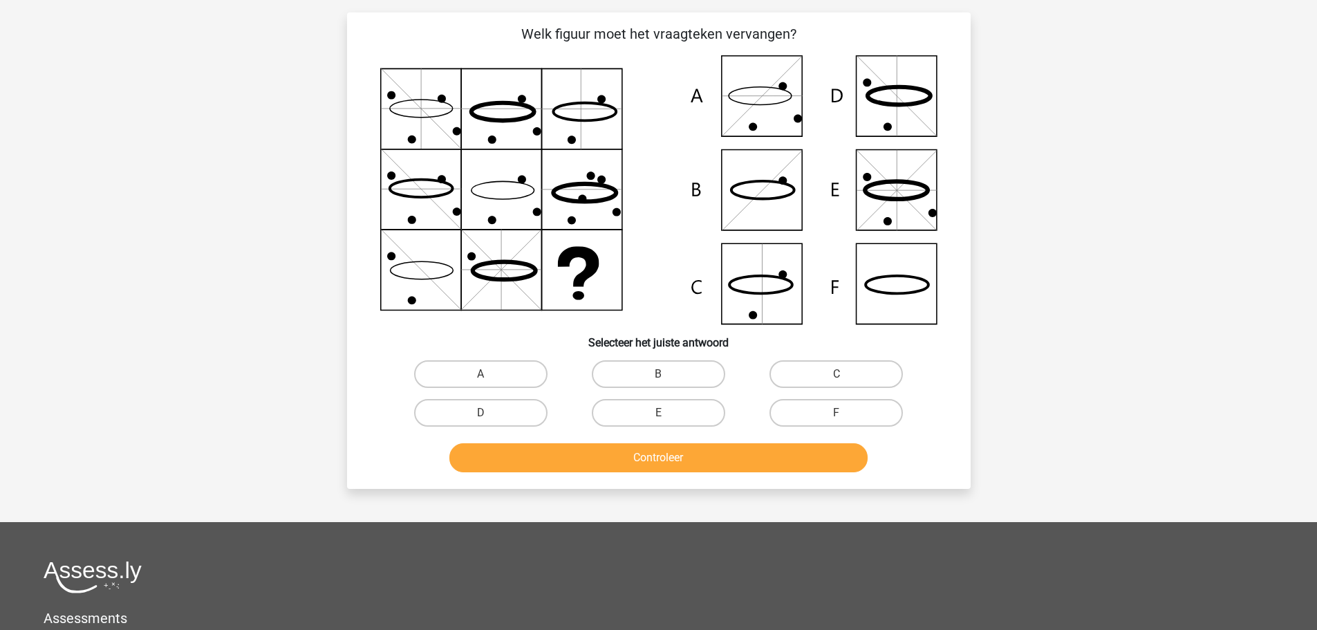
scroll to position [69, 0]
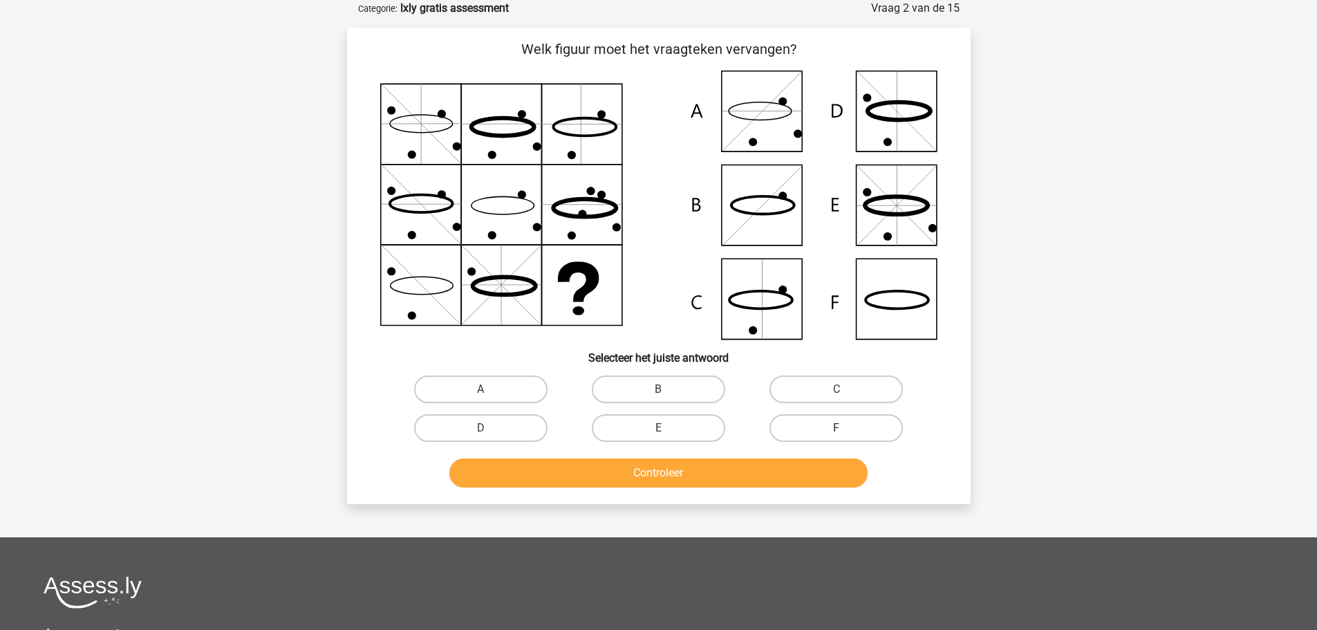
click at [807, 429] on label "F" at bounding box center [836, 428] width 133 height 28
click at [837, 429] on input "F" at bounding box center [841, 432] width 9 height 9
radio input "true"
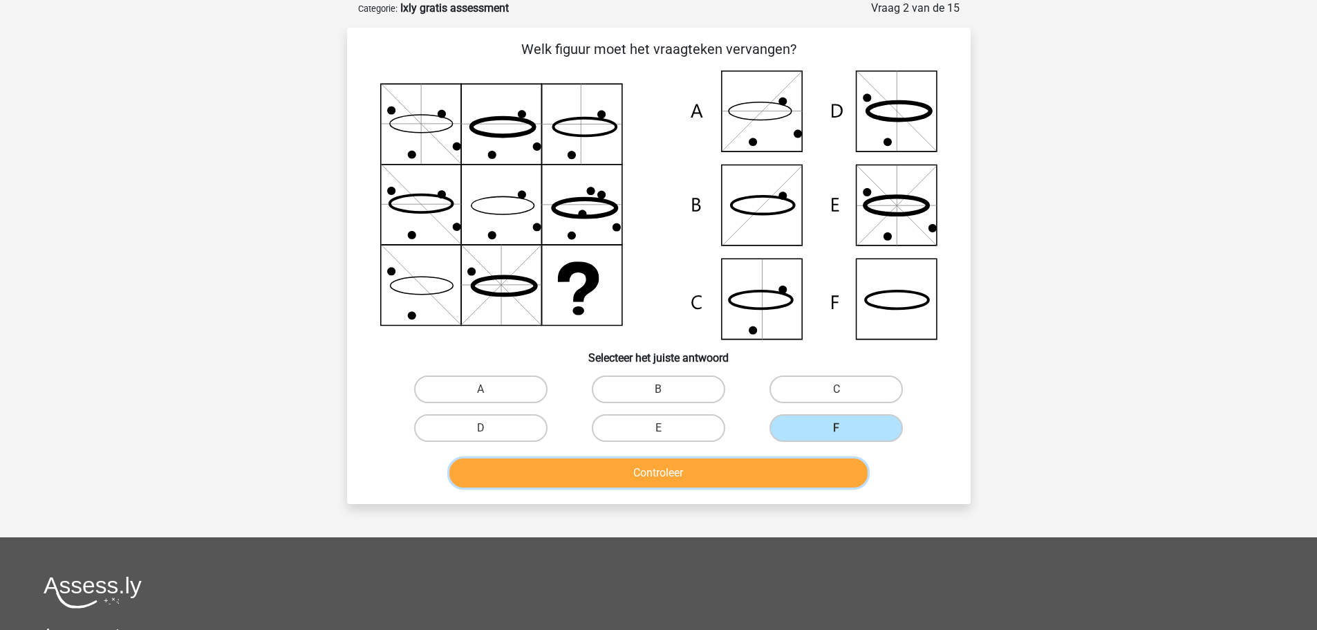
click at [712, 474] on button "Controleer" at bounding box center [658, 472] width 418 height 29
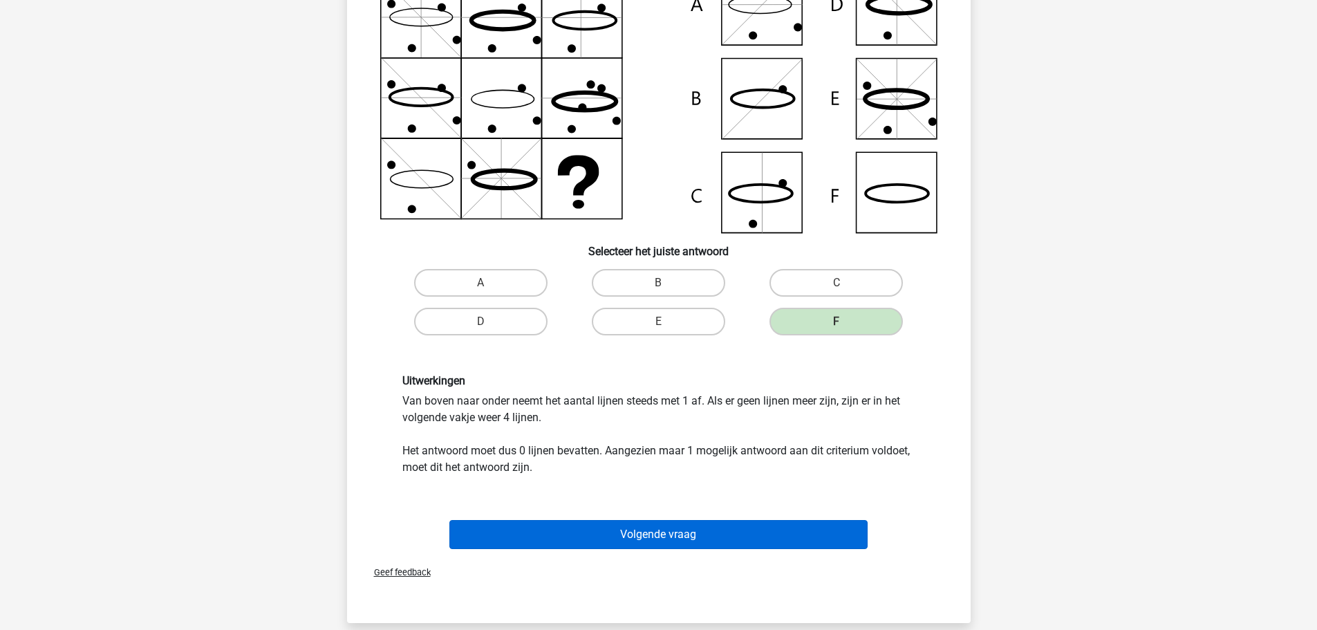
scroll to position [346, 0]
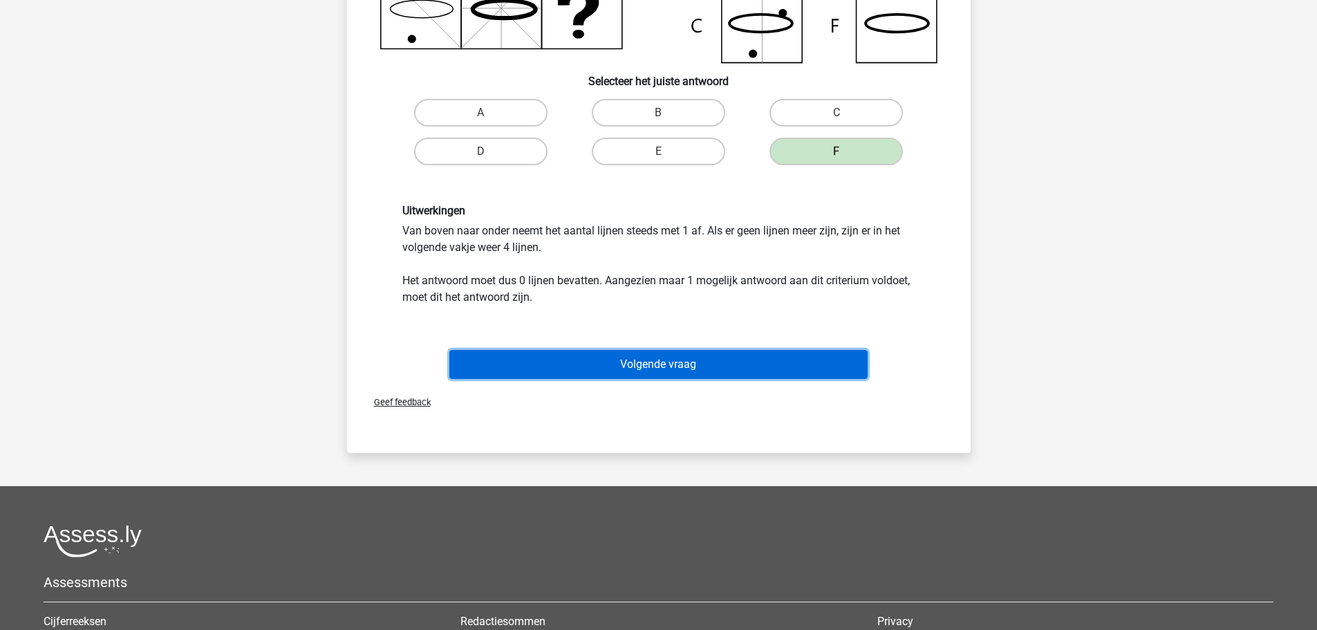
click at [642, 362] on button "Volgende vraag" at bounding box center [658, 364] width 418 height 29
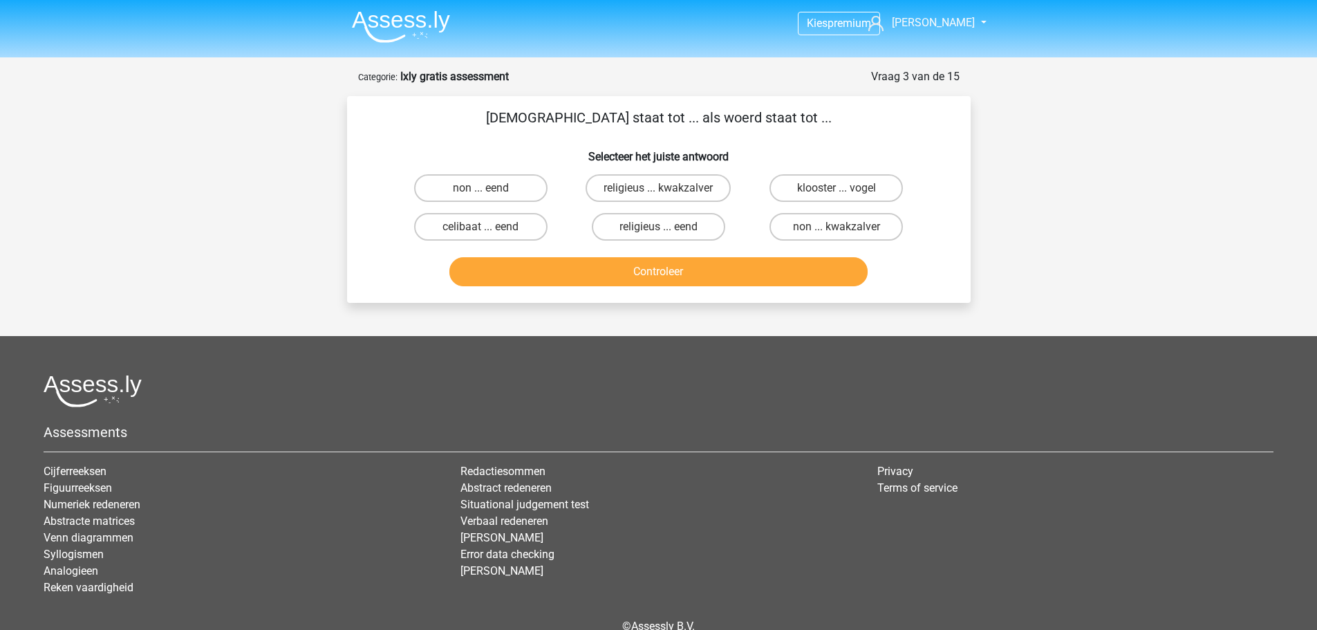
scroll to position [0, 0]
click at [521, 192] on label "non ... eend" at bounding box center [480, 189] width 133 height 28
click at [490, 192] on input "non ... eend" at bounding box center [485, 193] width 9 height 9
radio input "true"
click at [676, 276] on button "Controleer" at bounding box center [658, 272] width 418 height 29
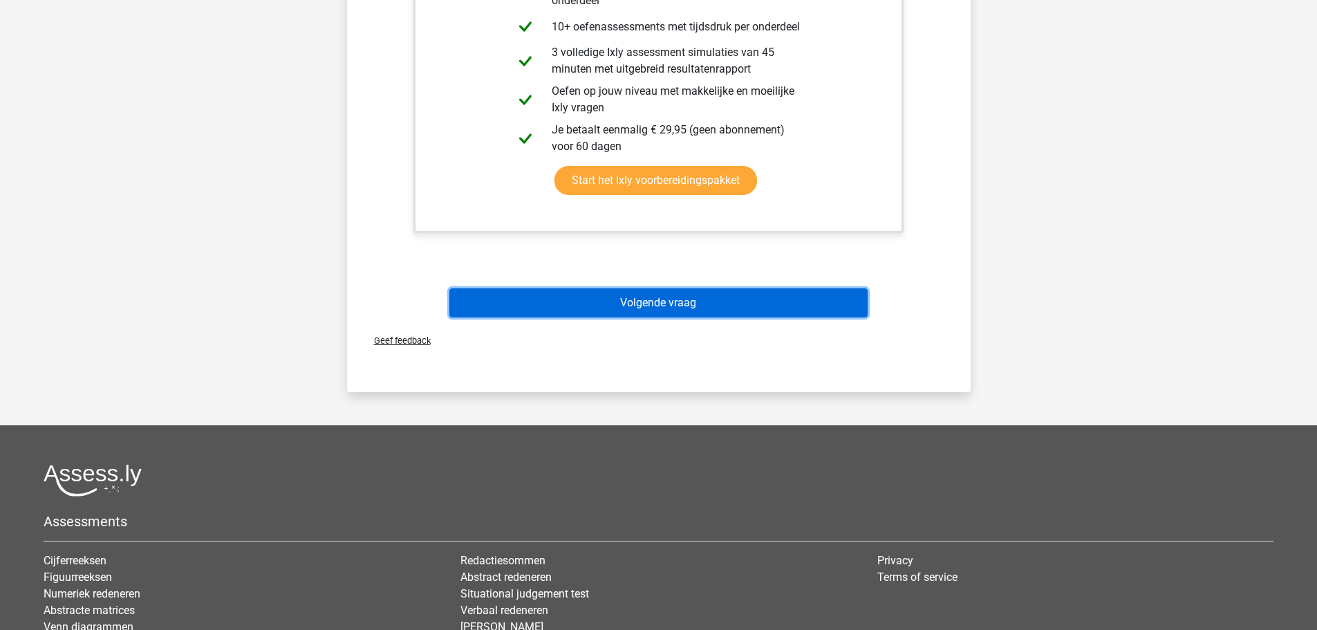
click at [714, 301] on button "Volgende vraag" at bounding box center [658, 302] width 418 height 29
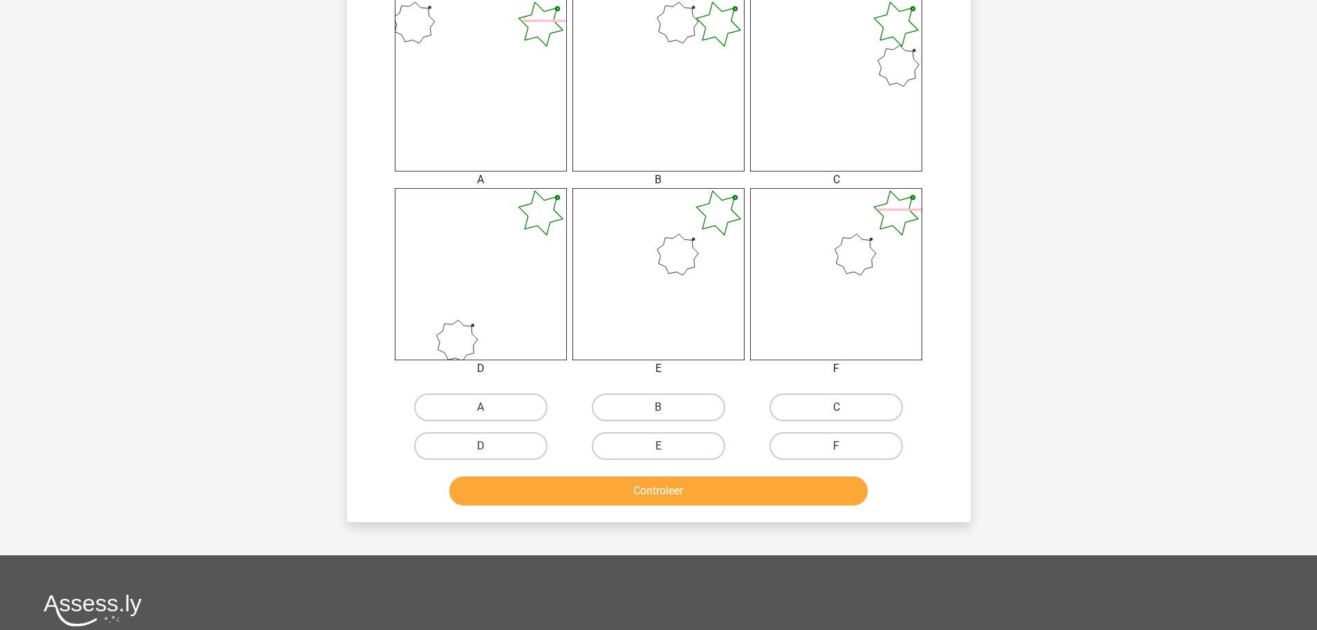
scroll to position [553, 0]
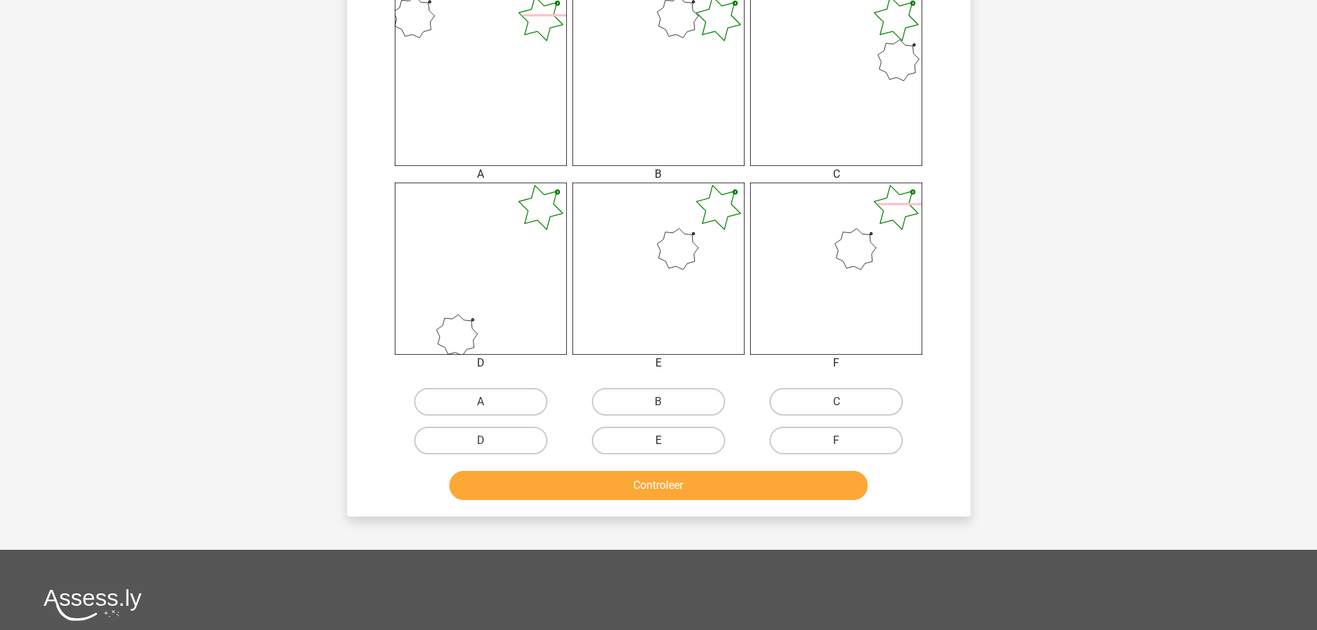
click at [674, 446] on label "E" at bounding box center [658, 441] width 133 height 28
click at [667, 446] on input "E" at bounding box center [662, 444] width 9 height 9
radio input "true"
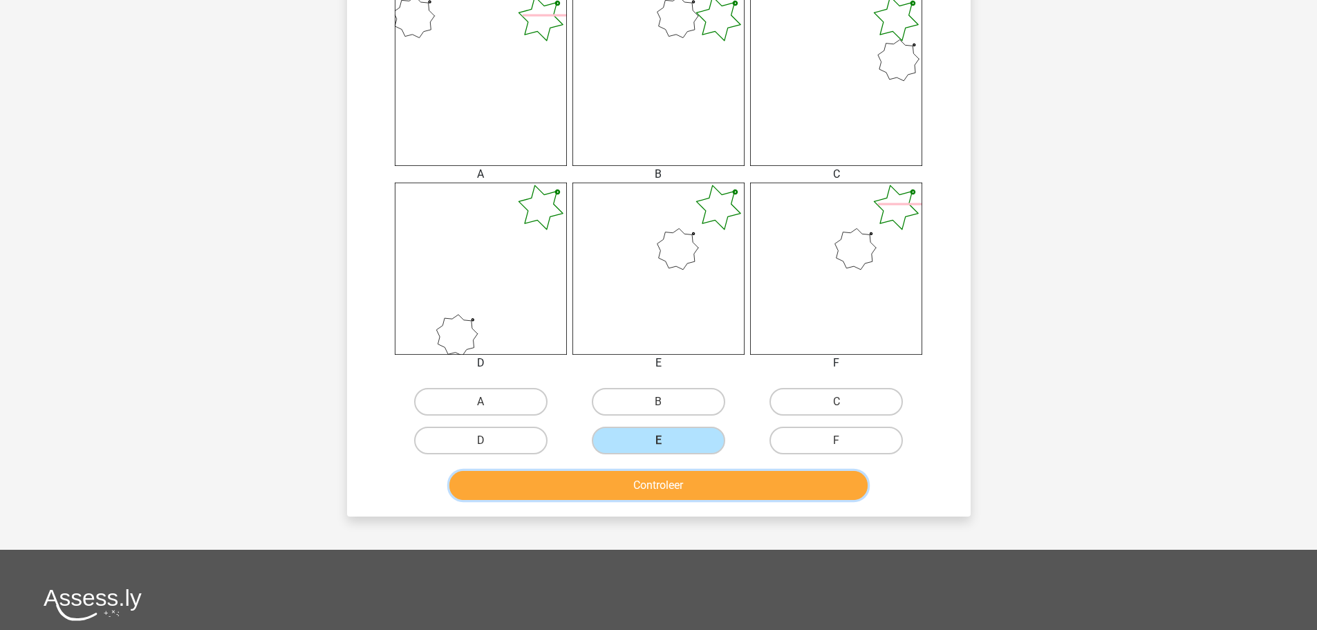
click at [666, 486] on button "Controleer" at bounding box center [658, 485] width 418 height 29
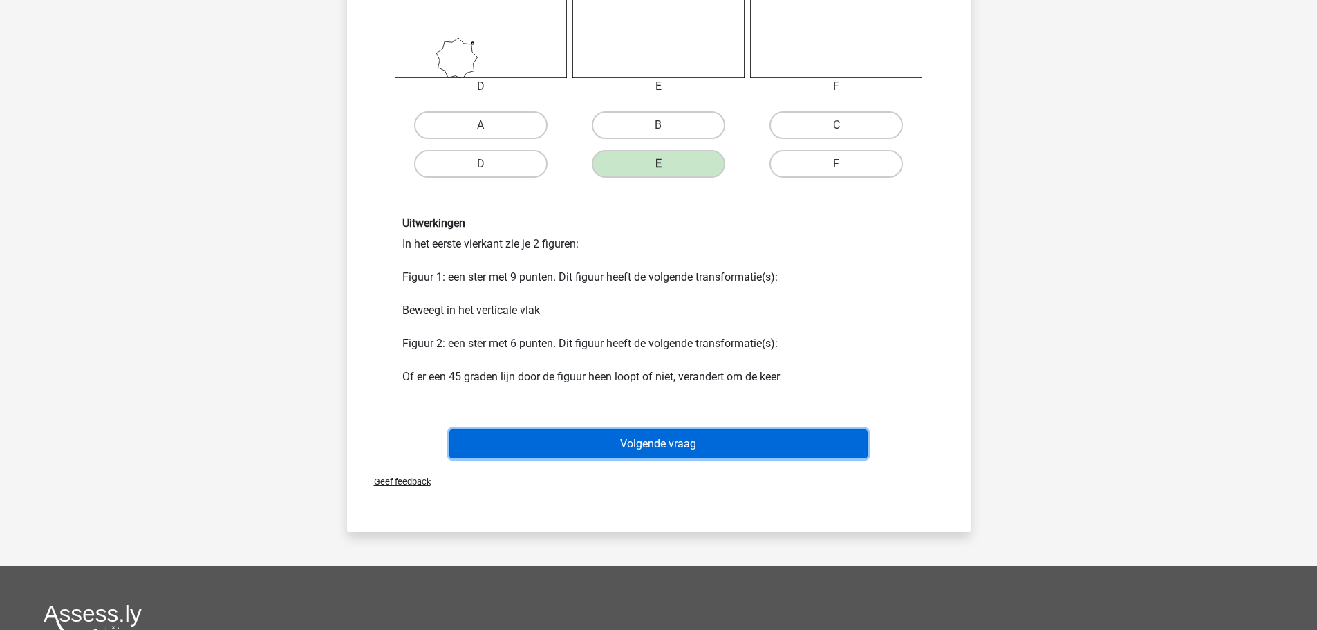
click at [679, 449] on button "Volgende vraag" at bounding box center [658, 443] width 418 height 29
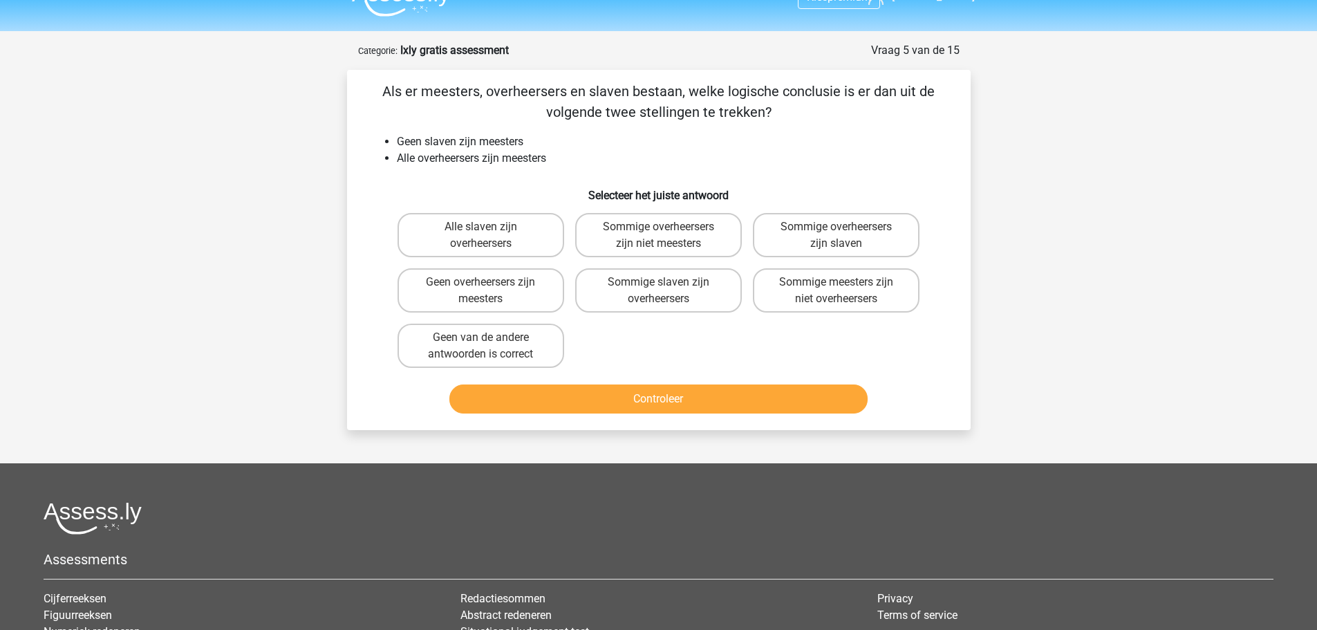
scroll to position [0, 0]
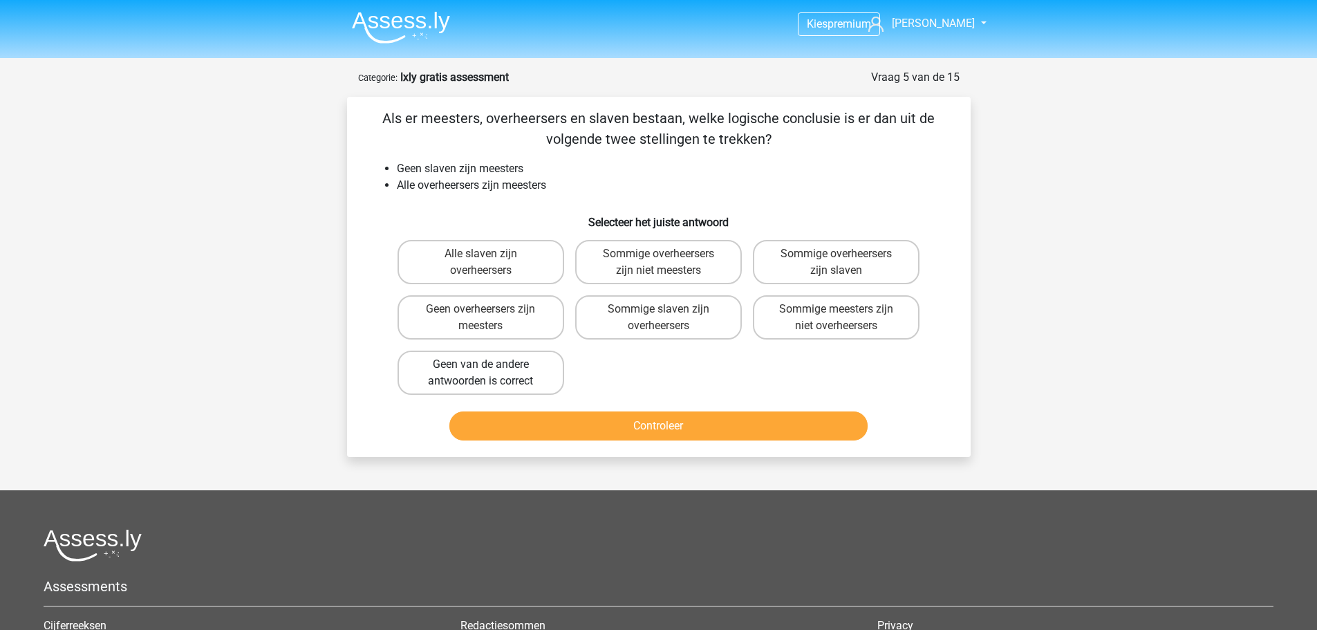
click at [510, 364] on label "Geen van de andere antwoorden is correct" at bounding box center [481, 373] width 167 height 44
click at [490, 364] on input "Geen van de andere antwoorden is correct" at bounding box center [485, 368] width 9 height 9
radio input "true"
click at [711, 427] on button "Controleer" at bounding box center [658, 425] width 418 height 29
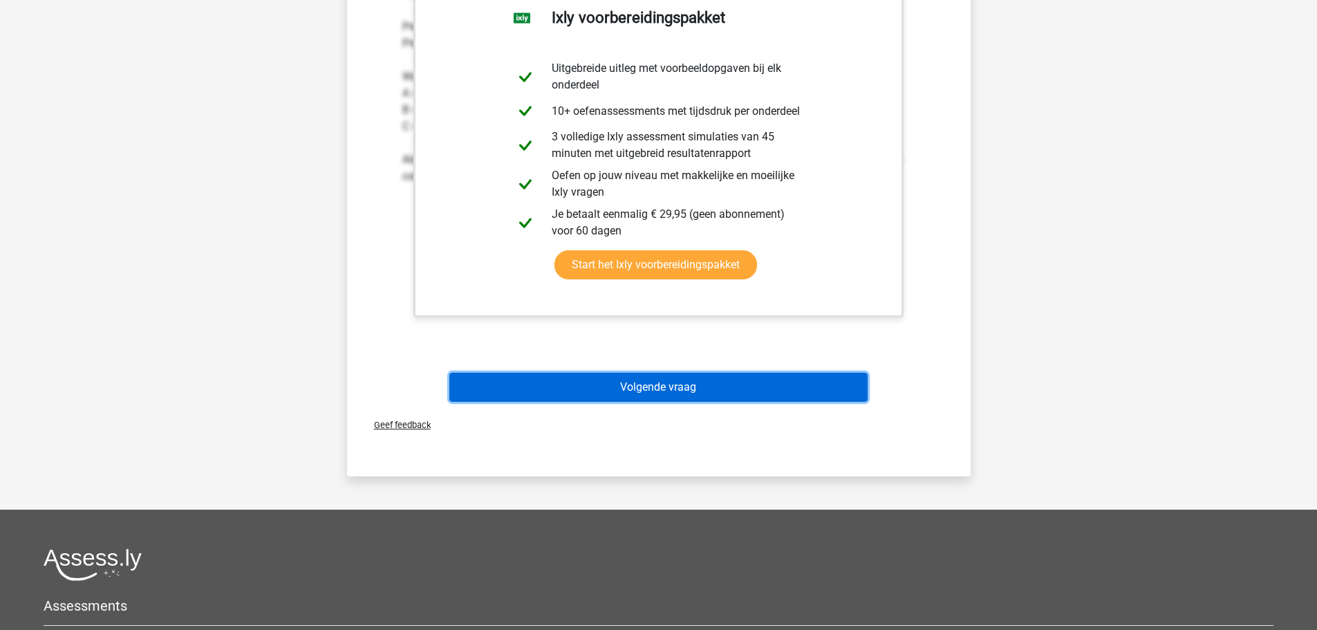
click at [675, 384] on button "Volgende vraag" at bounding box center [658, 387] width 418 height 29
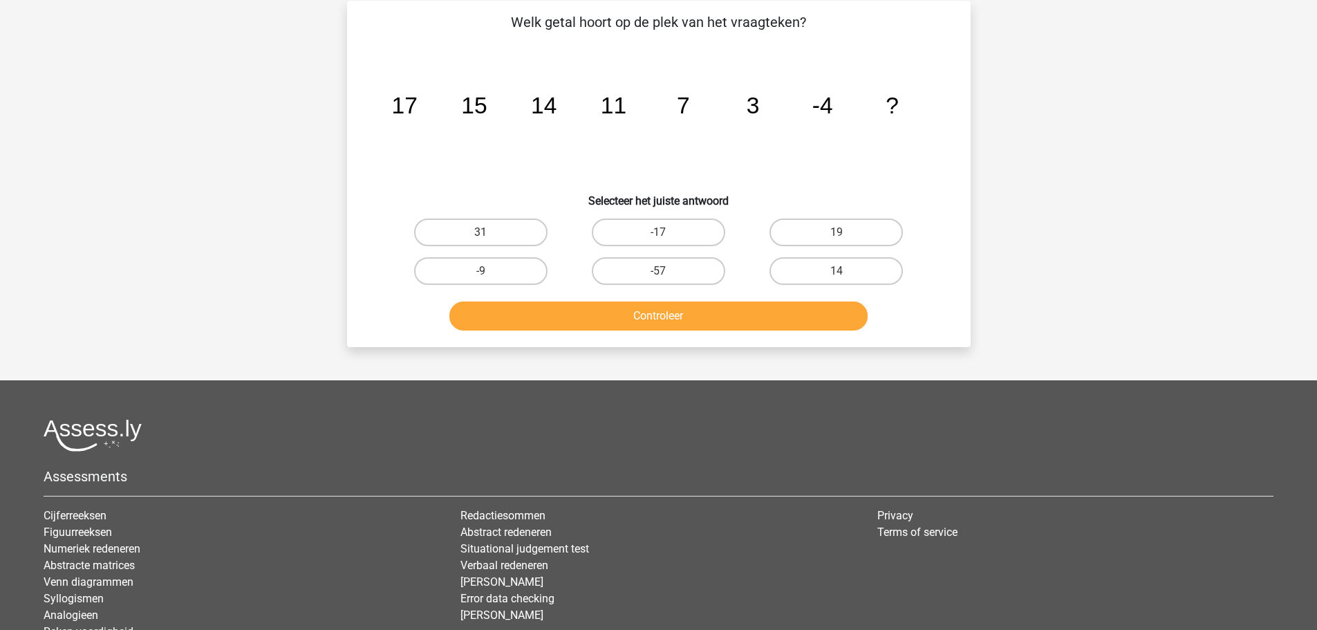
scroll to position [69, 0]
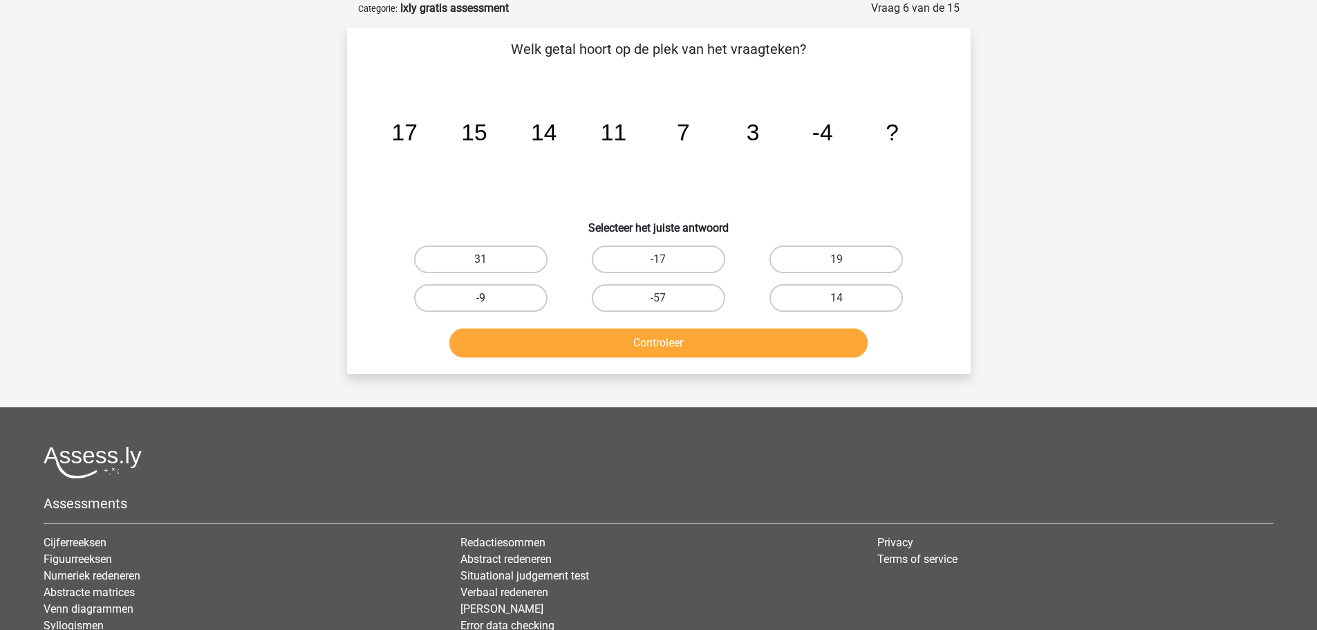
click at [473, 299] on label "-9" at bounding box center [480, 298] width 133 height 28
click at [481, 299] on input "-9" at bounding box center [485, 302] width 9 height 9
radio input "true"
click at [649, 342] on button "Controleer" at bounding box center [658, 342] width 418 height 29
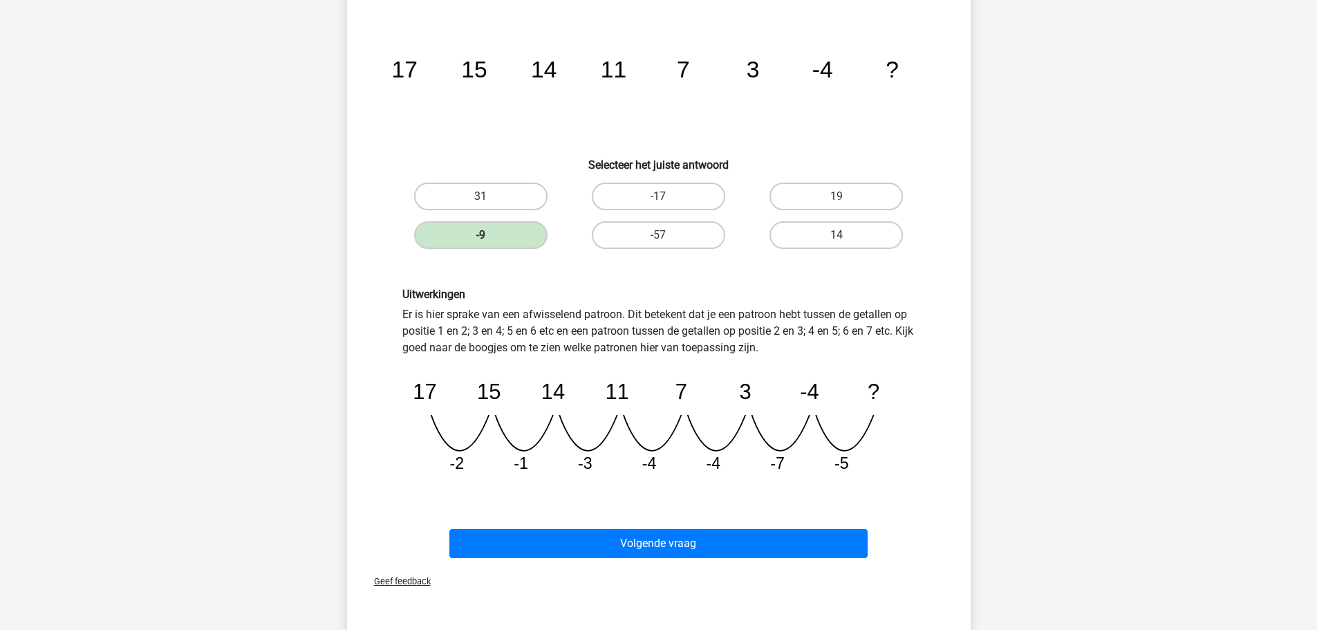
scroll to position [207, 0]
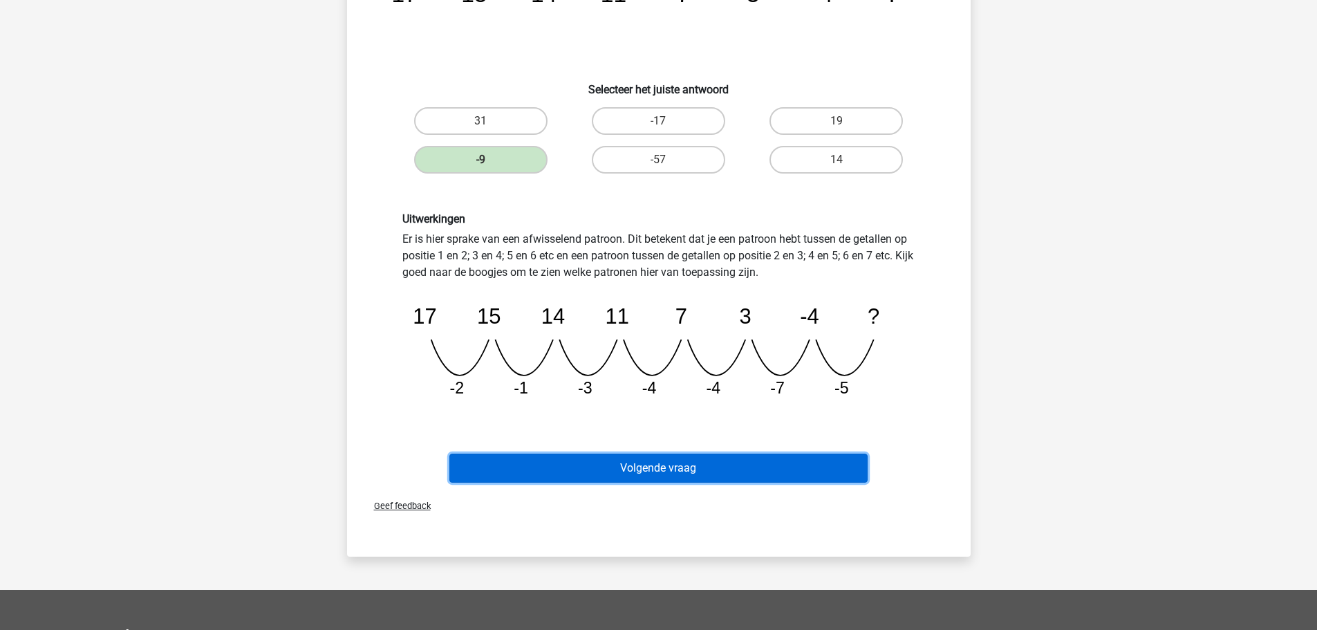
click at [688, 459] on button "Volgende vraag" at bounding box center [658, 468] width 418 height 29
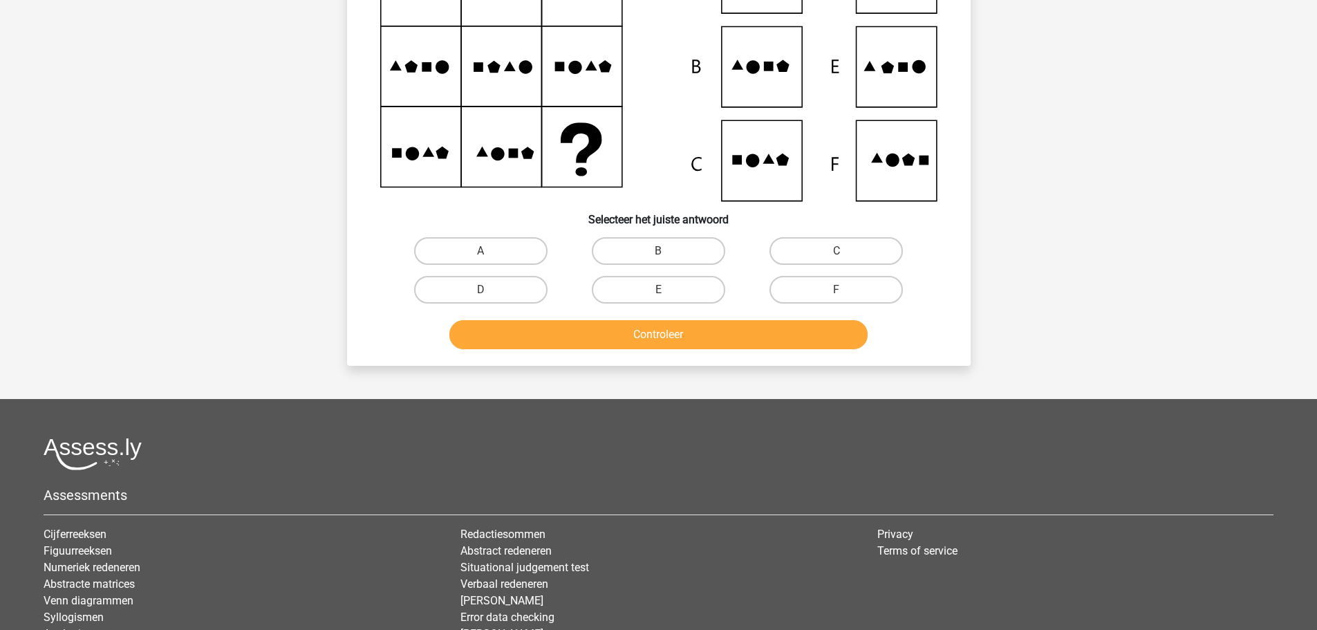
scroll to position [69, 0]
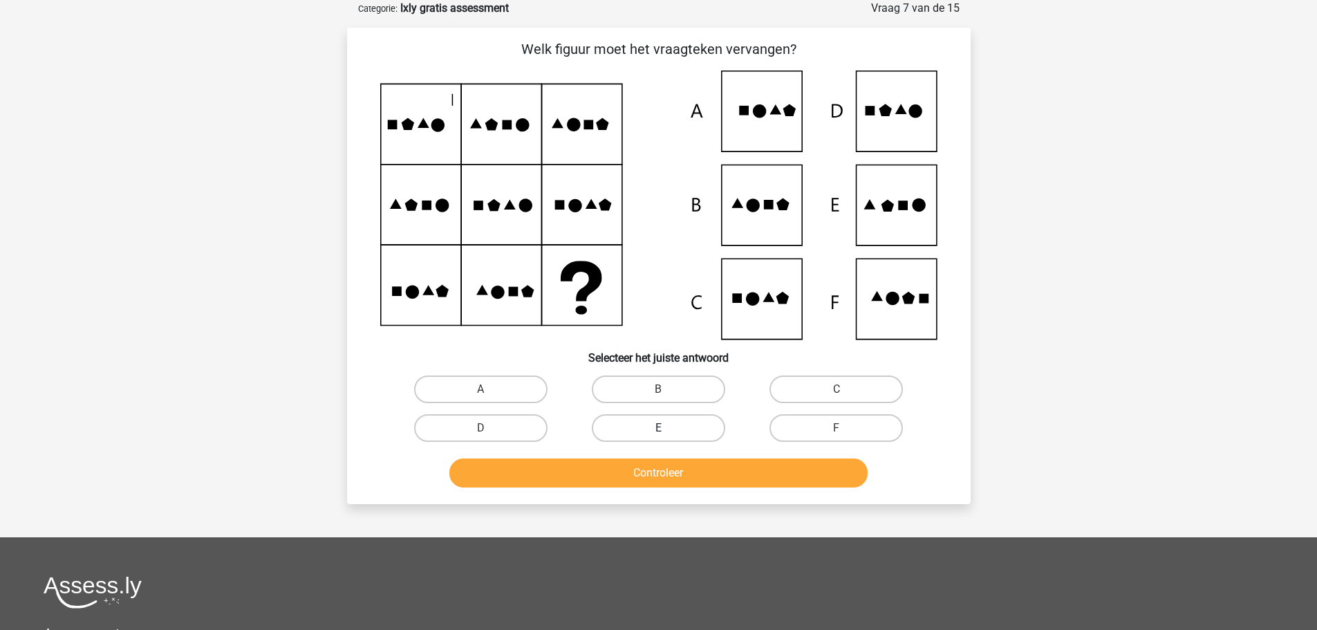
click at [680, 418] on label "E" at bounding box center [658, 428] width 133 height 28
click at [667, 428] on input "E" at bounding box center [662, 432] width 9 height 9
radio input "true"
click at [660, 428] on input "E" at bounding box center [662, 432] width 9 height 9
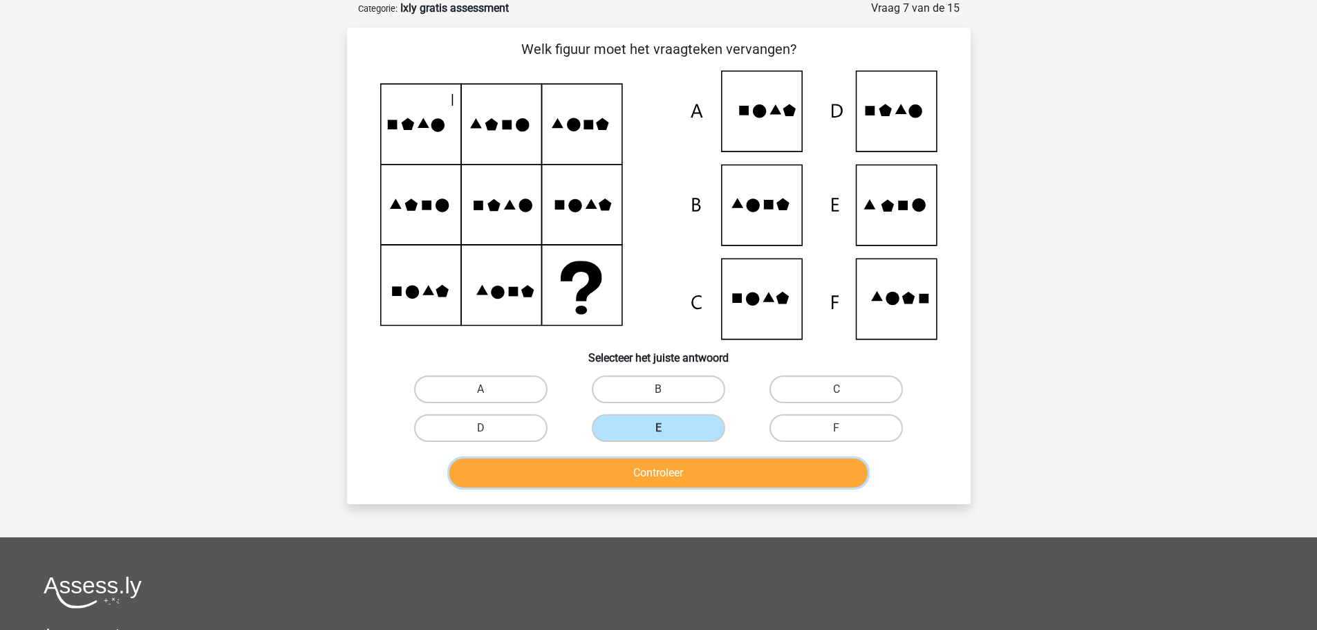
click at [649, 472] on button "Controleer" at bounding box center [658, 472] width 418 height 29
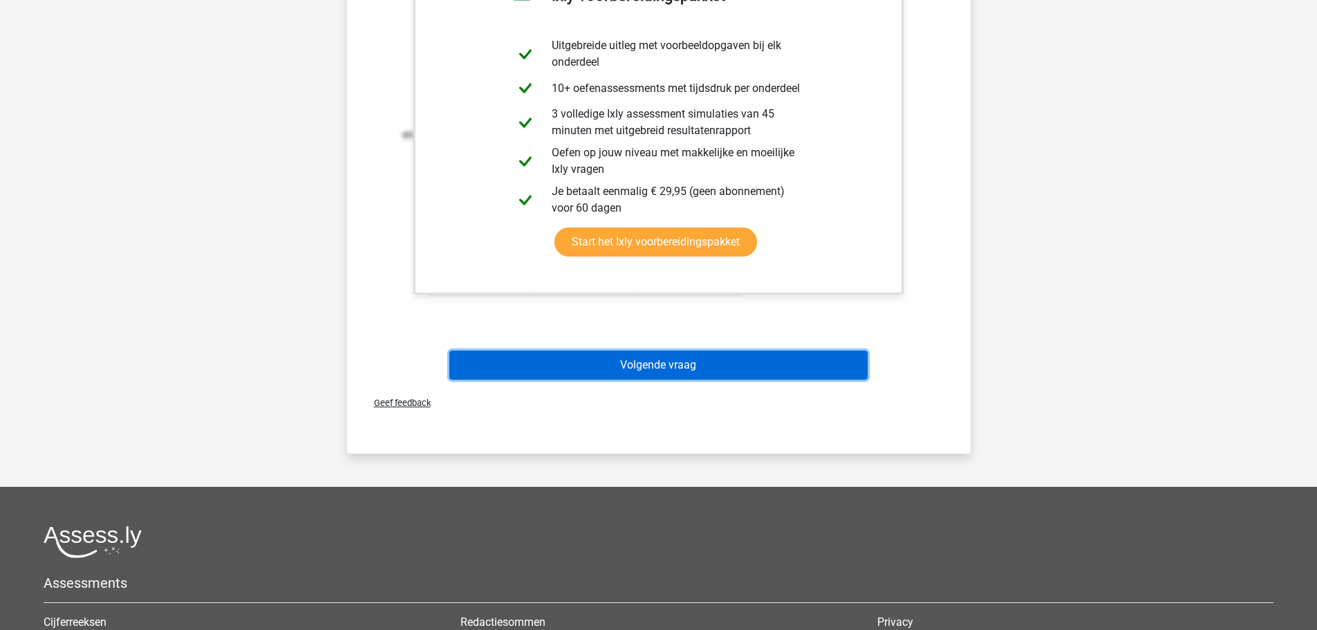
click at [724, 368] on button "Volgende vraag" at bounding box center [658, 365] width 418 height 29
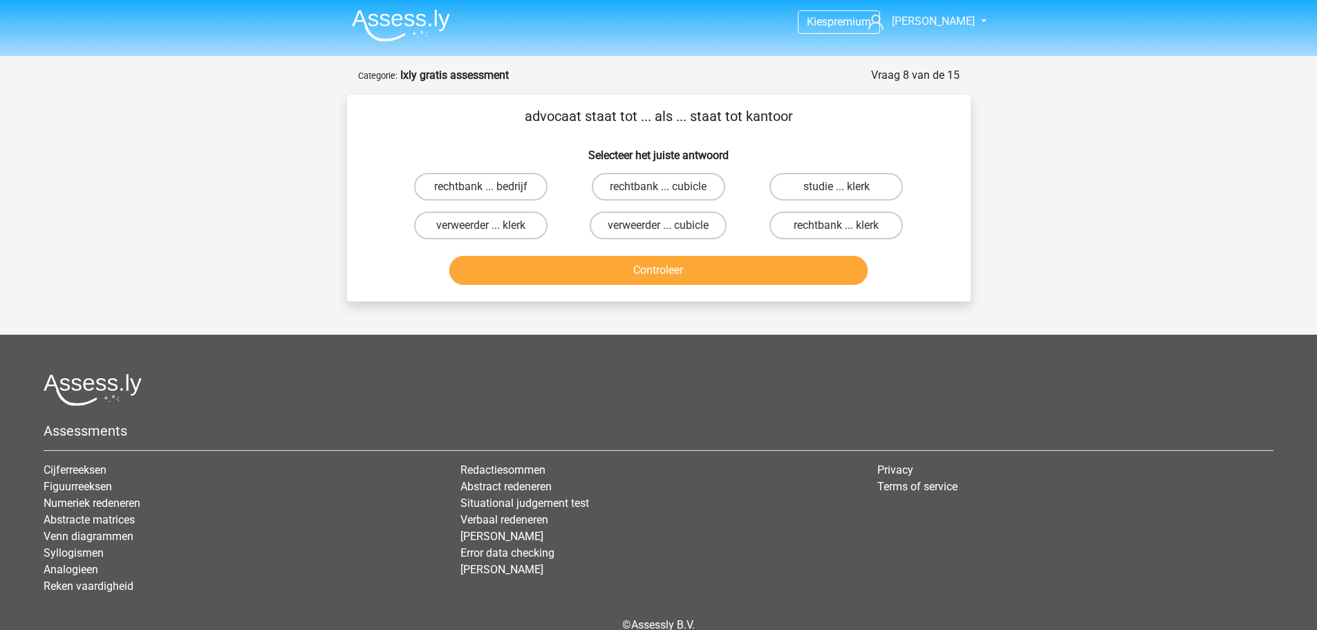
scroll to position [0, 0]
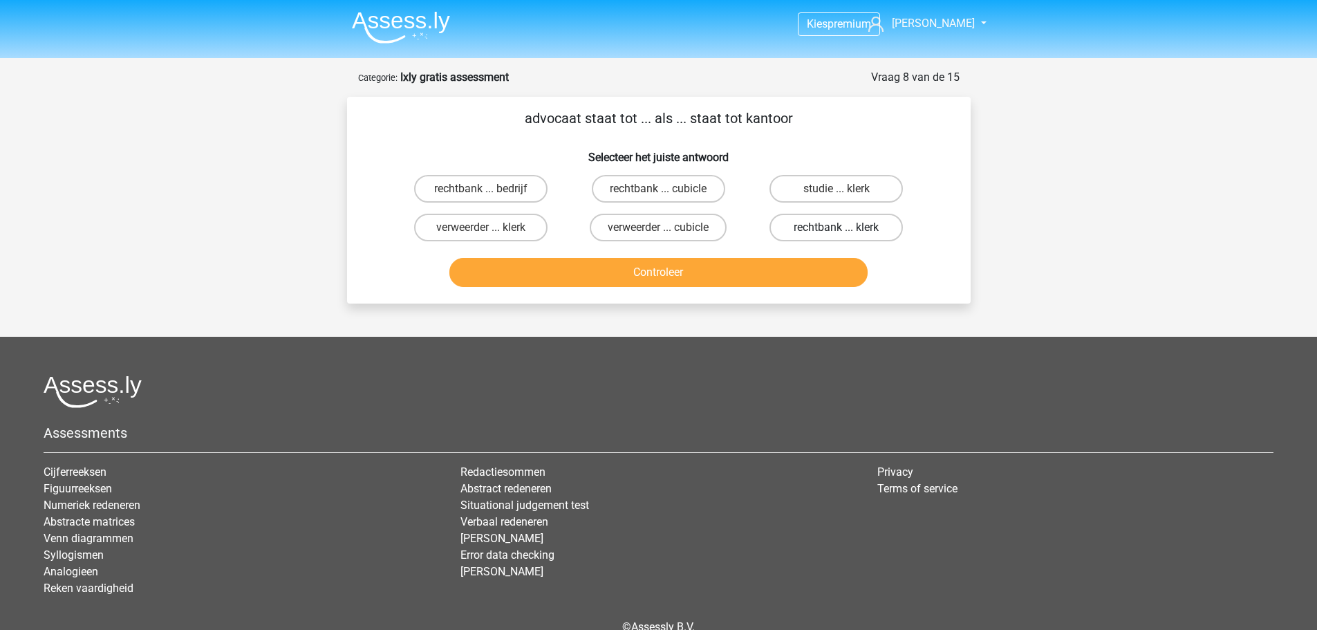
click at [838, 221] on label "rechtbank ... klerk" at bounding box center [836, 228] width 133 height 28
click at [838, 227] on input "rechtbank ... klerk" at bounding box center [841, 231] width 9 height 9
radio input "true"
click at [734, 270] on button "Controleer" at bounding box center [658, 272] width 418 height 29
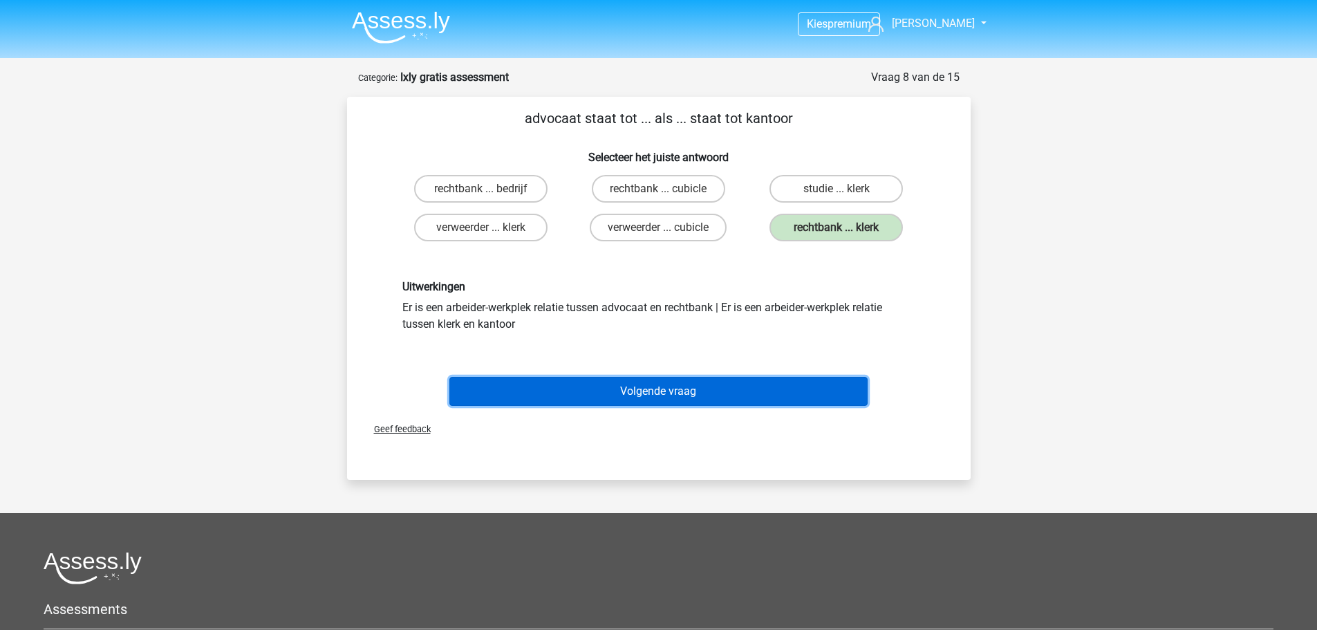
click at [617, 390] on button "Volgende vraag" at bounding box center [658, 391] width 418 height 29
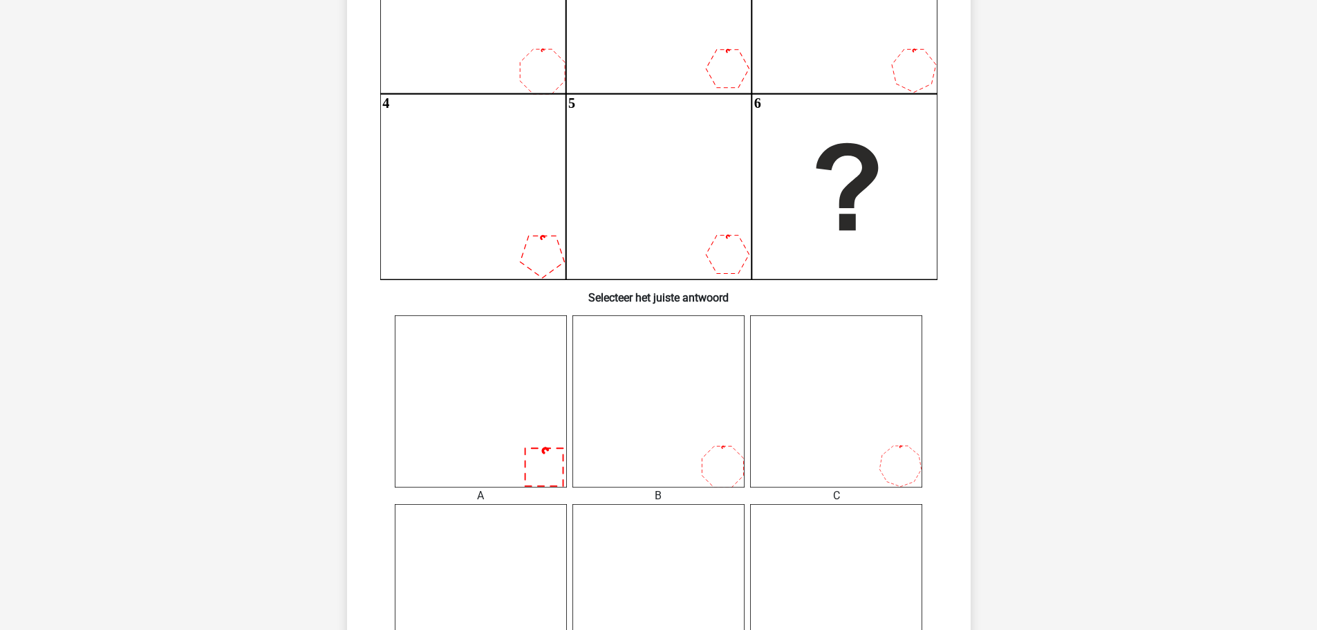
scroll to position [207, 0]
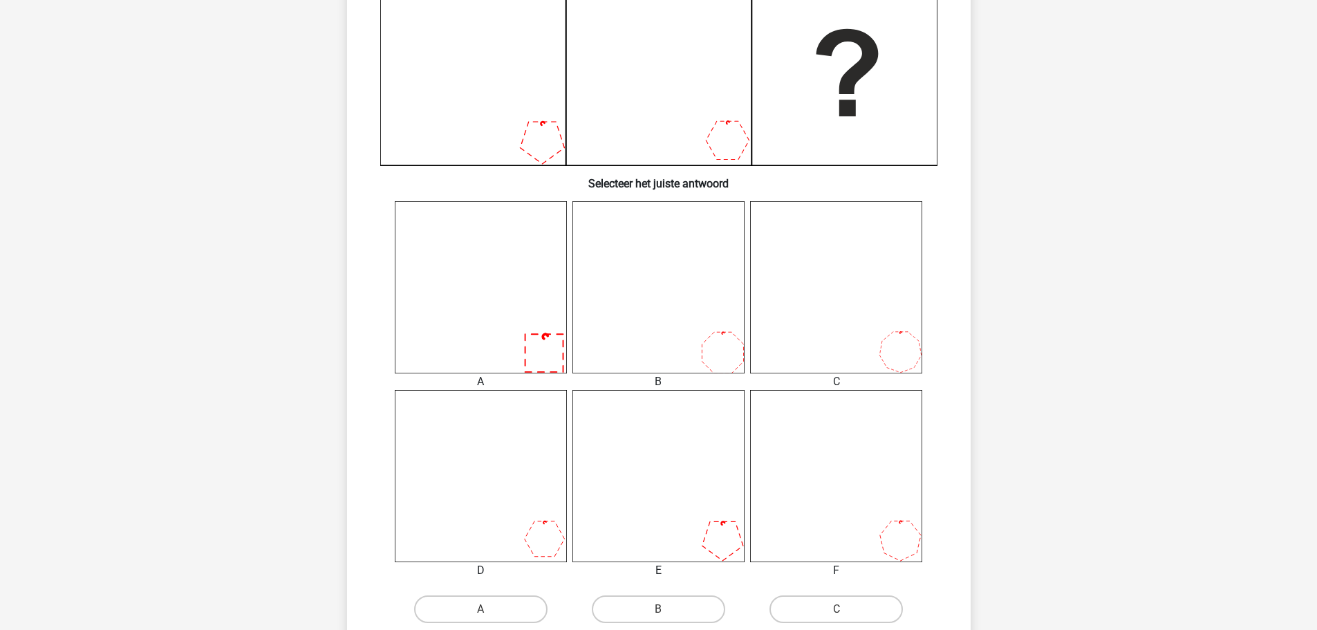
click at [492, 330] on icon at bounding box center [481, 287] width 172 height 172
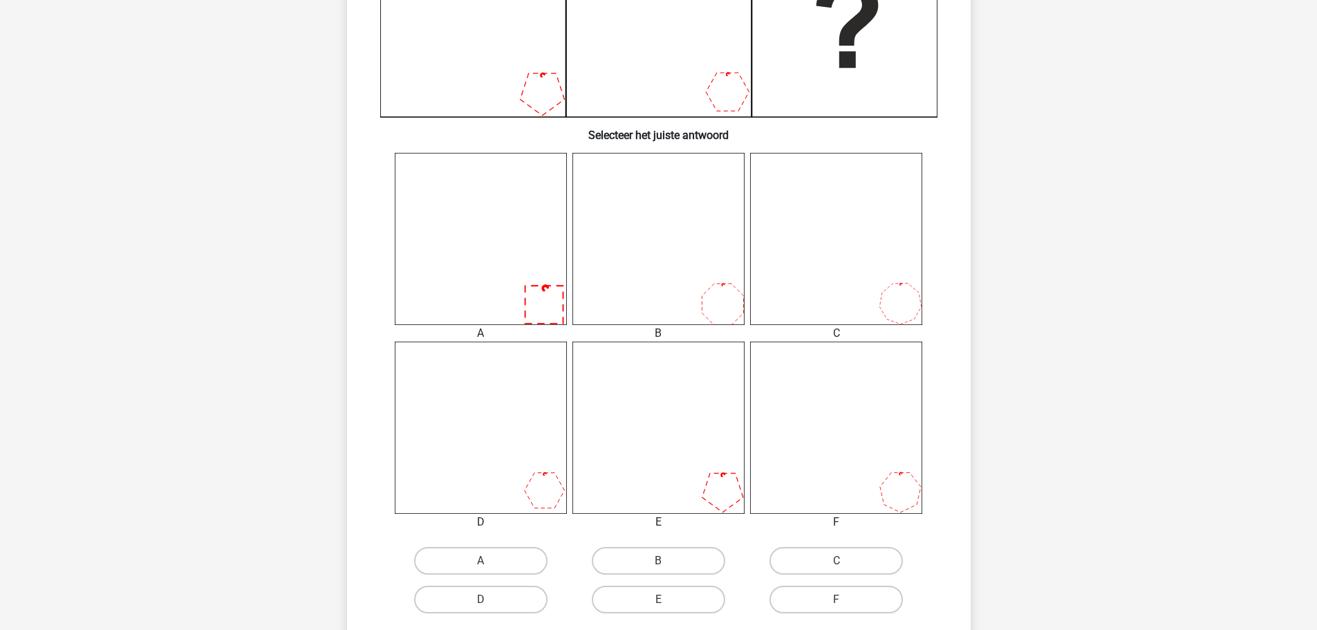
scroll to position [484, 0]
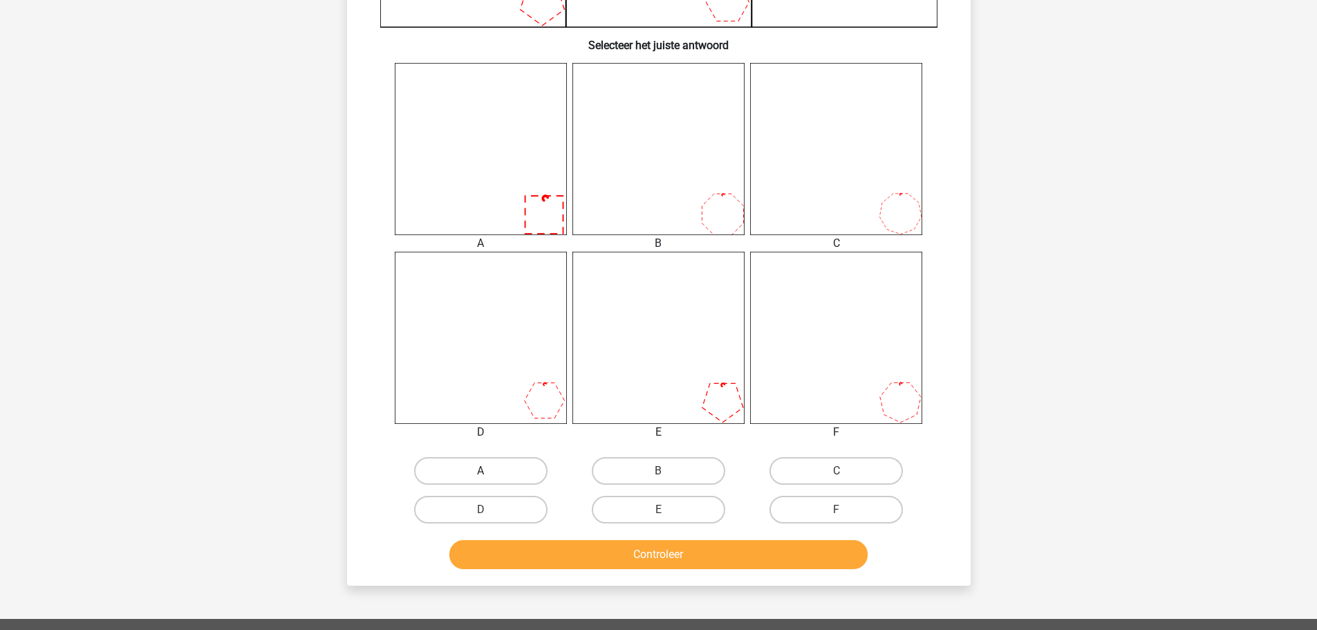
click at [492, 473] on label "A" at bounding box center [480, 471] width 133 height 28
click at [490, 473] on input "A" at bounding box center [485, 475] width 9 height 9
radio input "true"
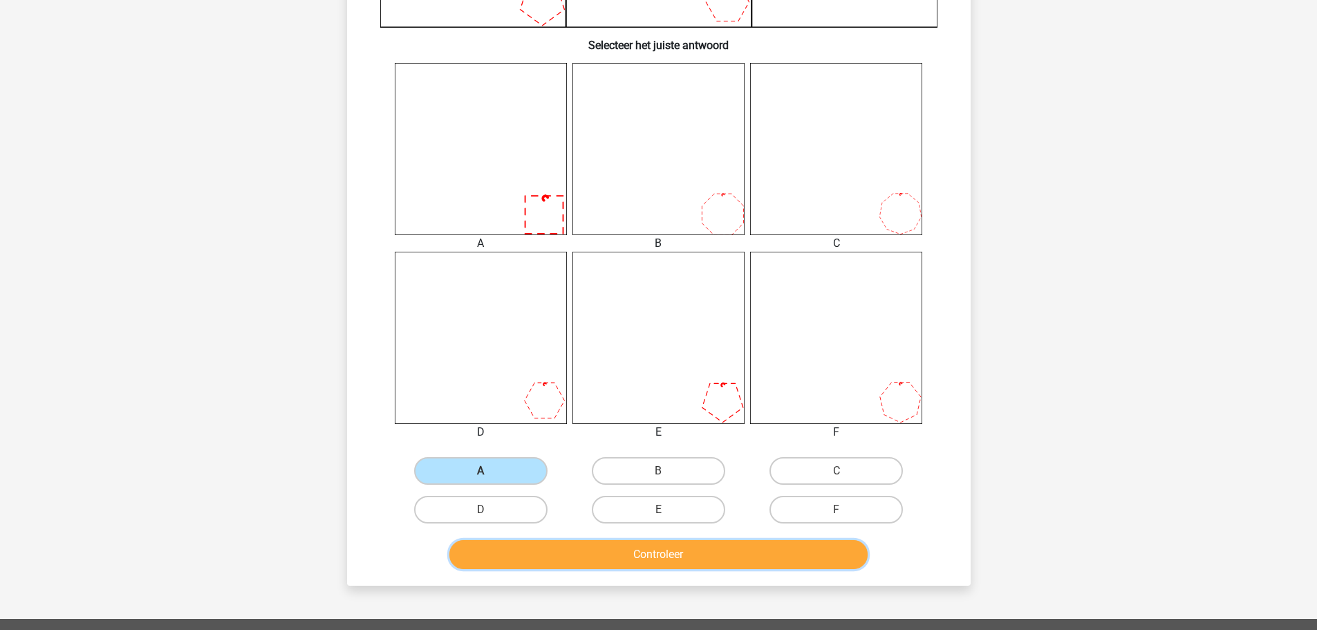
click at [608, 545] on button "Controleer" at bounding box center [658, 554] width 418 height 29
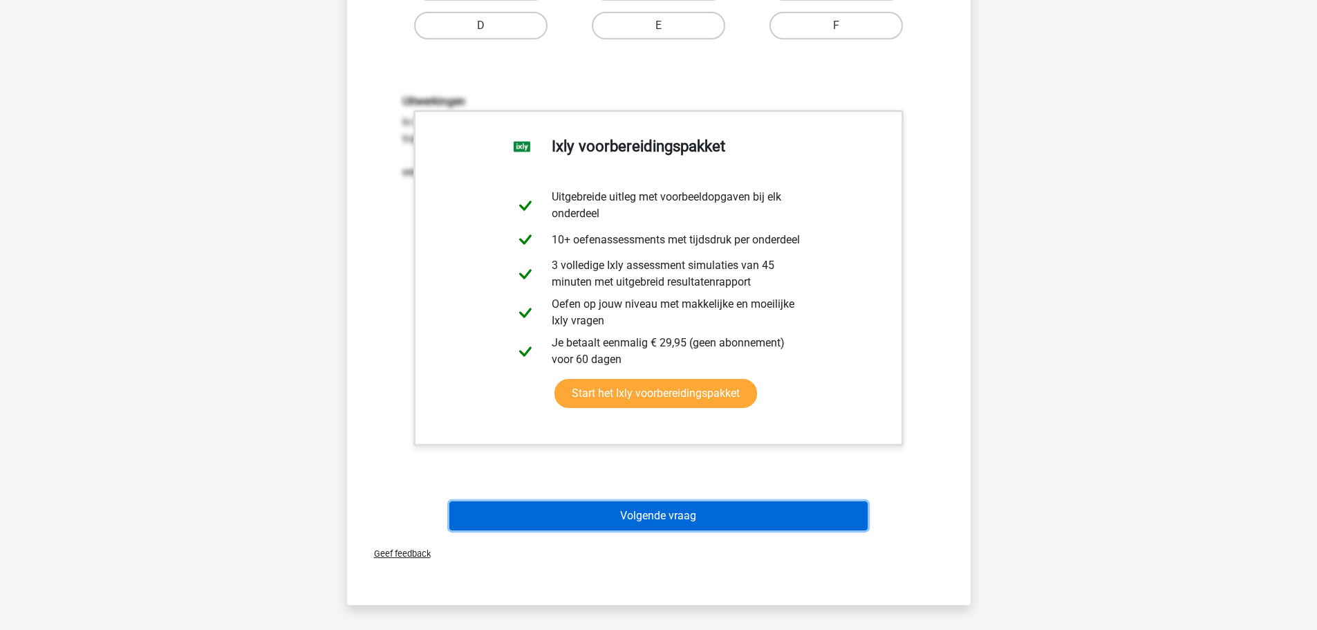
click at [652, 528] on button "Volgende vraag" at bounding box center [658, 515] width 418 height 29
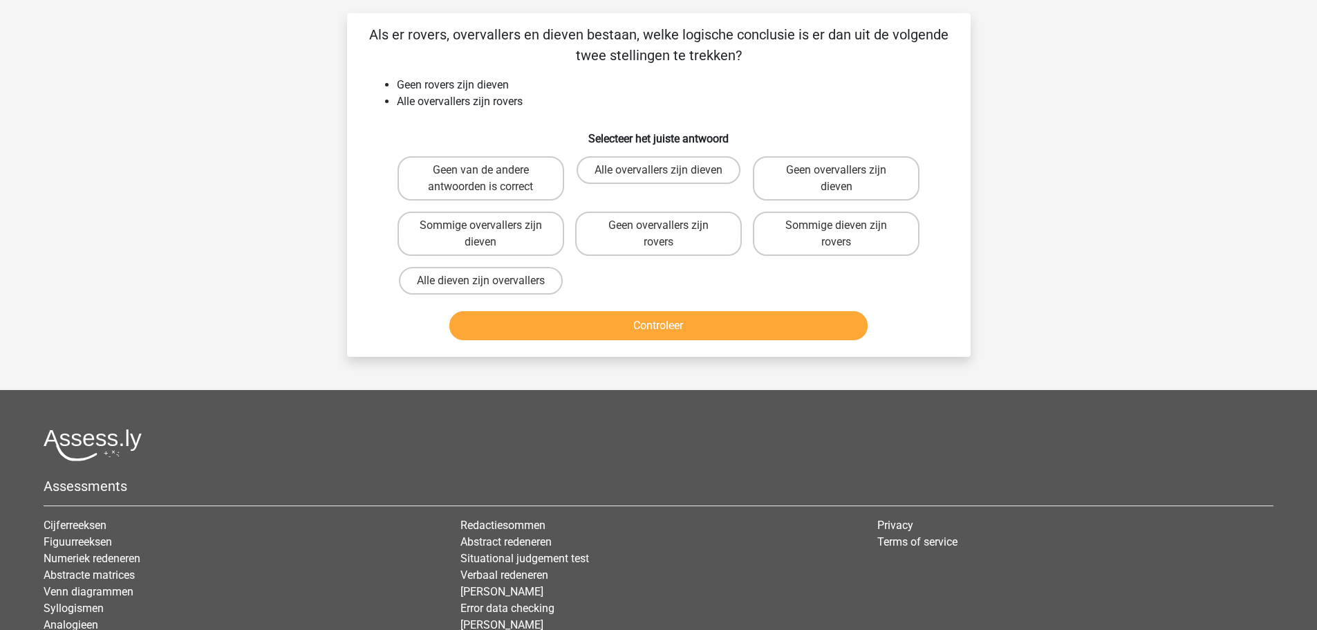
scroll to position [69, 0]
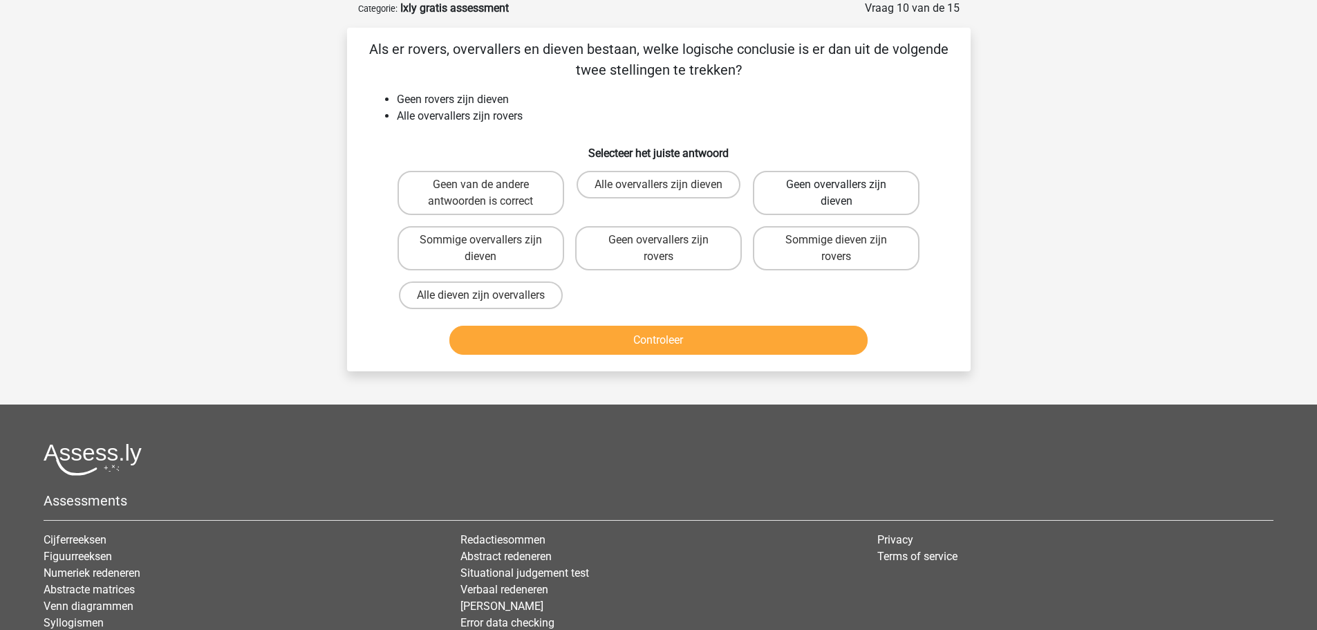
click at [870, 188] on label "Geen overvallers zijn dieven" at bounding box center [836, 193] width 167 height 44
click at [846, 188] on input "Geen overvallers zijn dieven" at bounding box center [841, 189] width 9 height 9
radio input "true"
click at [678, 346] on button "Controleer" at bounding box center [658, 340] width 418 height 29
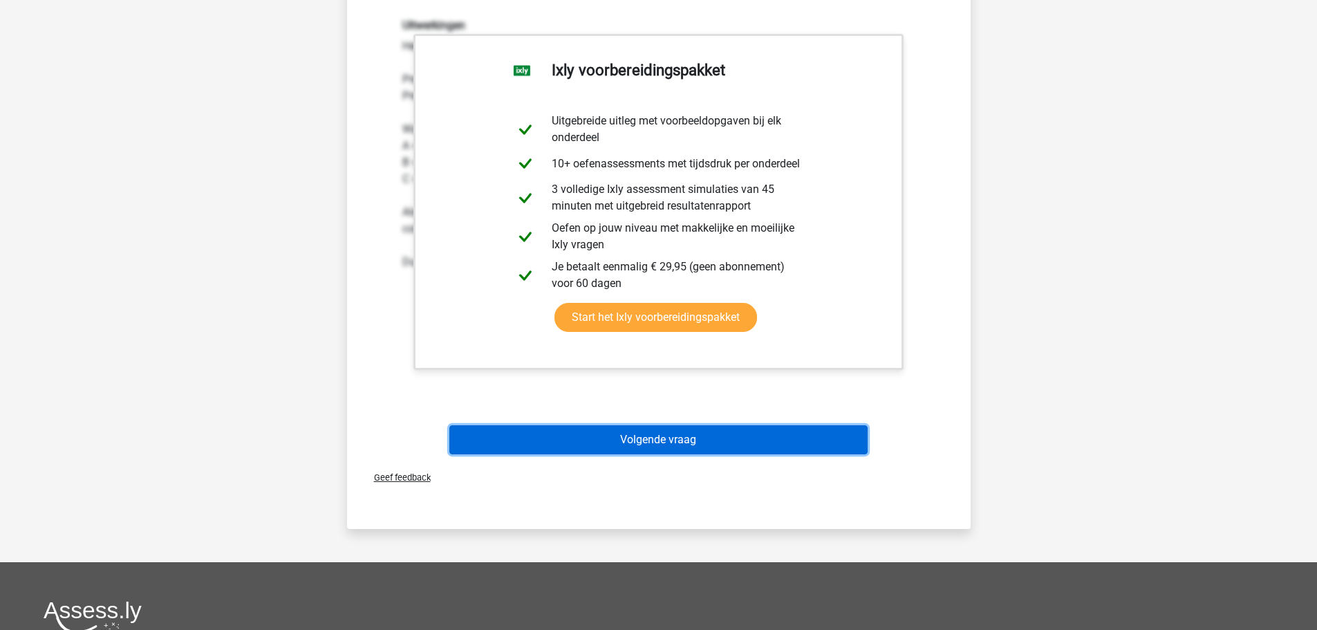
click at [663, 436] on button "Volgende vraag" at bounding box center [658, 439] width 418 height 29
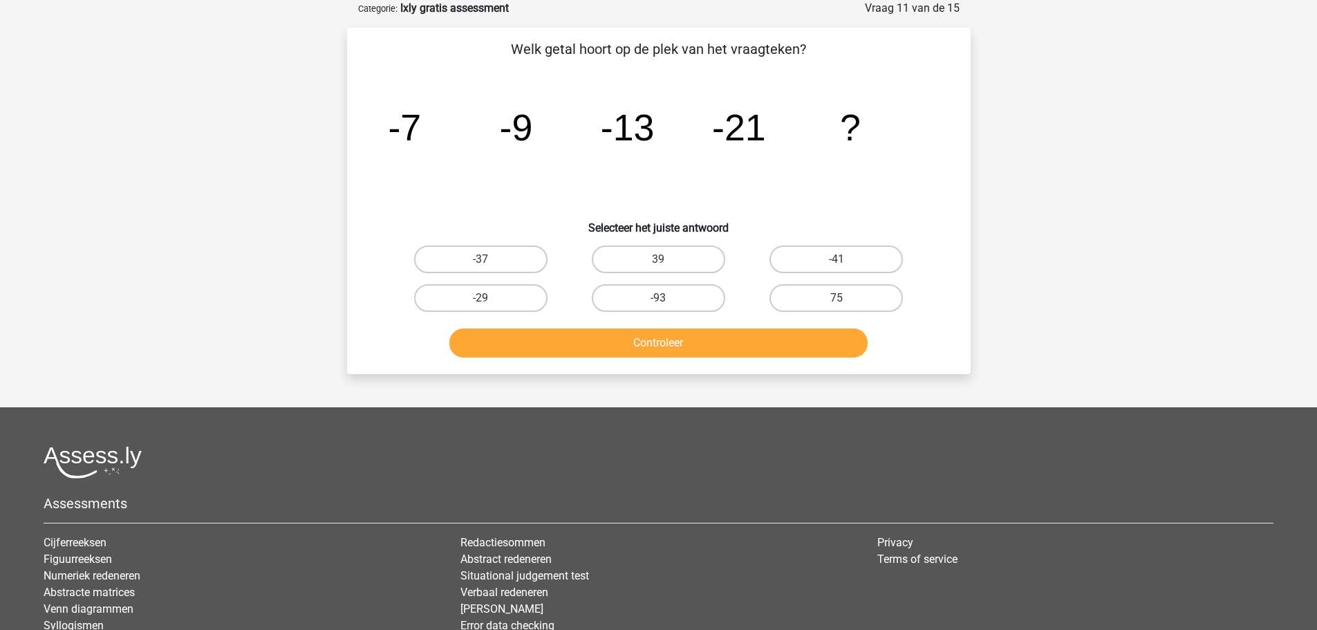
drag, startPoint x: 497, startPoint y: 264, endPoint x: 521, endPoint y: 277, distance: 27.5
click at [498, 263] on label "-37" at bounding box center [480, 259] width 133 height 28
click at [490, 263] on input "-37" at bounding box center [485, 263] width 9 height 9
radio input "true"
click at [655, 357] on div "Controleer" at bounding box center [659, 345] width 534 height 35
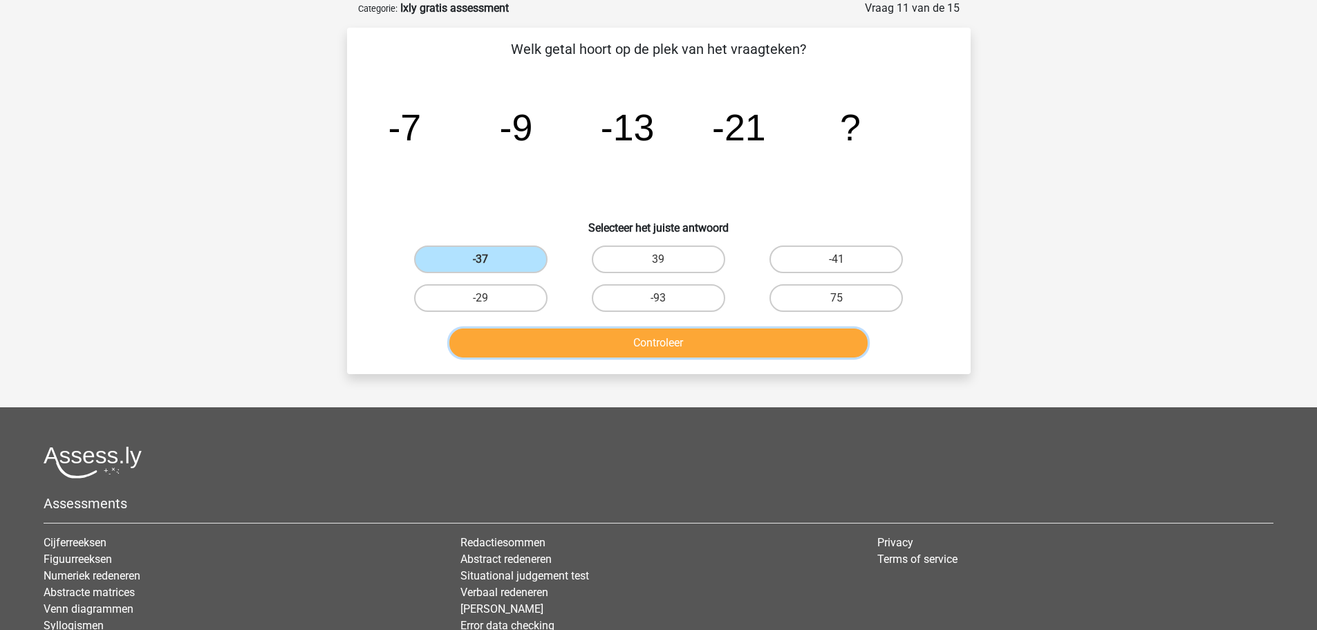
click at [661, 332] on button "Controleer" at bounding box center [658, 342] width 418 height 29
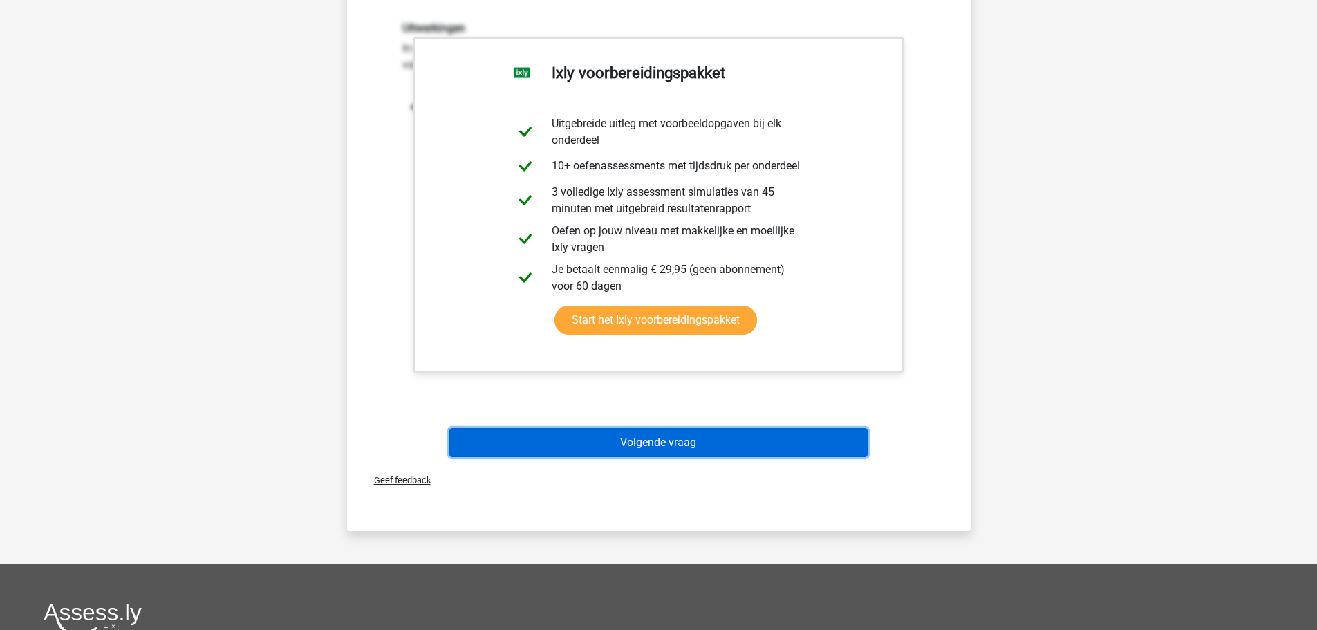
click at [773, 438] on button "Volgende vraag" at bounding box center [658, 442] width 418 height 29
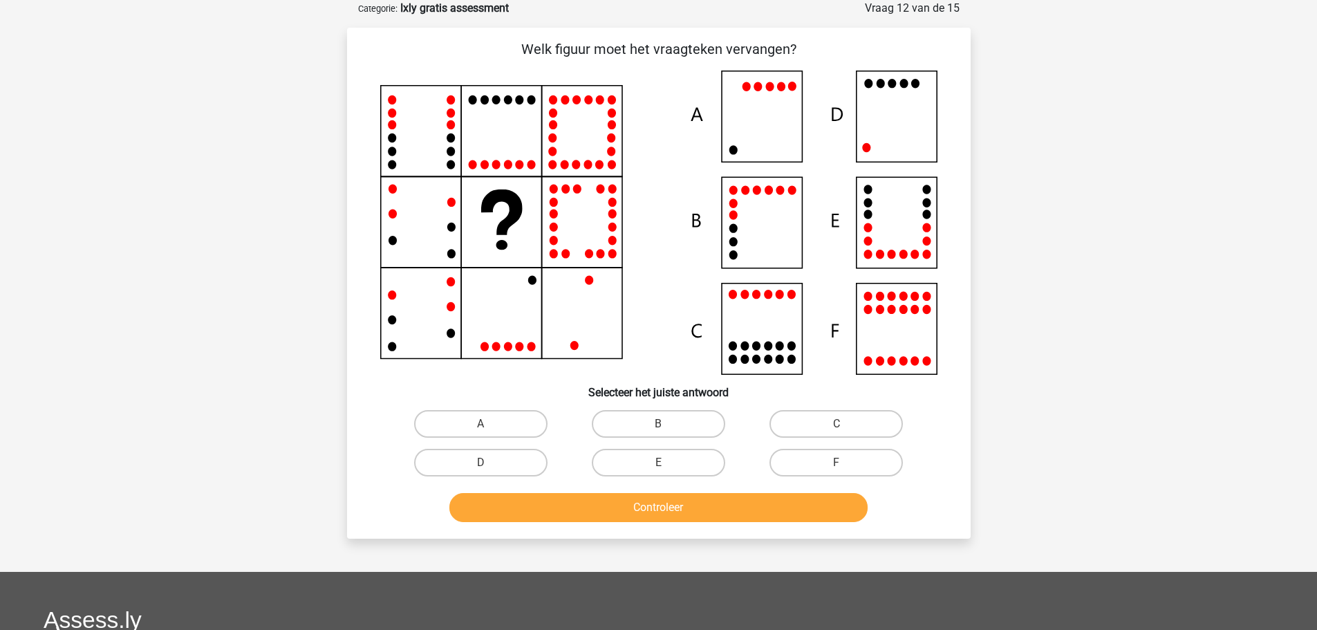
click at [487, 469] on input "D" at bounding box center [485, 467] width 9 height 9
radio input "true"
click at [556, 496] on button "Controleer" at bounding box center [658, 507] width 418 height 29
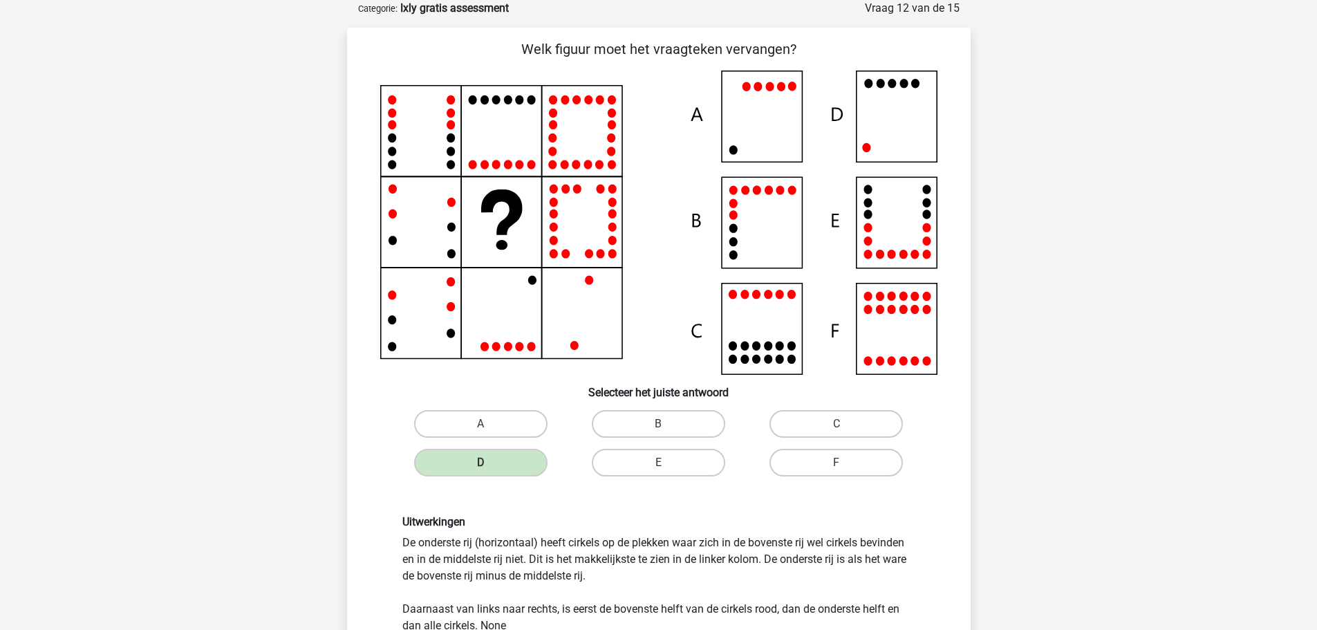
scroll to position [346, 0]
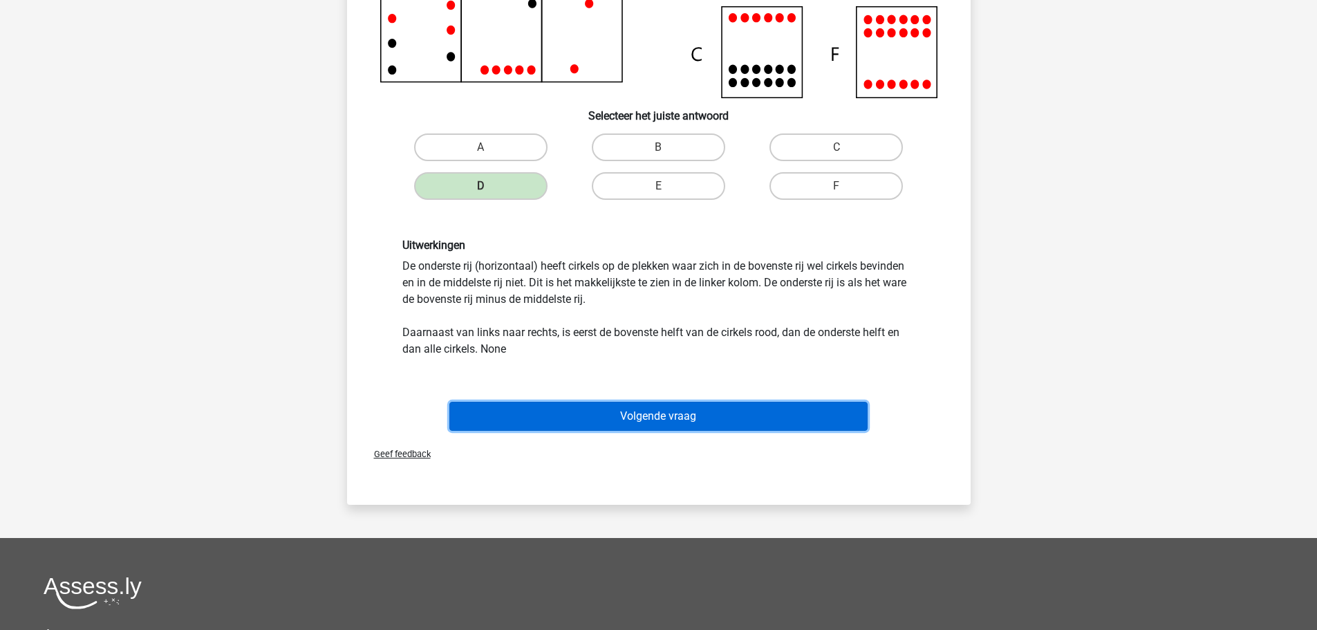
click at [608, 415] on button "Volgende vraag" at bounding box center [658, 416] width 418 height 29
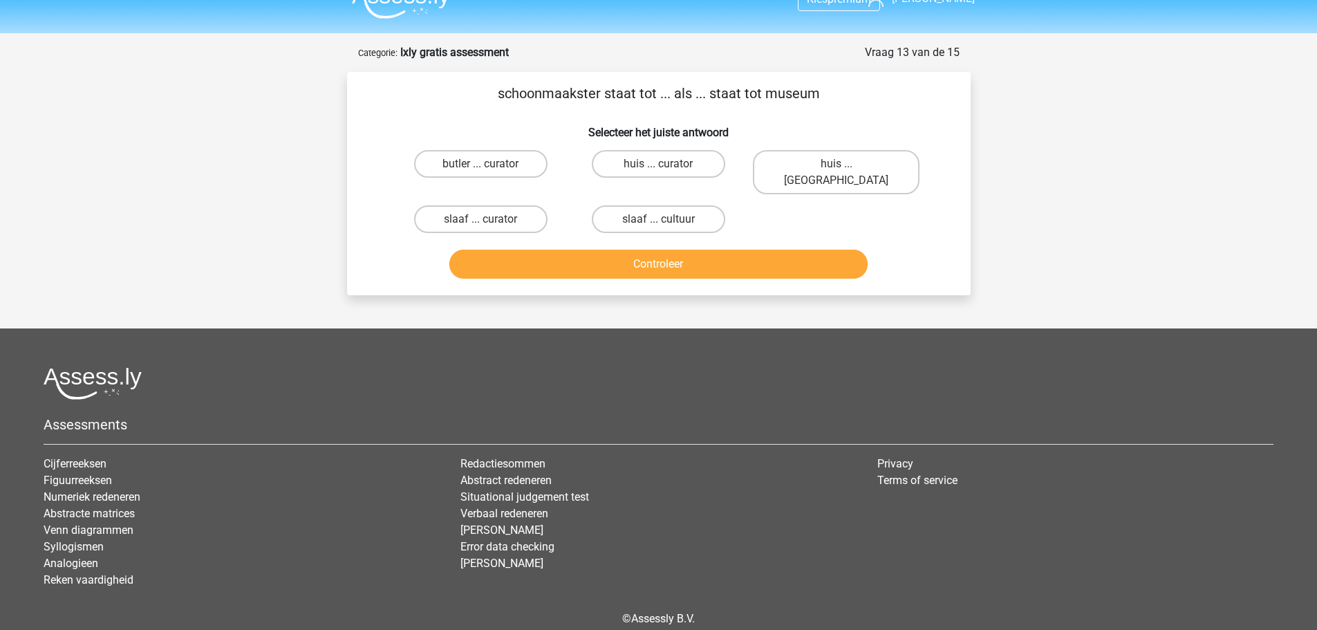
scroll to position [0, 0]
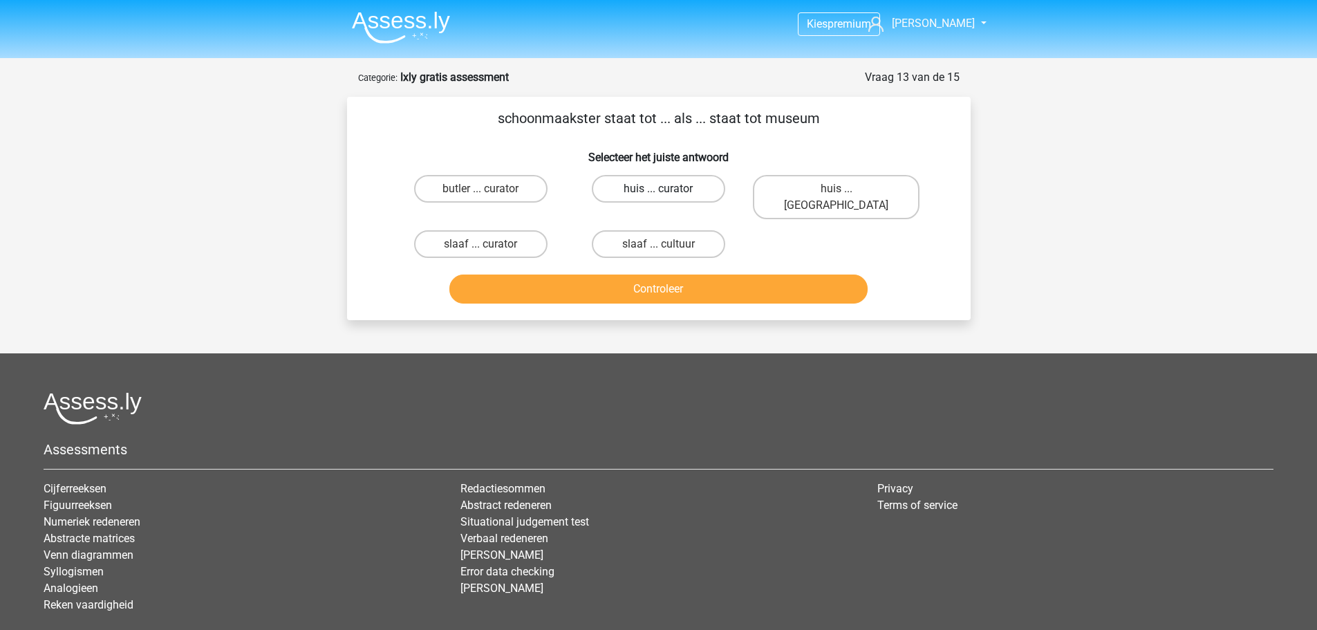
click at [689, 194] on label "huis ... curator" at bounding box center [658, 189] width 133 height 28
click at [667, 194] on input "huis ... curator" at bounding box center [662, 193] width 9 height 9
radio input "true"
click at [699, 274] on button "Controleer" at bounding box center [658, 288] width 418 height 29
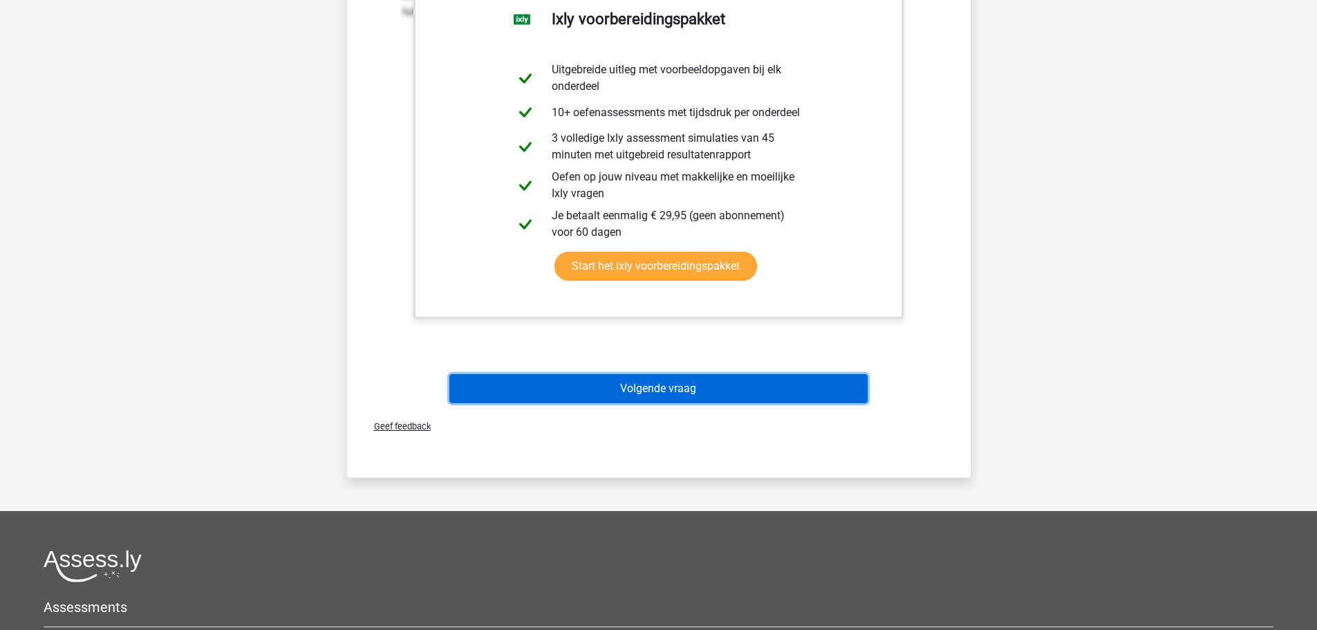
click at [698, 377] on button "Volgende vraag" at bounding box center [658, 388] width 418 height 29
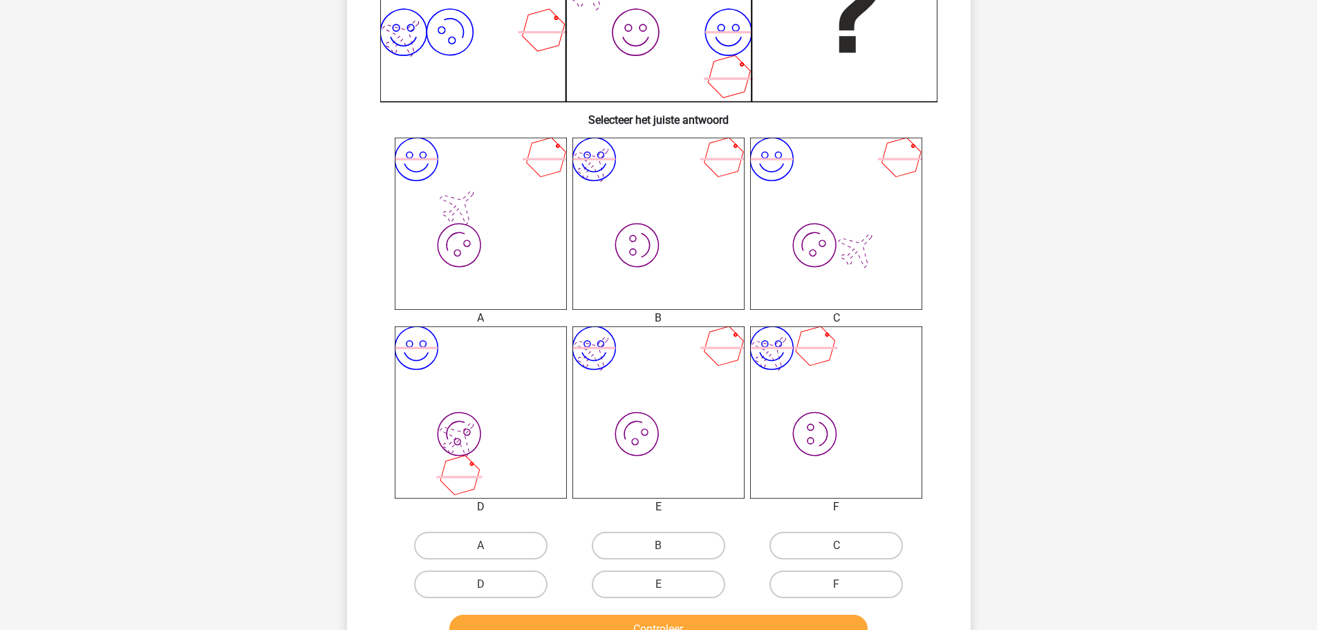
scroll to position [415, 0]
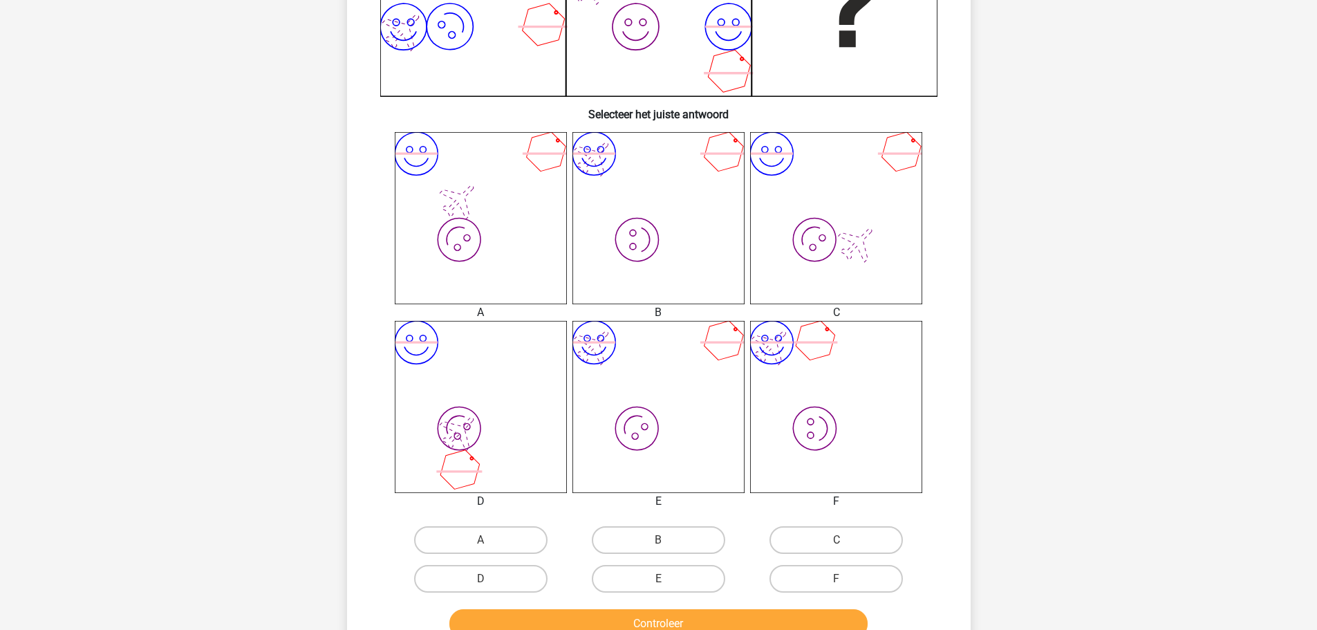
click at [663, 377] on icon "image/svg+xml image/svg+xml" at bounding box center [658, 407] width 172 height 172
click at [665, 577] on label "E" at bounding box center [658, 579] width 133 height 28
click at [665, 579] on input "E" at bounding box center [662, 583] width 9 height 9
radio input "true"
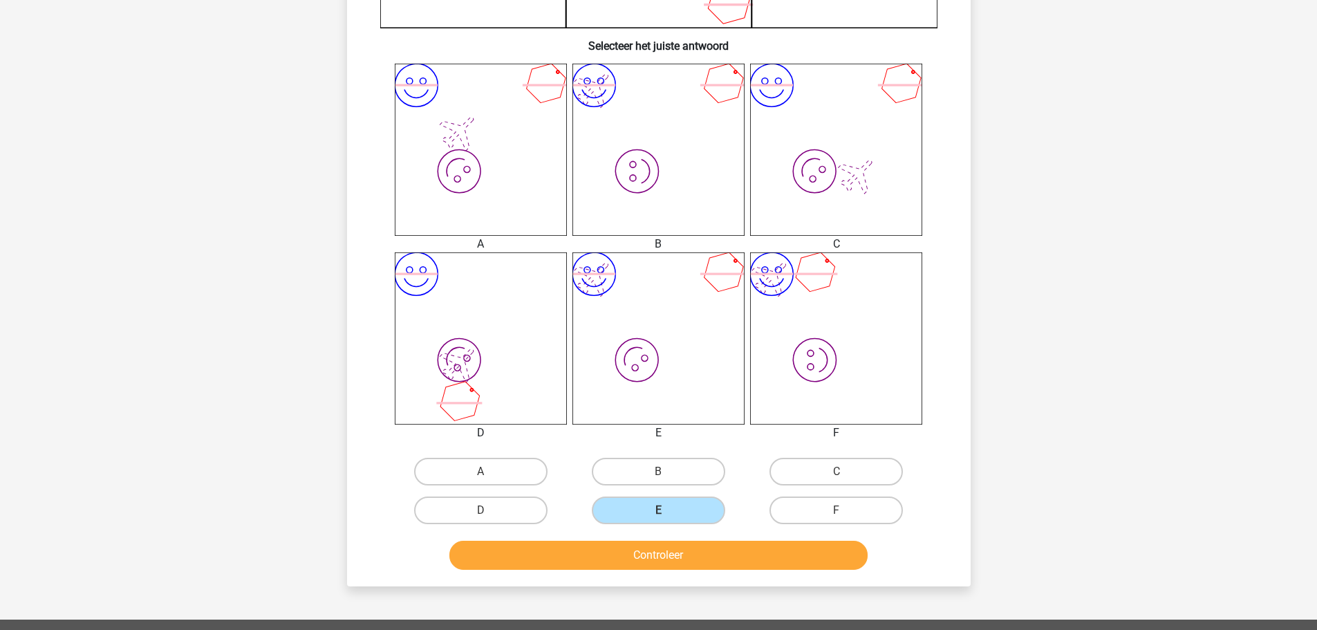
scroll to position [484, 0]
click at [668, 556] on button "Controleer" at bounding box center [658, 554] width 418 height 29
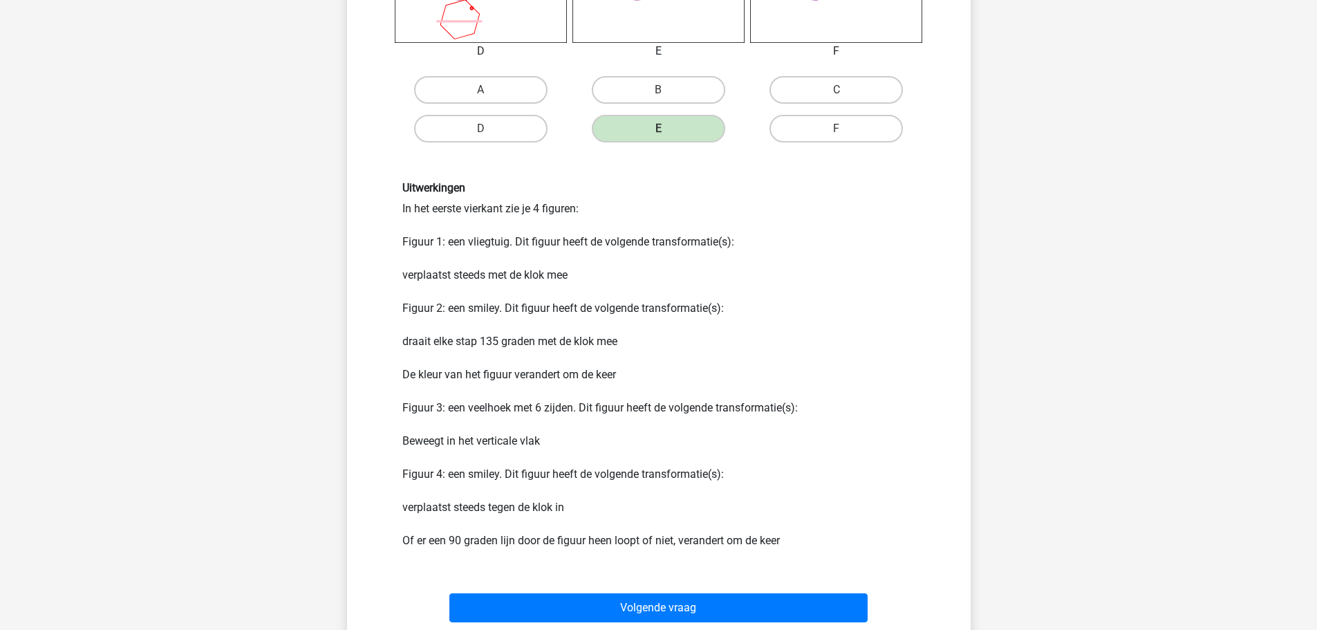
scroll to position [899, 0]
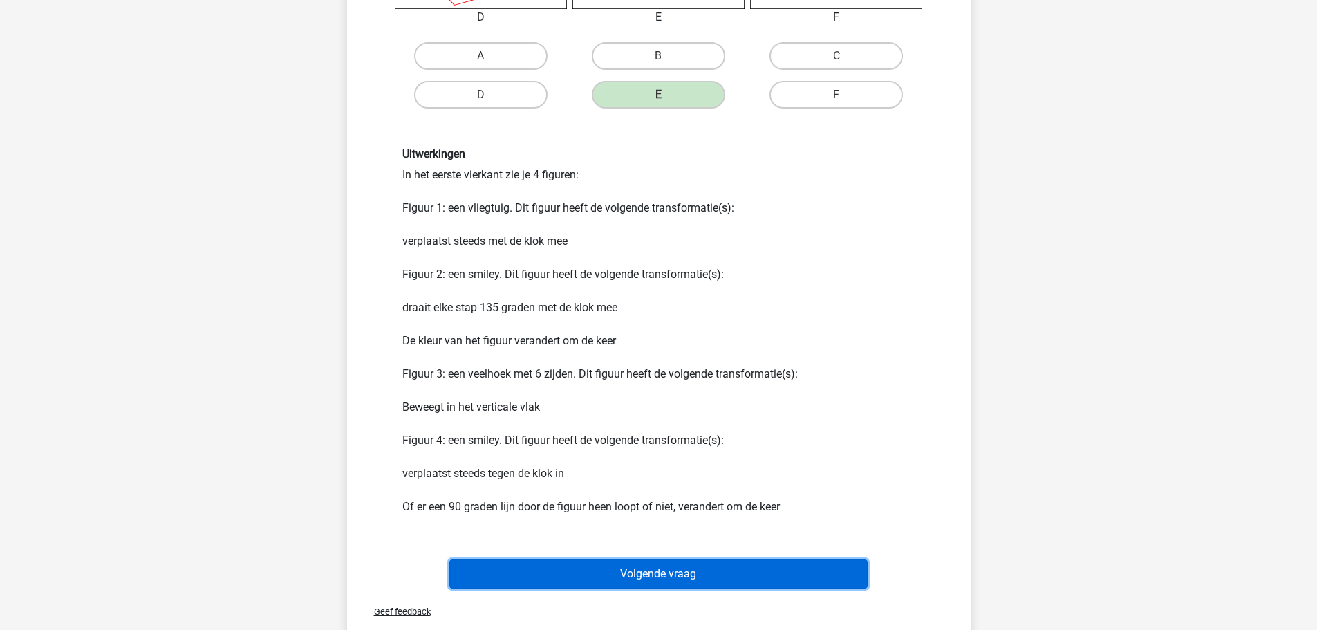
click at [713, 586] on button "Volgende vraag" at bounding box center [658, 573] width 418 height 29
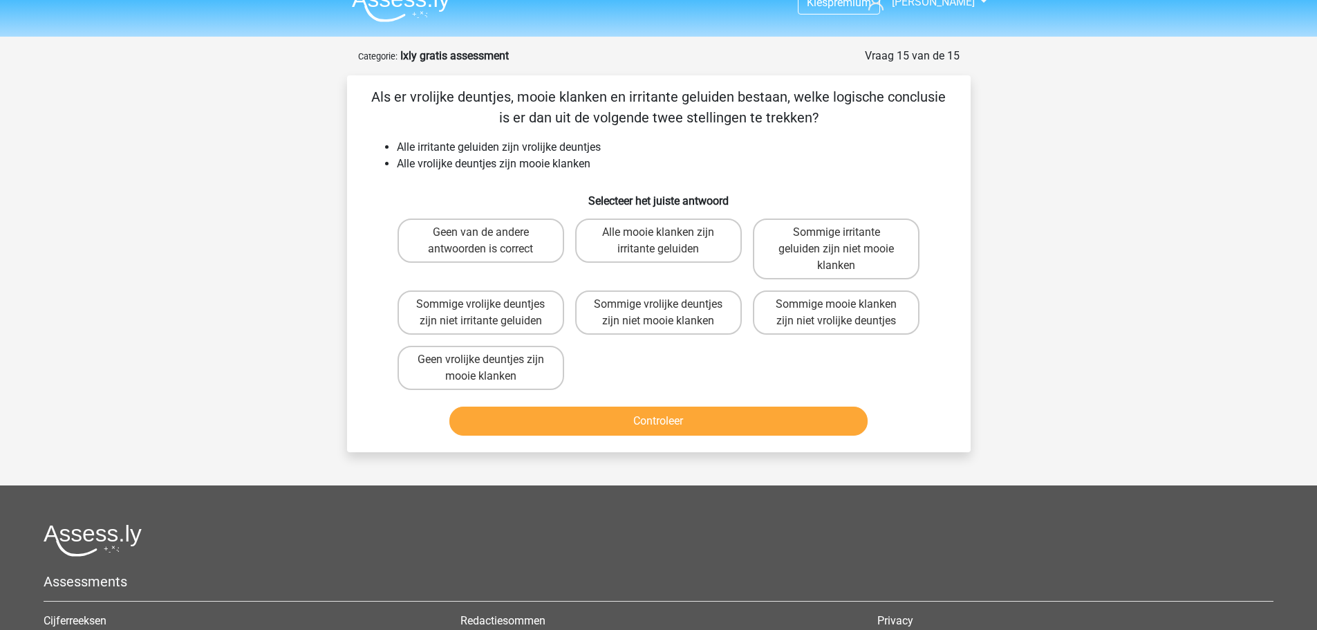
scroll to position [0, 0]
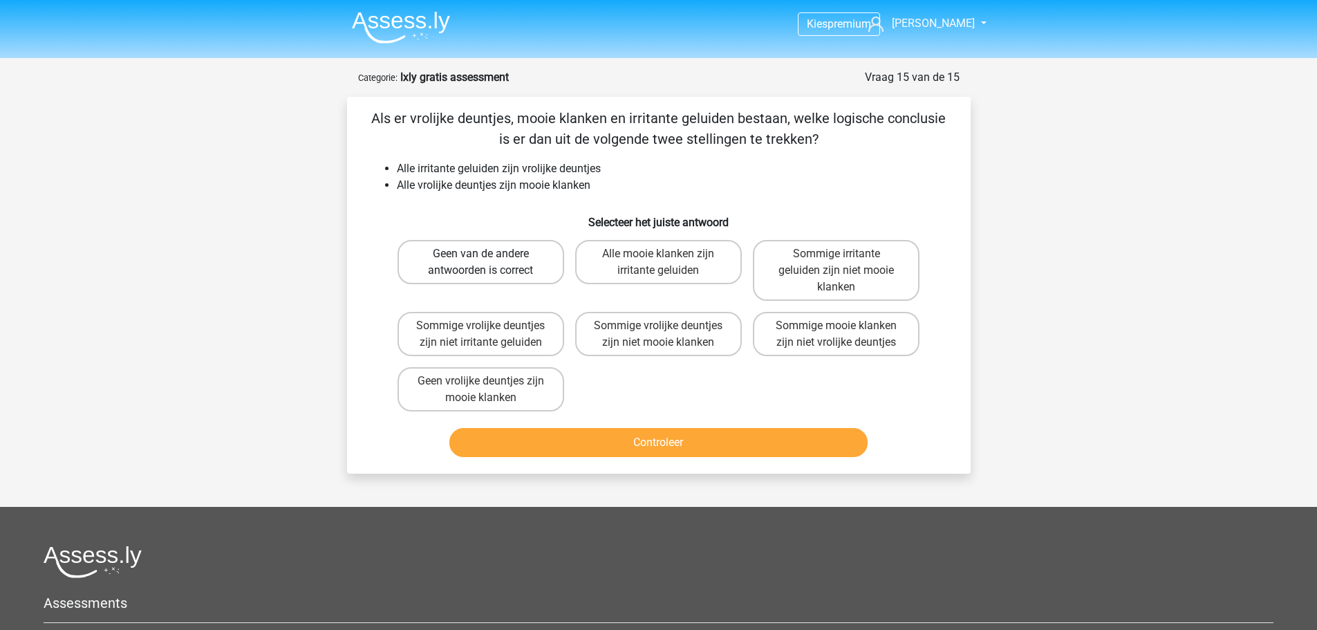
click at [474, 281] on label "Geen van de andere antwoorden is correct" at bounding box center [481, 262] width 167 height 44
click at [481, 263] on input "Geen van de andere antwoorden is correct" at bounding box center [485, 258] width 9 height 9
radio input "true"
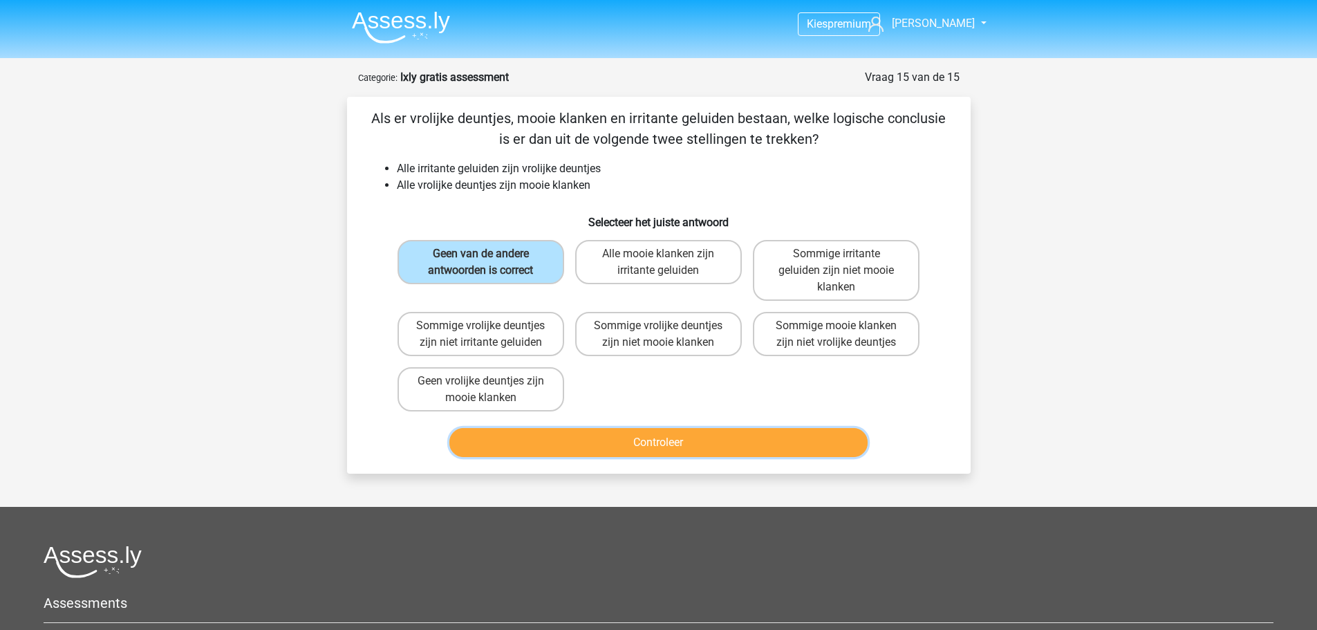
click at [699, 429] on button "Controleer" at bounding box center [658, 442] width 418 height 29
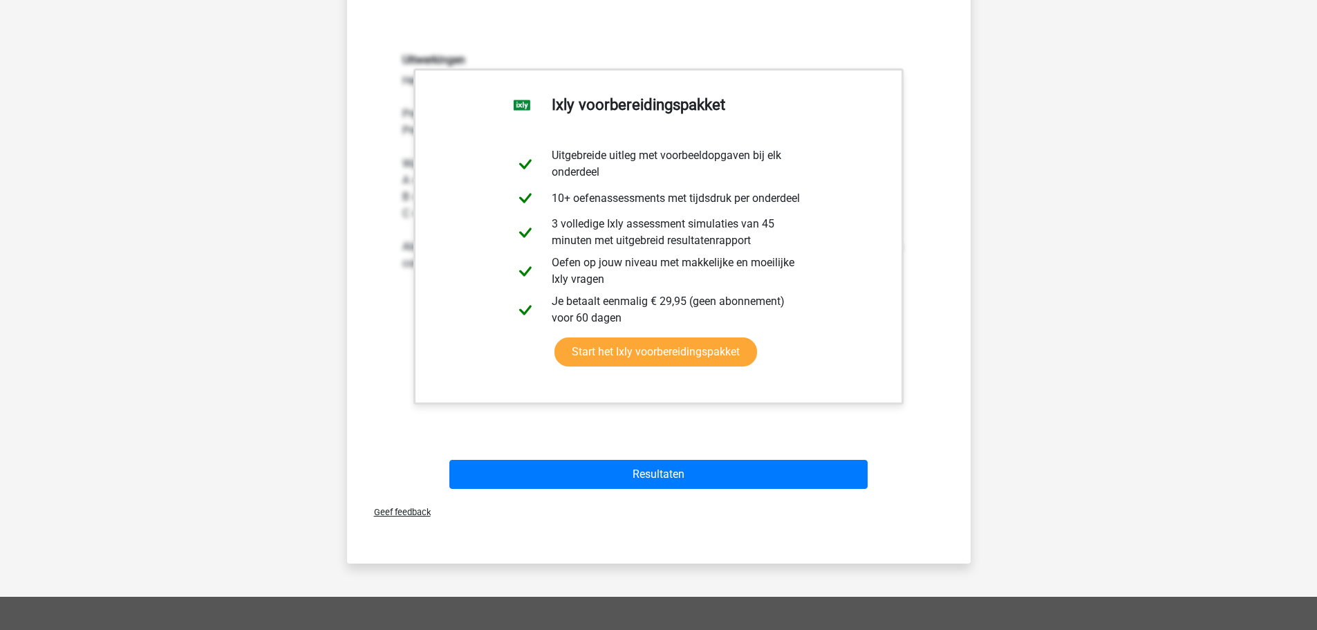
scroll to position [415, 0]
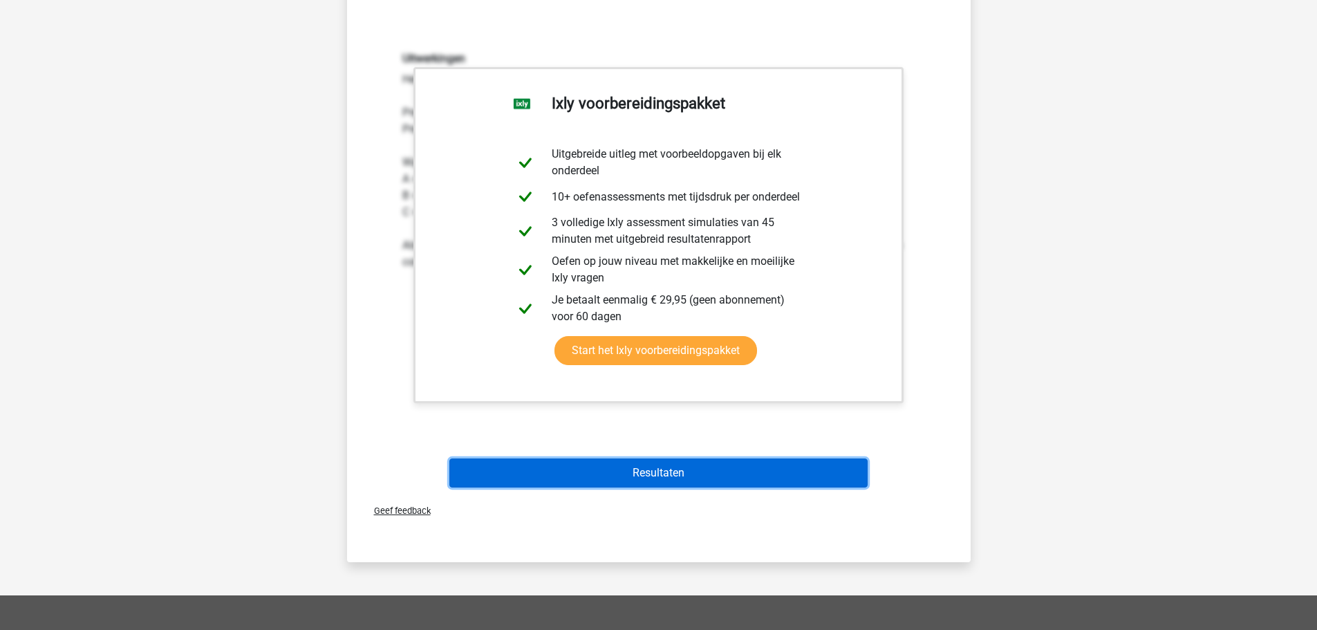
click at [669, 473] on button "Resultaten" at bounding box center [658, 472] width 418 height 29
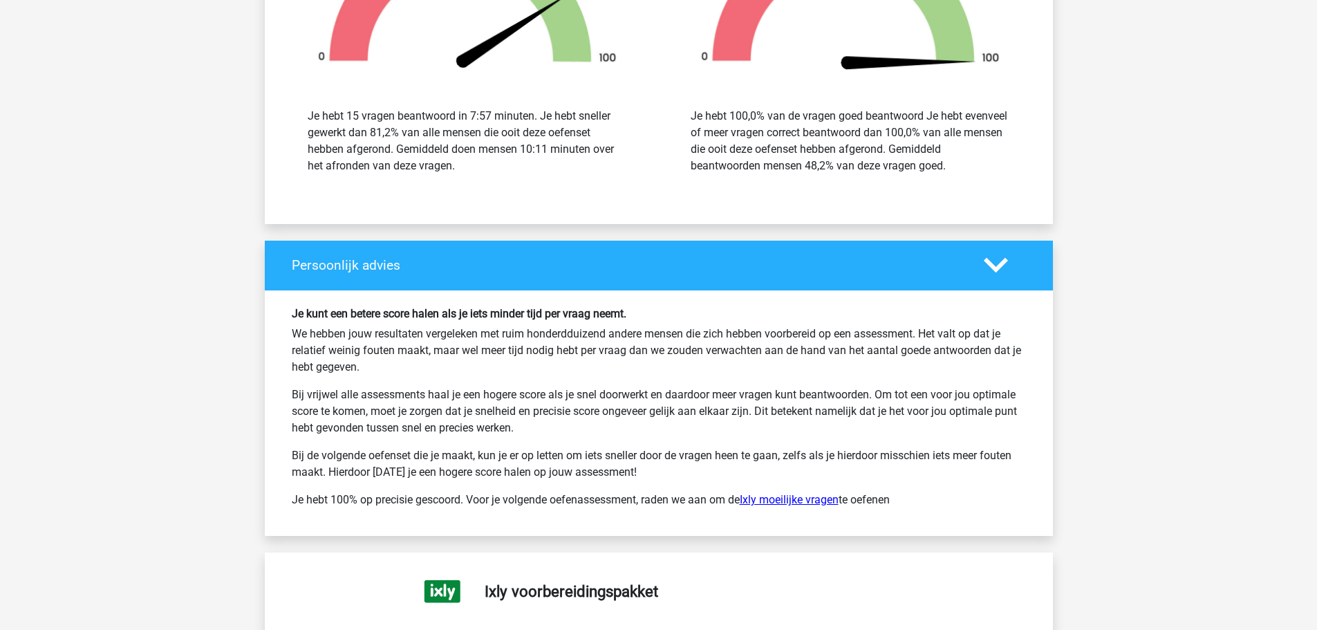
scroll to position [2489, 0]
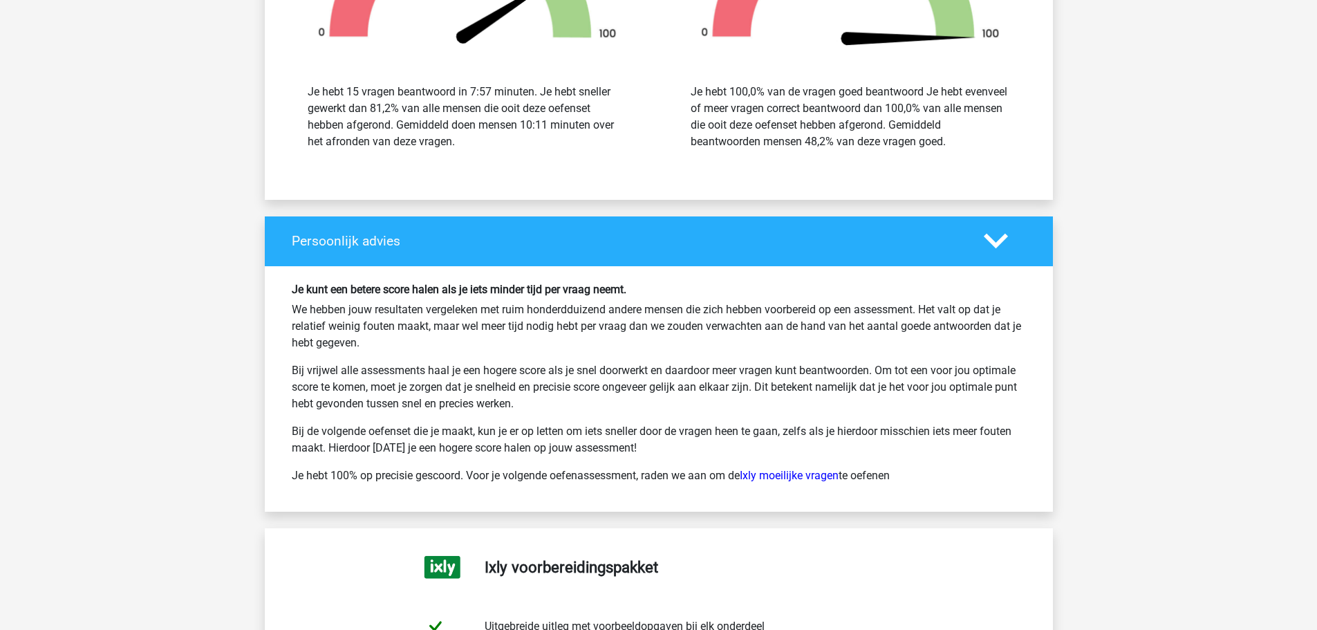
click at [795, 463] on div "Je kunt een betere score halen als je iets minder tijd per vraag neemt. We hebb…" at bounding box center [658, 389] width 755 height 212
click at [792, 468] on p "Je hebt 100% op precisie gescoord. Voor je volgende oefenassessment, raden we a…" at bounding box center [659, 475] width 734 height 17
click at [790, 479] on link "Ixly moeilijke vragen" at bounding box center [789, 475] width 99 height 13
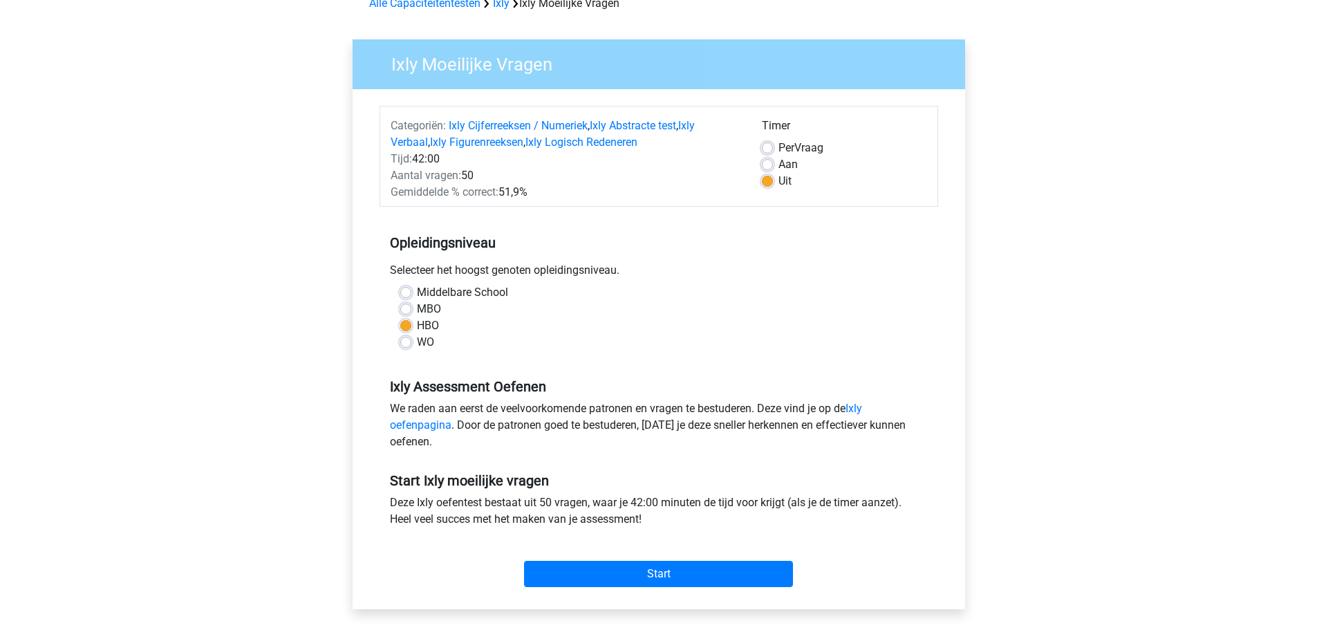
scroll to position [69, 0]
